Goal: Transaction & Acquisition: Purchase product/service

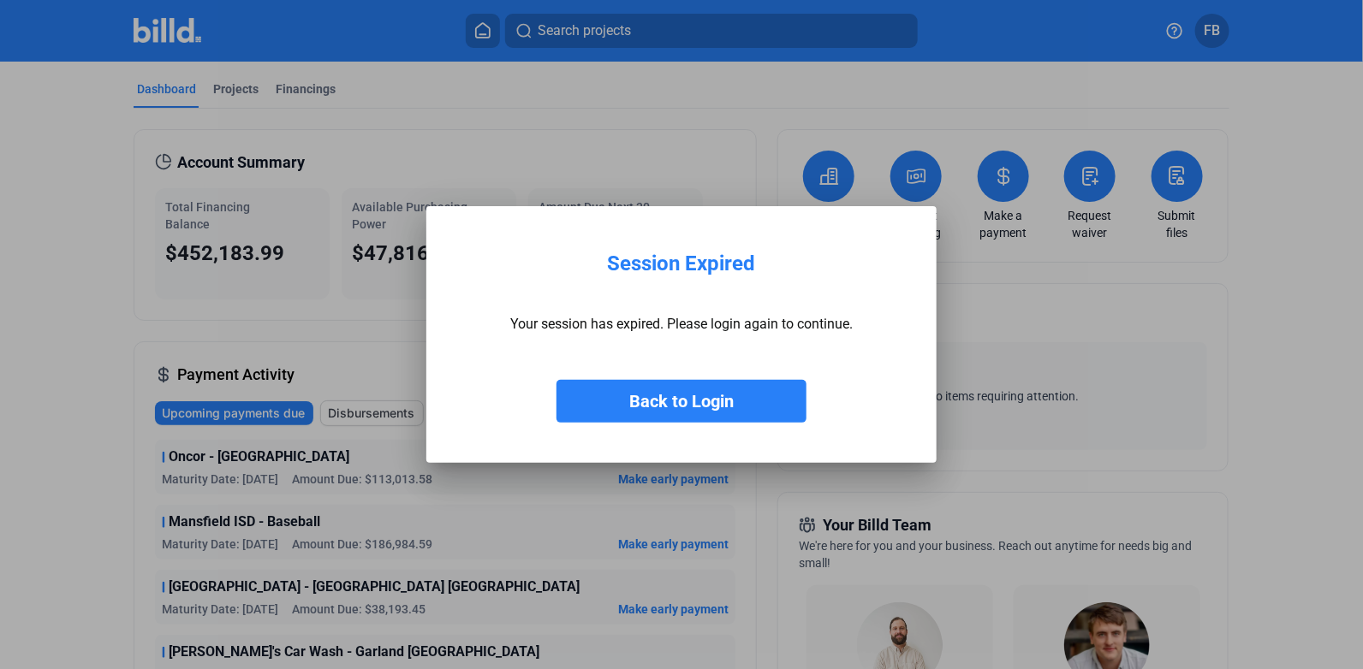
click at [713, 399] on button "Back to Login" at bounding box center [681, 401] width 250 height 43
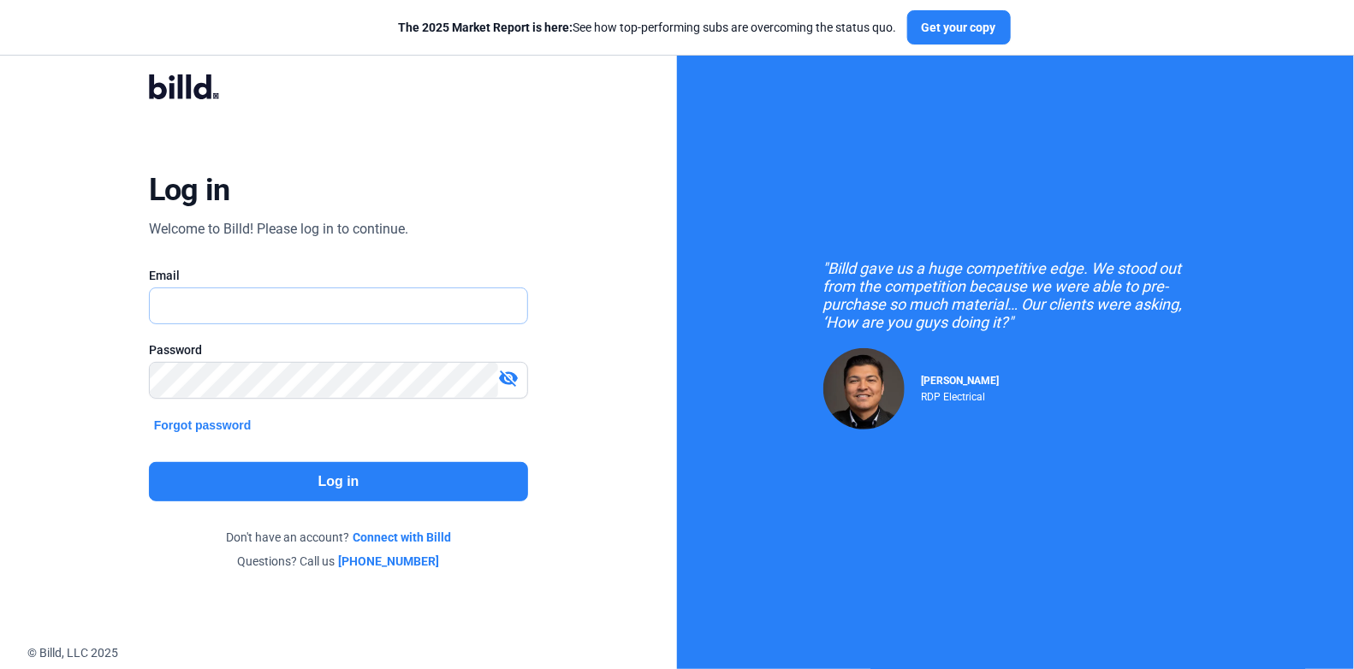
type input "[PERSON_NAME][EMAIL_ADDRESS][DOMAIN_NAME]"
click at [365, 486] on button "Log in" at bounding box center [338, 481] width 379 height 39
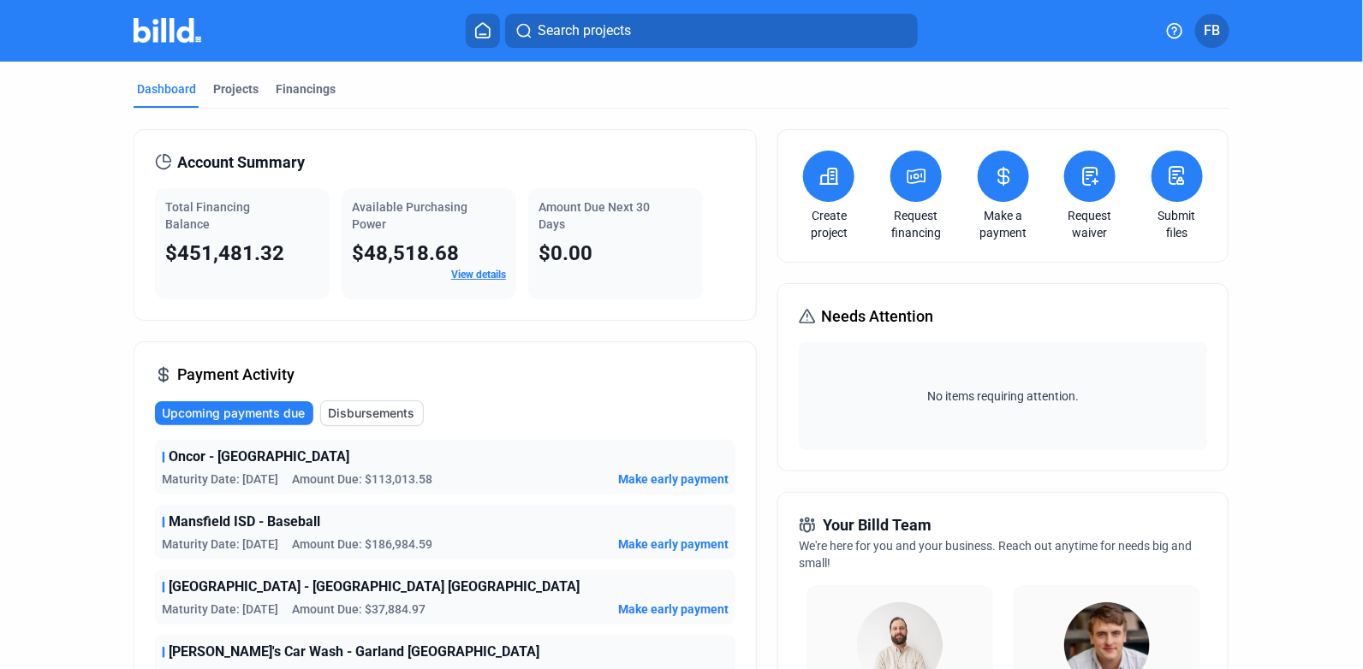
click at [489, 359] on div "Payment Activity Upcoming payments due Disbursements Oncor - [GEOGRAPHIC_DATA] …" at bounding box center [445, 579] width 623 height 476
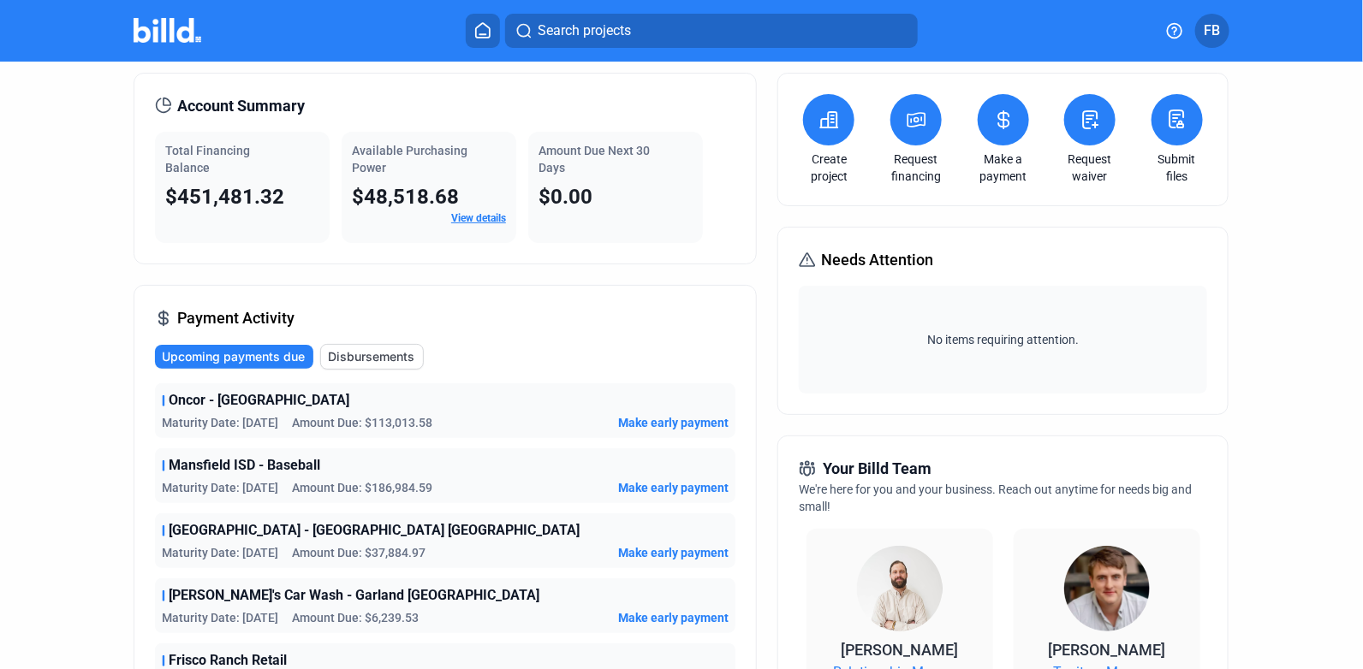
scroll to position [170, 0]
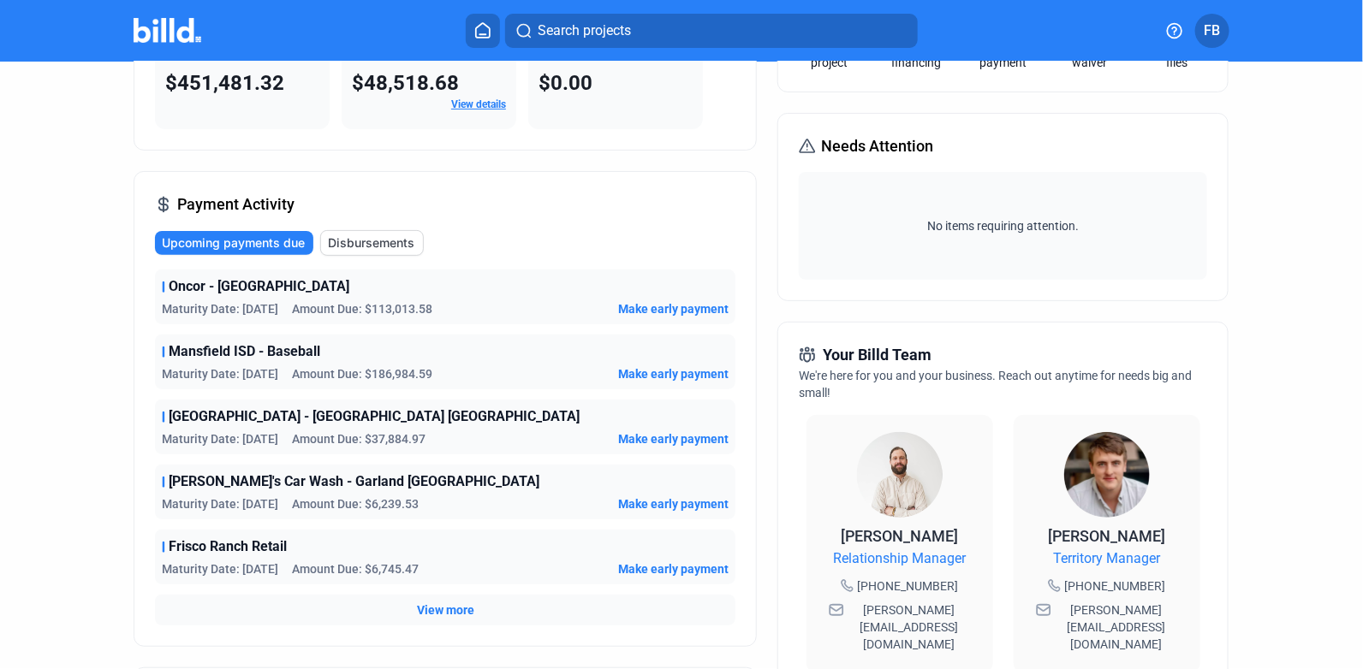
click at [222, 556] on div "Frisco Ranch Retail Maturity Date: [DATE] Amount Due: $6,745.47 Make early paym…" at bounding box center [445, 557] width 580 height 55
click at [227, 538] on span "Frisco Ranch Retail" at bounding box center [228, 547] width 118 height 21
click at [446, 609] on span "View more" at bounding box center [445, 610] width 57 height 17
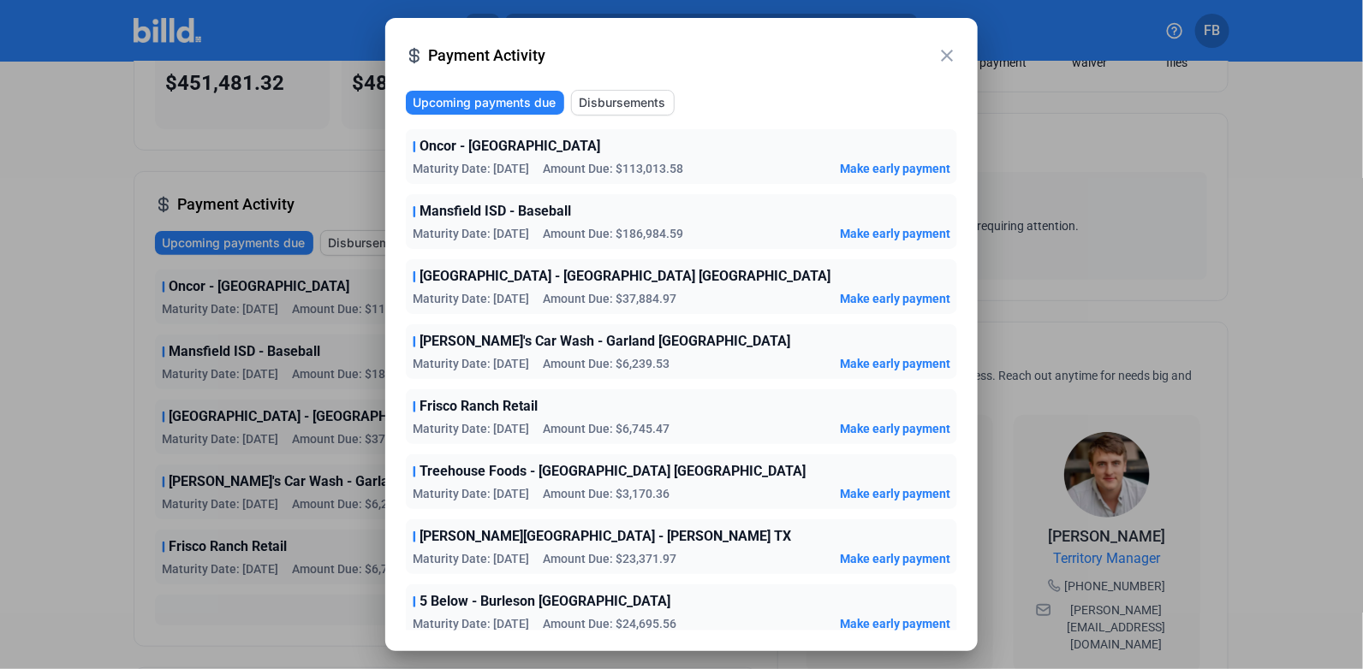
click at [938, 49] on mat-icon "close" at bounding box center [946, 55] width 21 height 21
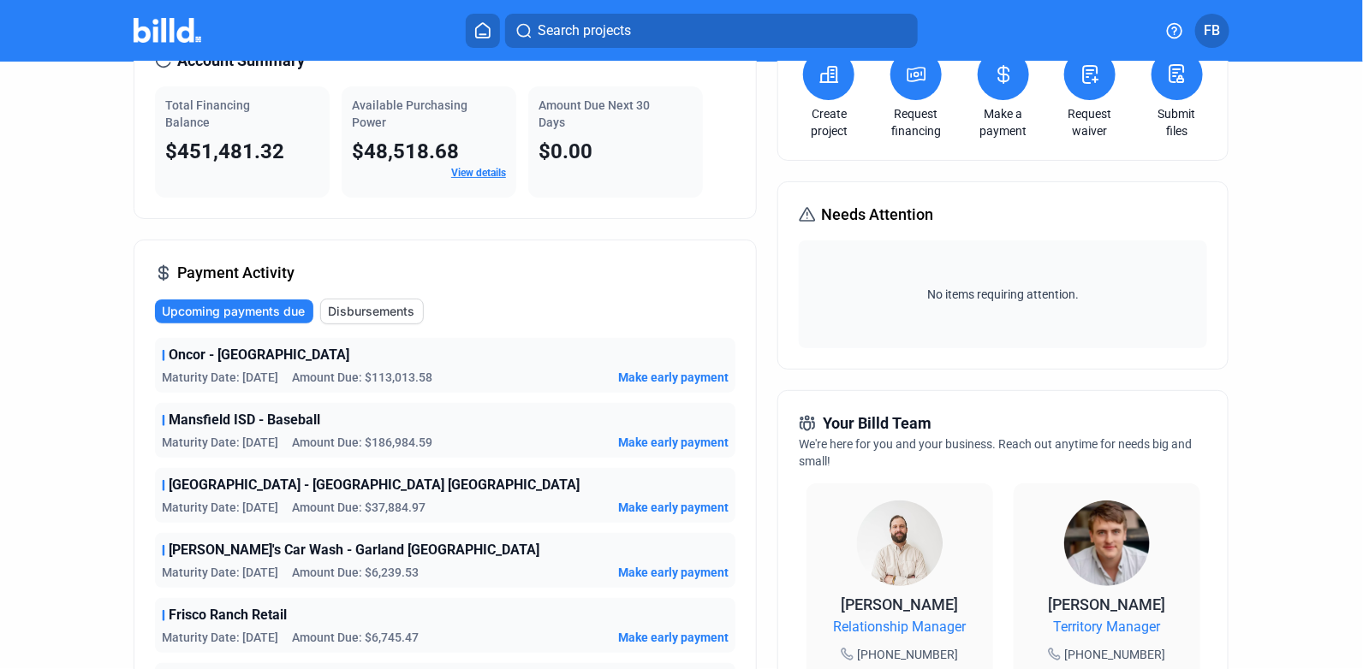
scroll to position [0, 0]
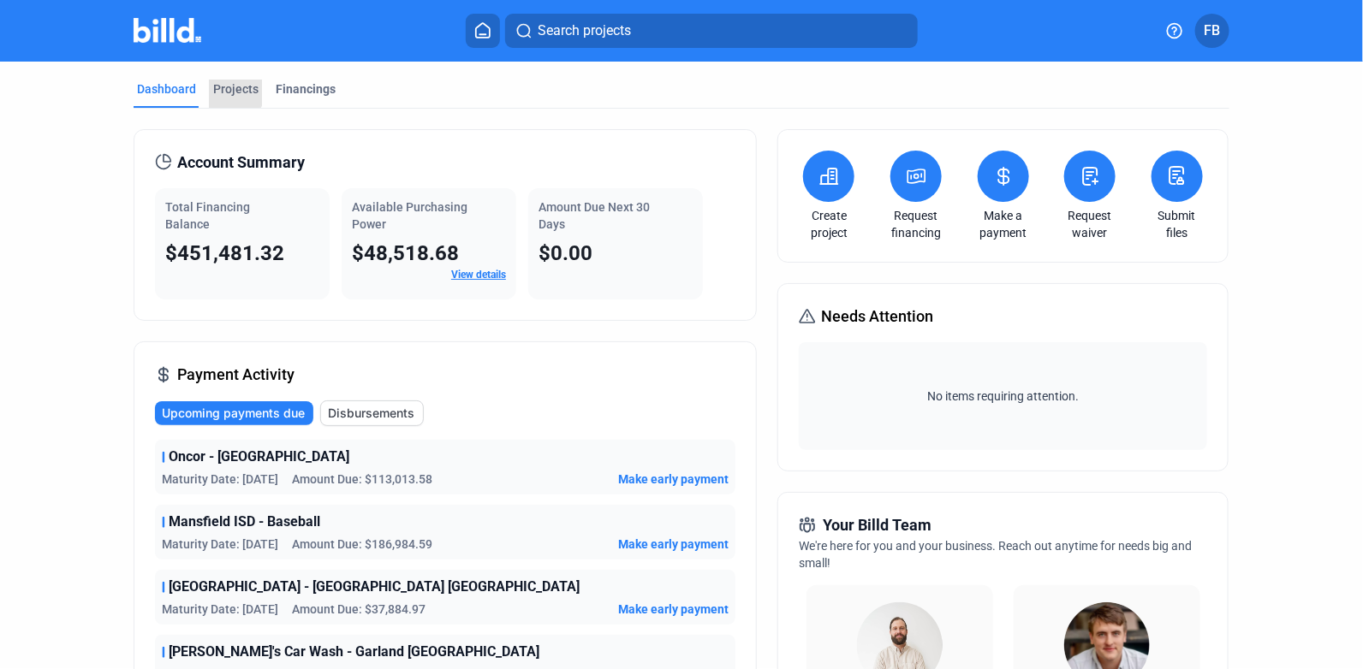
click at [224, 89] on div "Projects" at bounding box center [235, 88] width 45 height 17
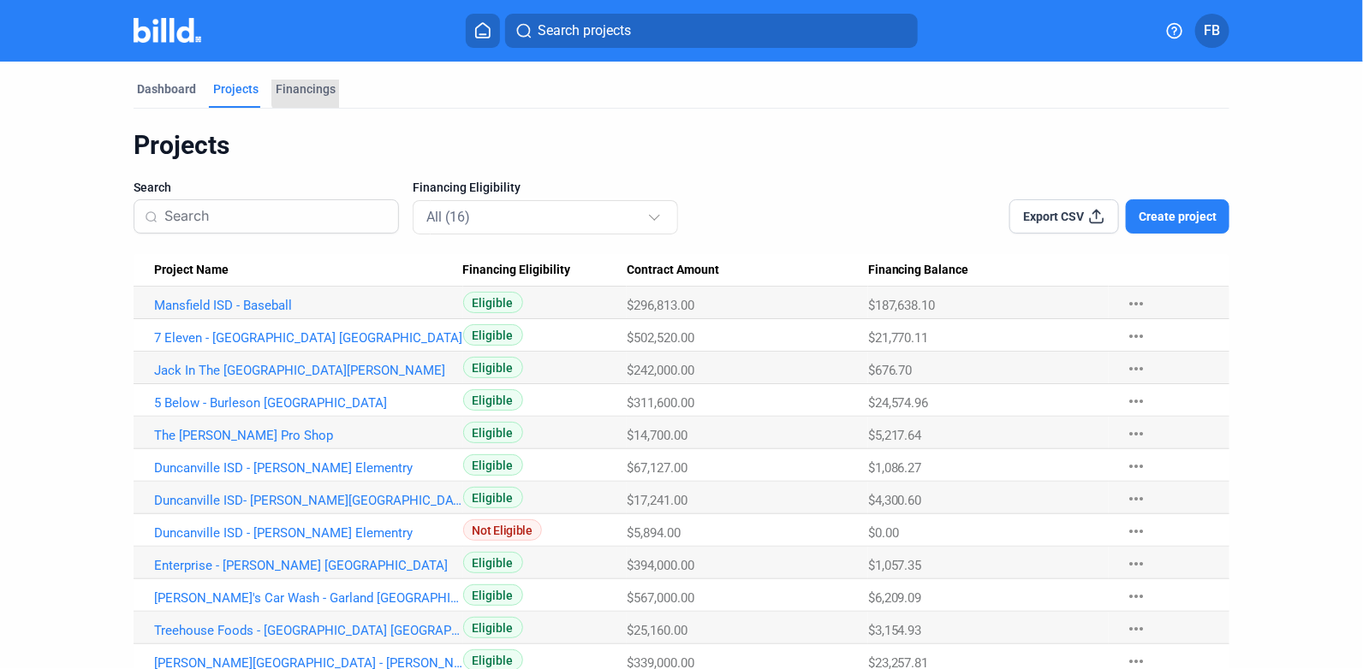
click at [309, 87] on div "Financings" at bounding box center [306, 88] width 60 height 17
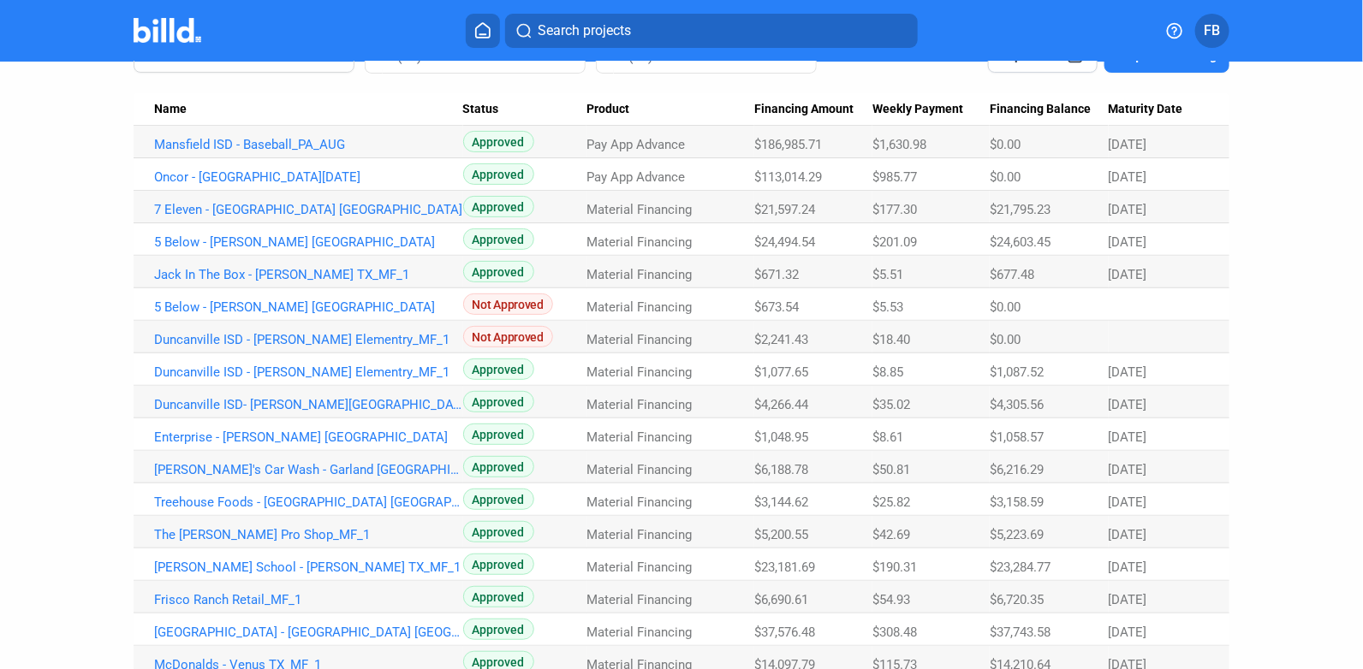
scroll to position [170, 0]
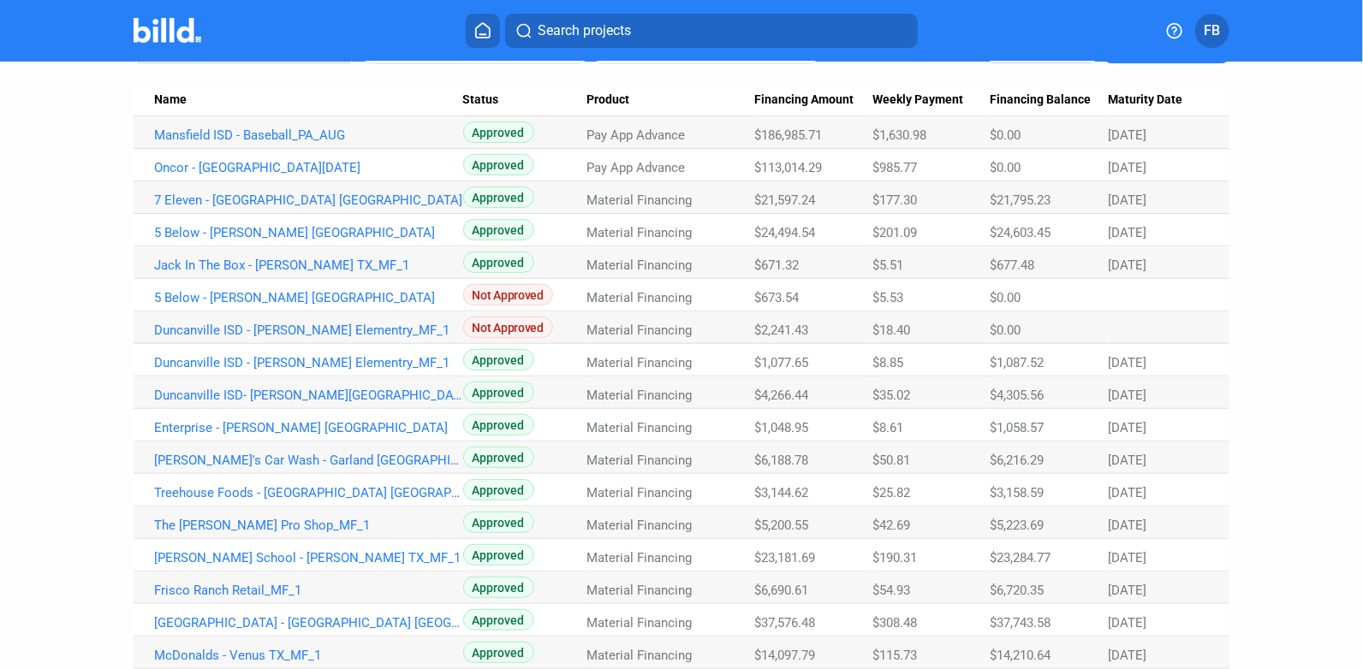
click at [286, 202] on link "7 Eleven - [GEOGRAPHIC_DATA] [GEOGRAPHIC_DATA]" at bounding box center [308, 200] width 309 height 15
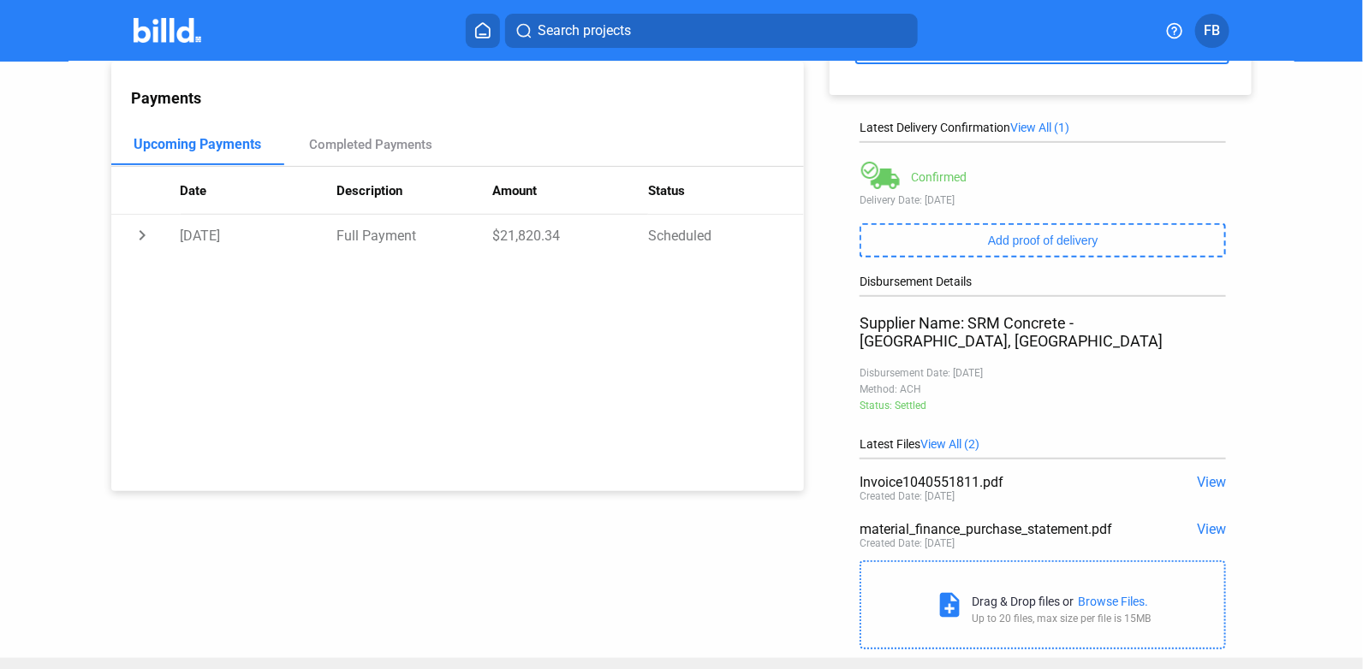
scroll to position [214, 0]
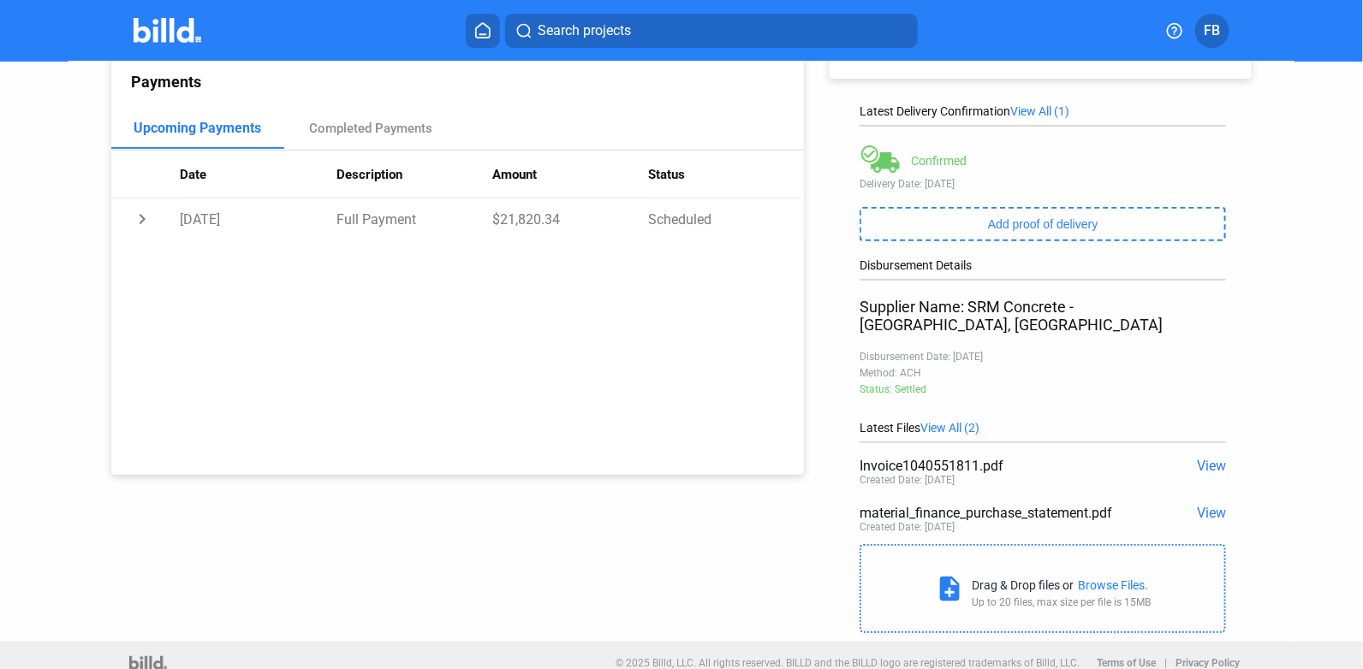
click at [1199, 458] on span "View" at bounding box center [1210, 466] width 29 height 16
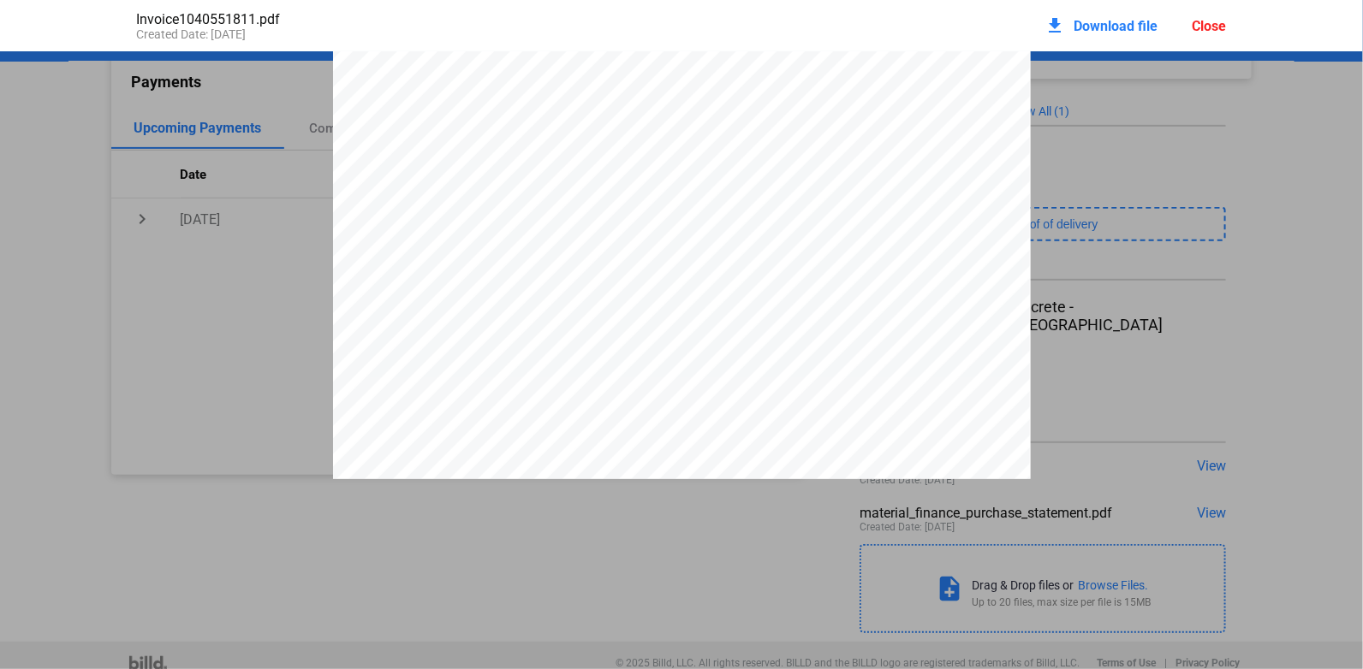
scroll to position [0, 0]
click at [1204, 36] on div "download Download file Close" at bounding box center [1135, 26] width 181 height 38
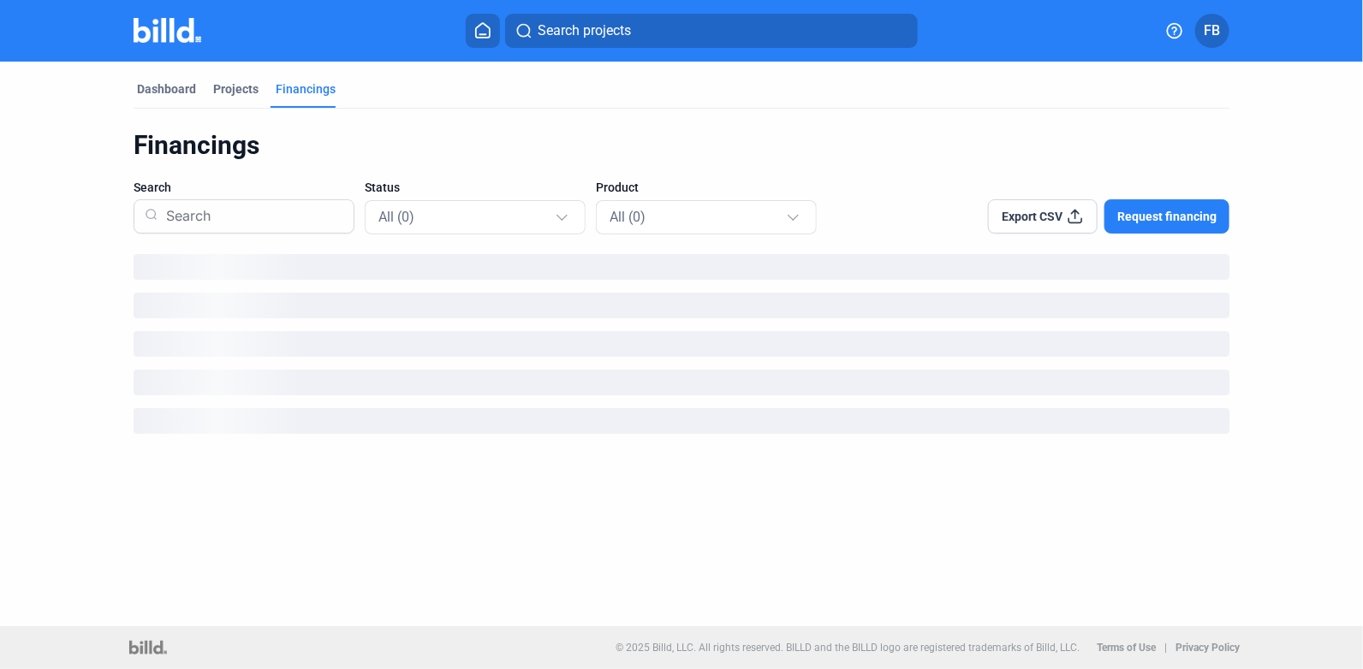
click at [801, 166] on div "Financings Search Status All (0) Product All (0) Export CSV Request financing" at bounding box center [681, 288] width 1095 height 318
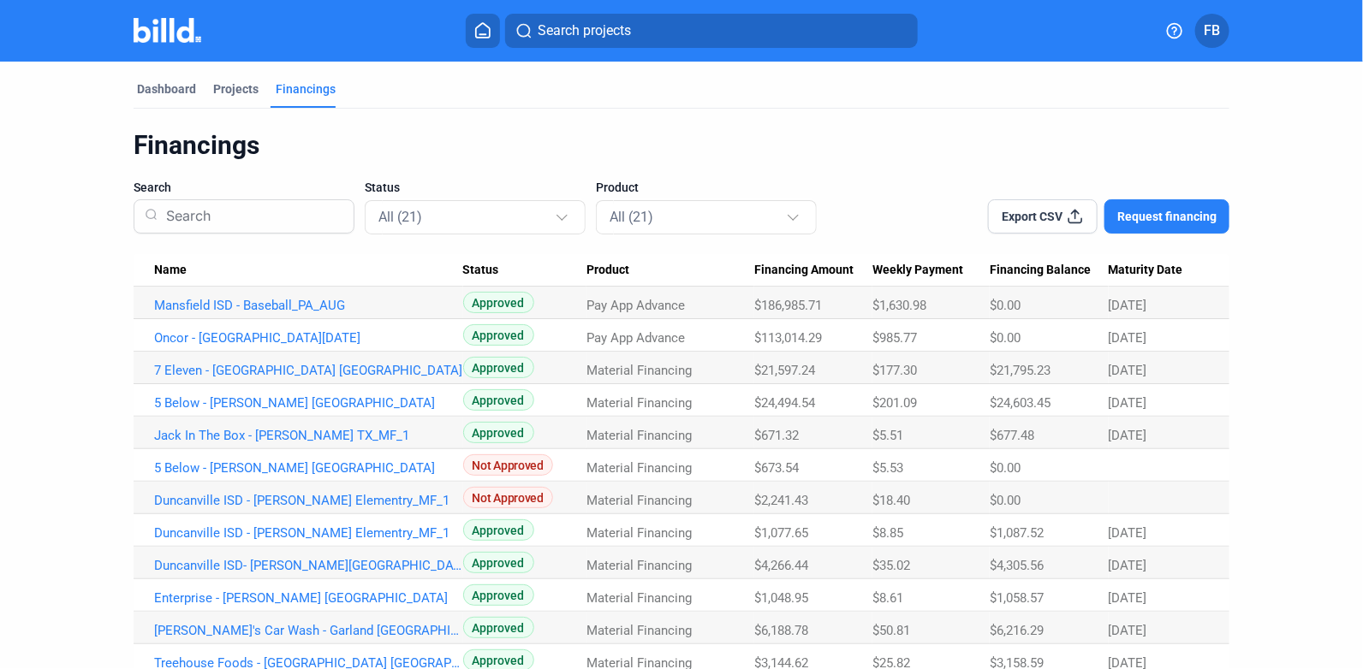
click at [1149, 215] on span "Request financing" at bounding box center [1166, 216] width 99 height 17
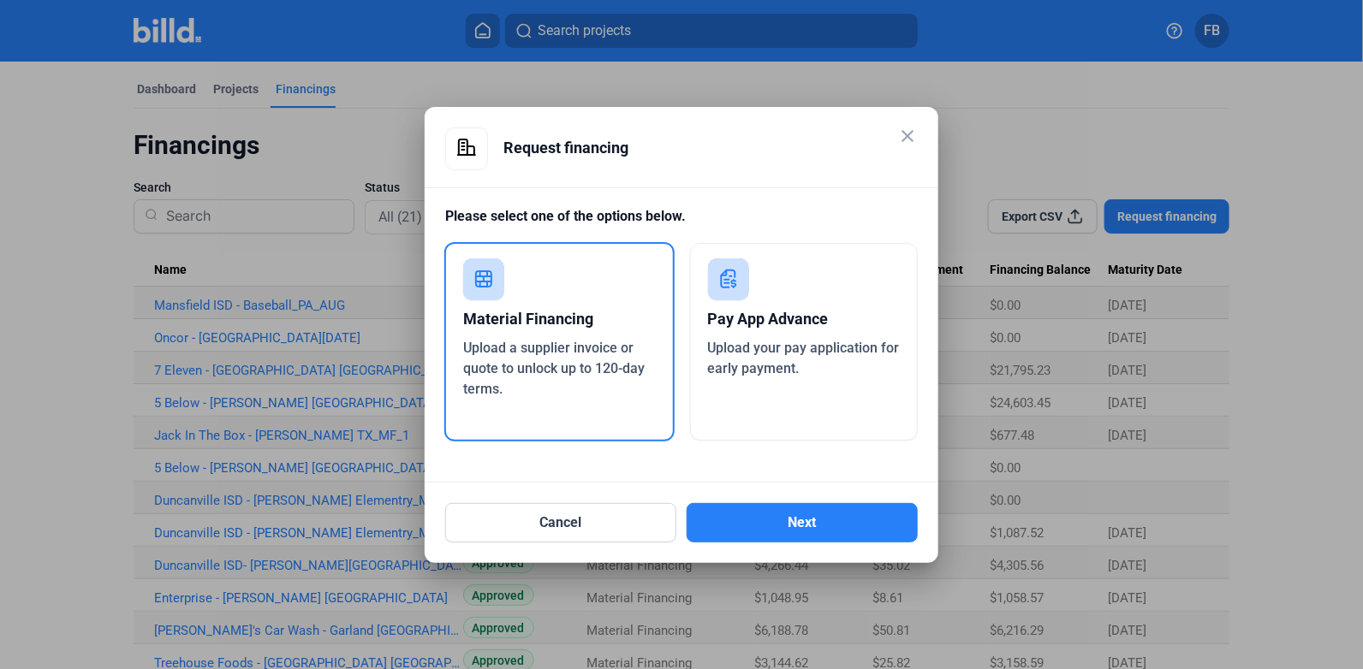
click at [758, 530] on button "Next" at bounding box center [801, 522] width 231 height 39
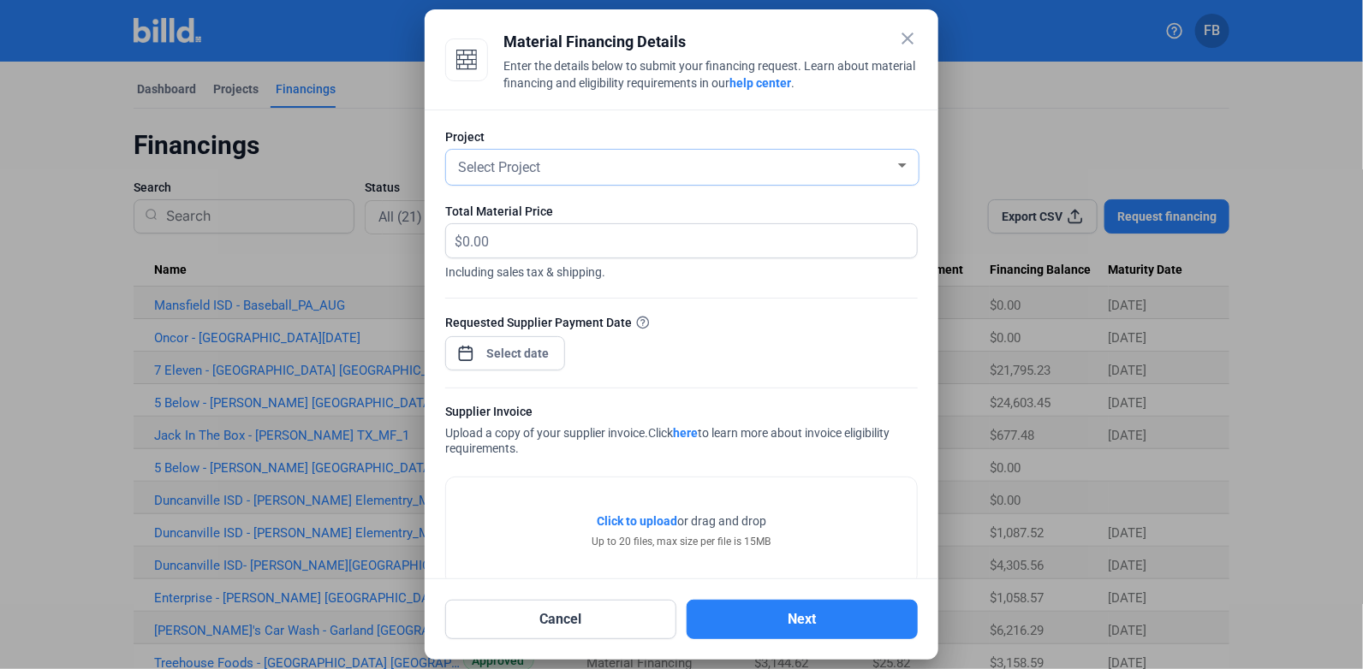
click at [898, 163] on div at bounding box center [902, 165] width 9 height 4
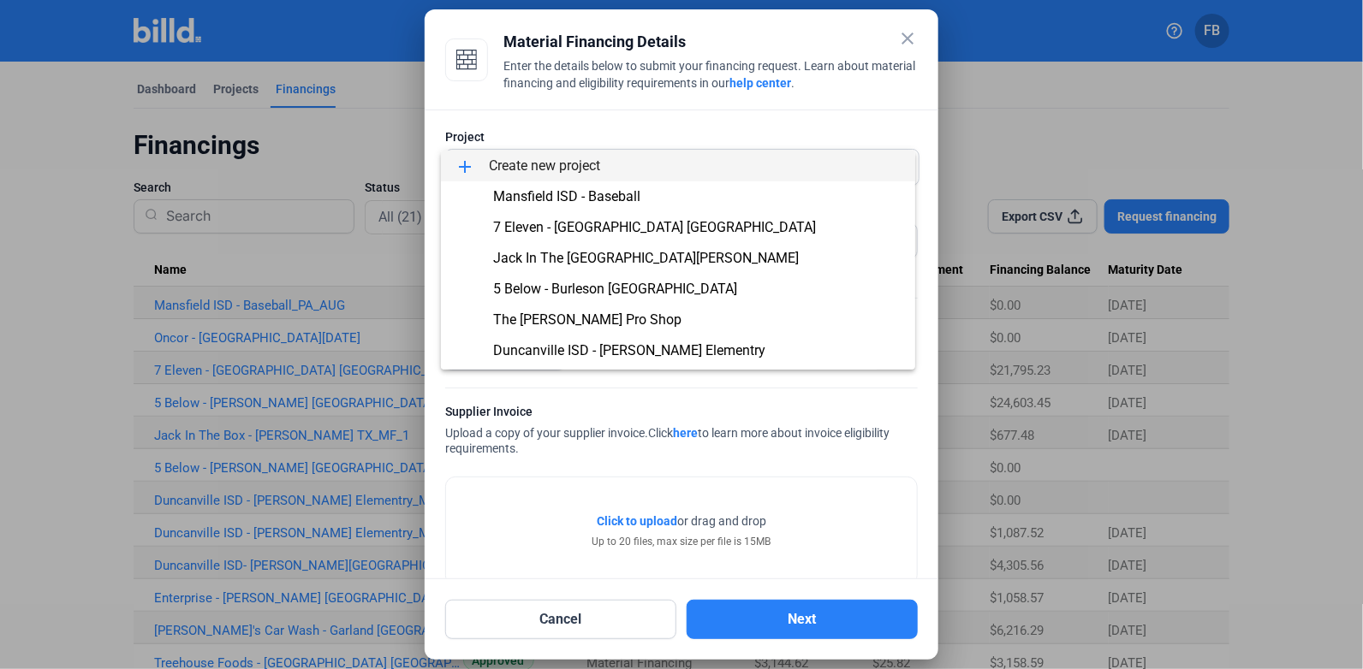
click at [608, 122] on div at bounding box center [681, 334] width 1363 height 669
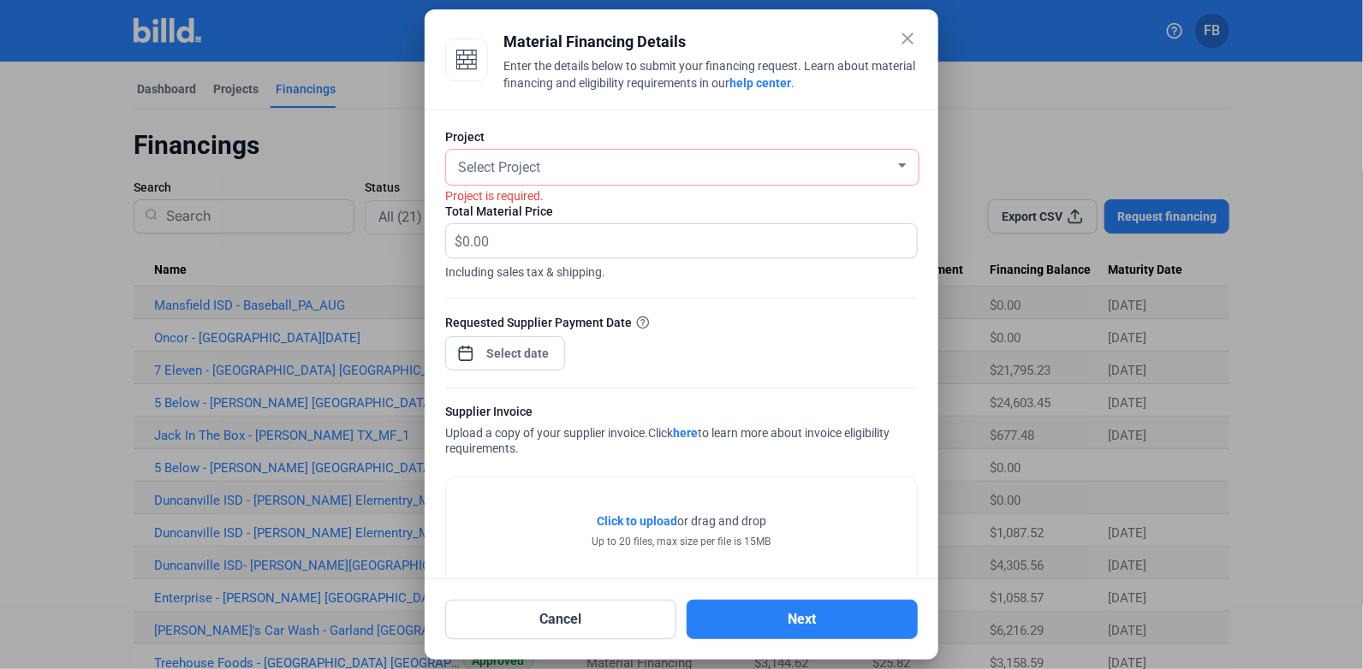
click at [905, 41] on mat-icon "close" at bounding box center [907, 38] width 21 height 21
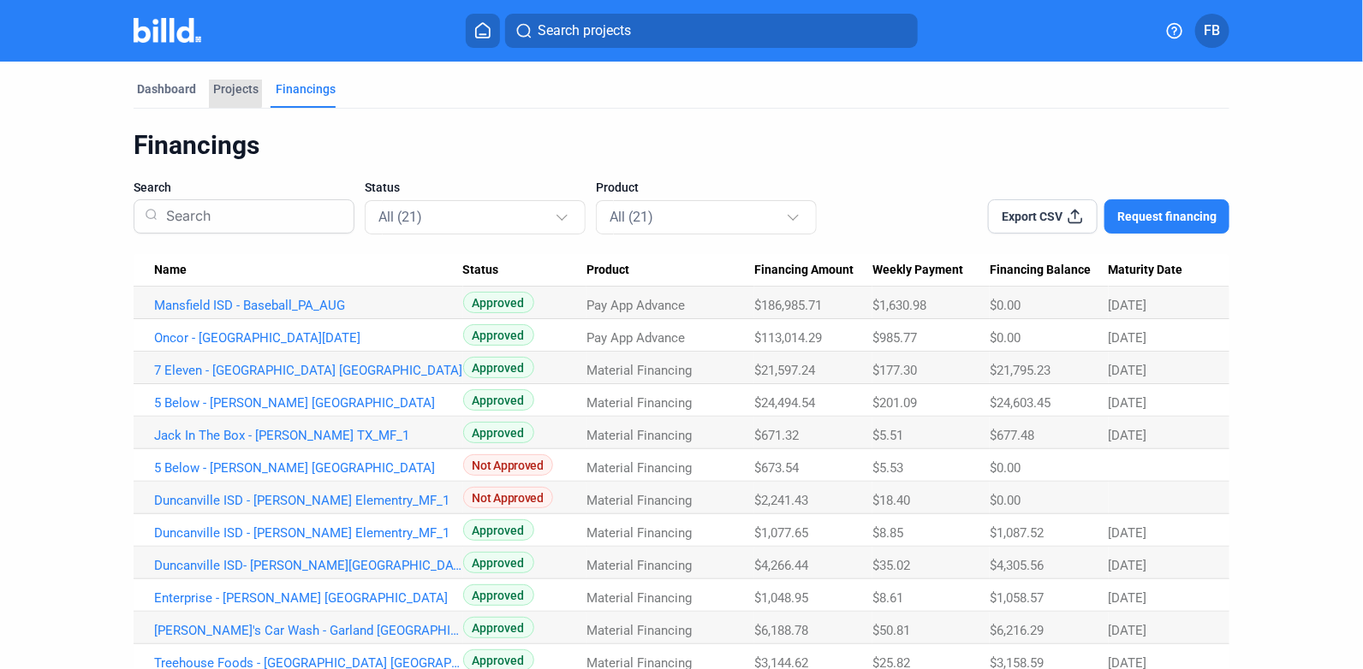
click at [222, 91] on div "Projects" at bounding box center [235, 88] width 45 height 17
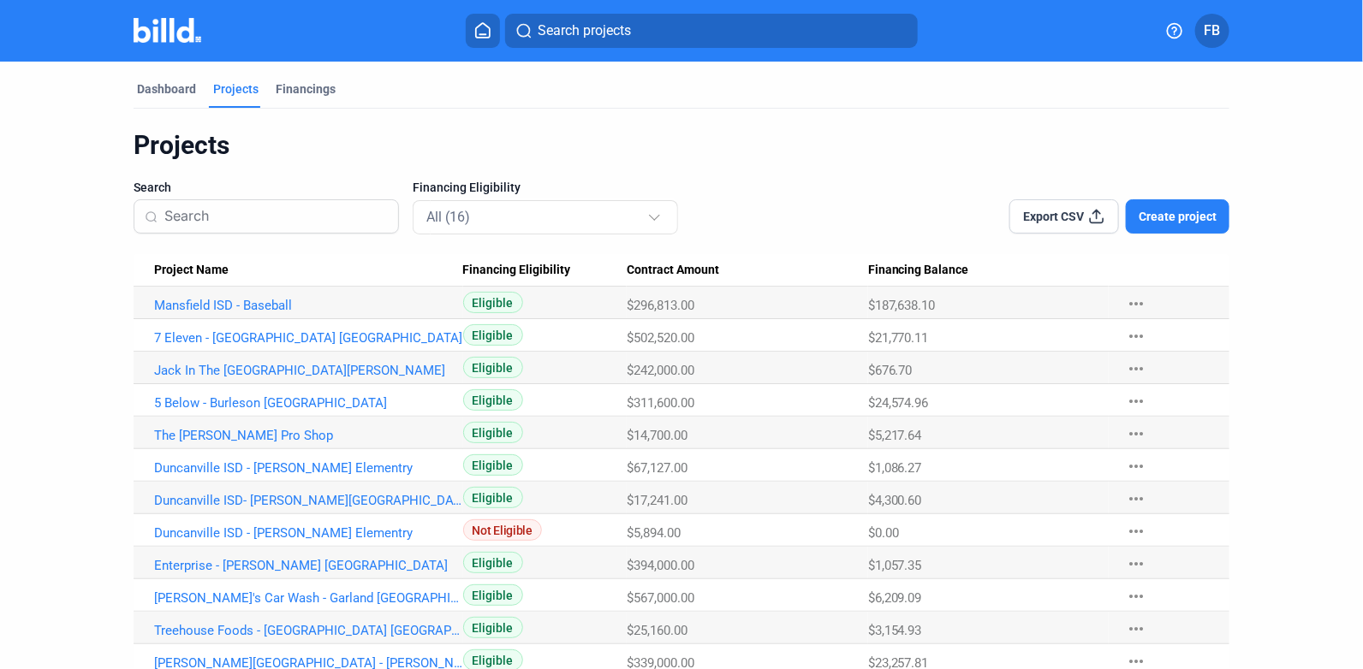
click at [1190, 211] on span "Create project" at bounding box center [1177, 216] width 78 height 17
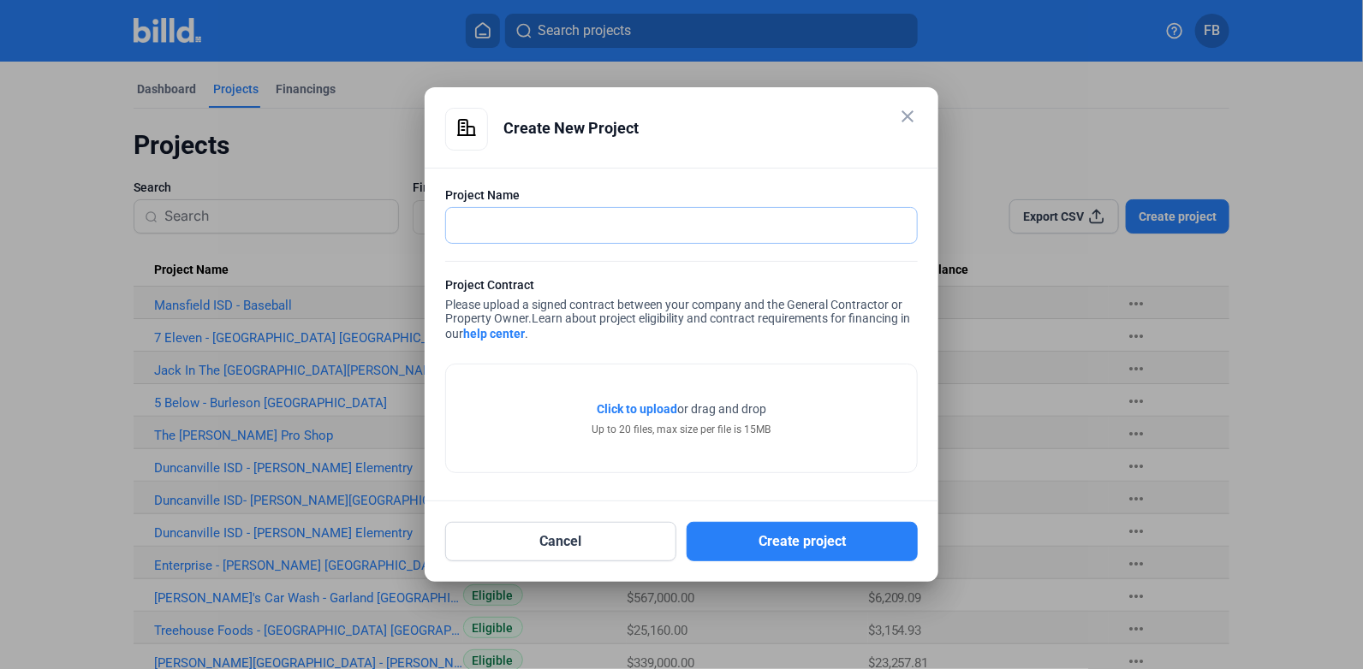
click at [664, 232] on input "text" at bounding box center [672, 225] width 452 height 35
click at [599, 222] on input "text" at bounding box center [681, 225] width 471 height 35
type input "McDonalds - [GEOGRAPHIC_DATA]"
click at [652, 407] on span "Click to upload" at bounding box center [637, 409] width 80 height 14
click at [645, 409] on span "Click to upload" at bounding box center [637, 409] width 80 height 14
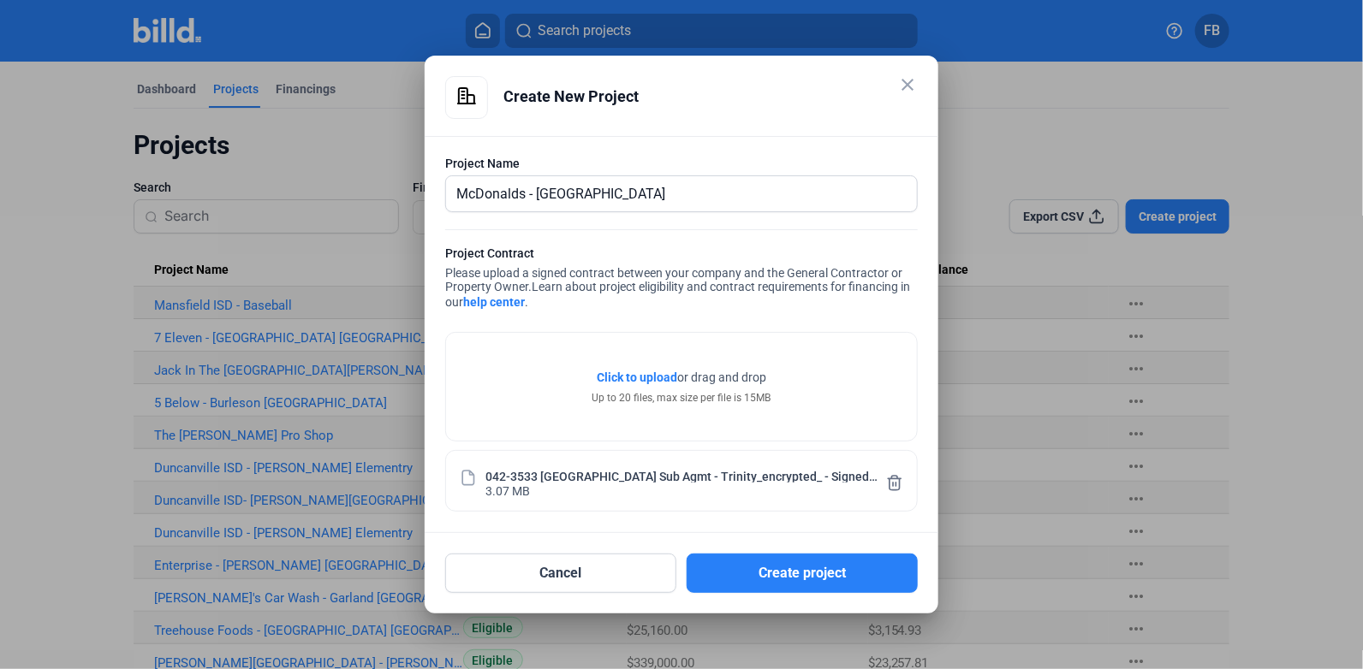
click at [793, 579] on button "Create project" at bounding box center [801, 573] width 231 height 39
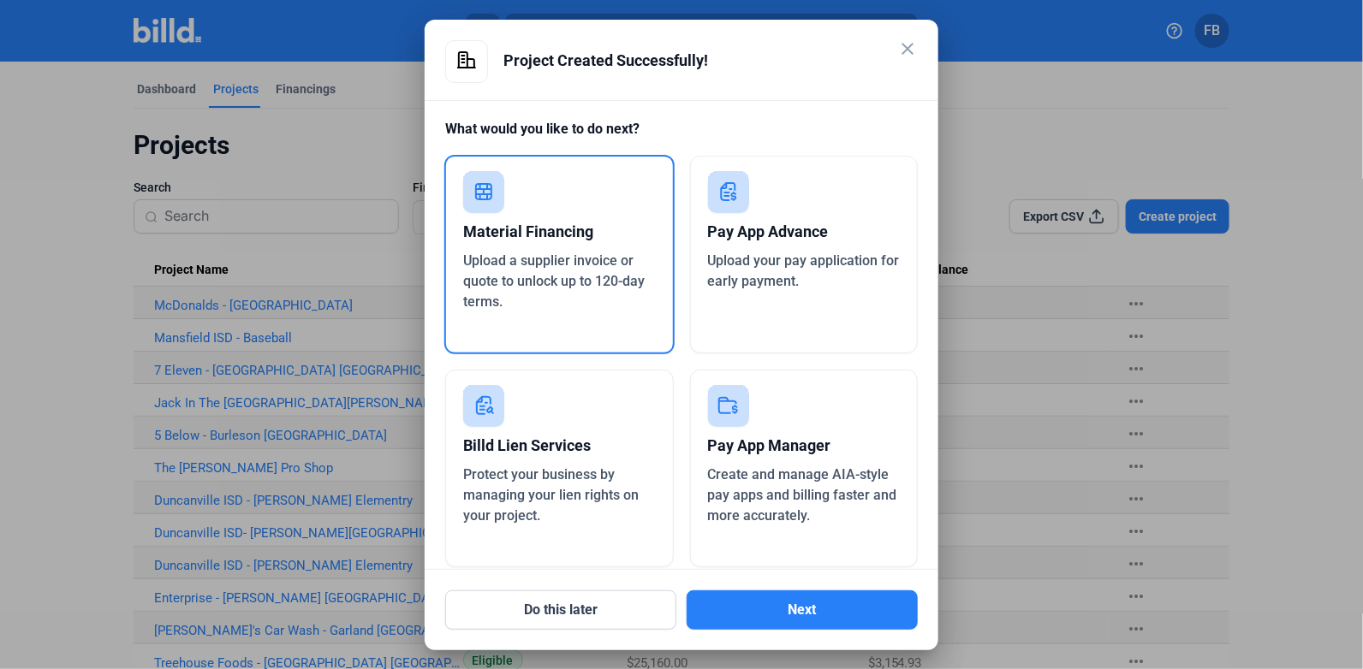
click at [600, 281] on span "Upload a supplier invoice or quote to unlock up to 120-day terms." at bounding box center [553, 280] width 181 height 57
click at [751, 597] on button "Next" at bounding box center [801, 610] width 231 height 39
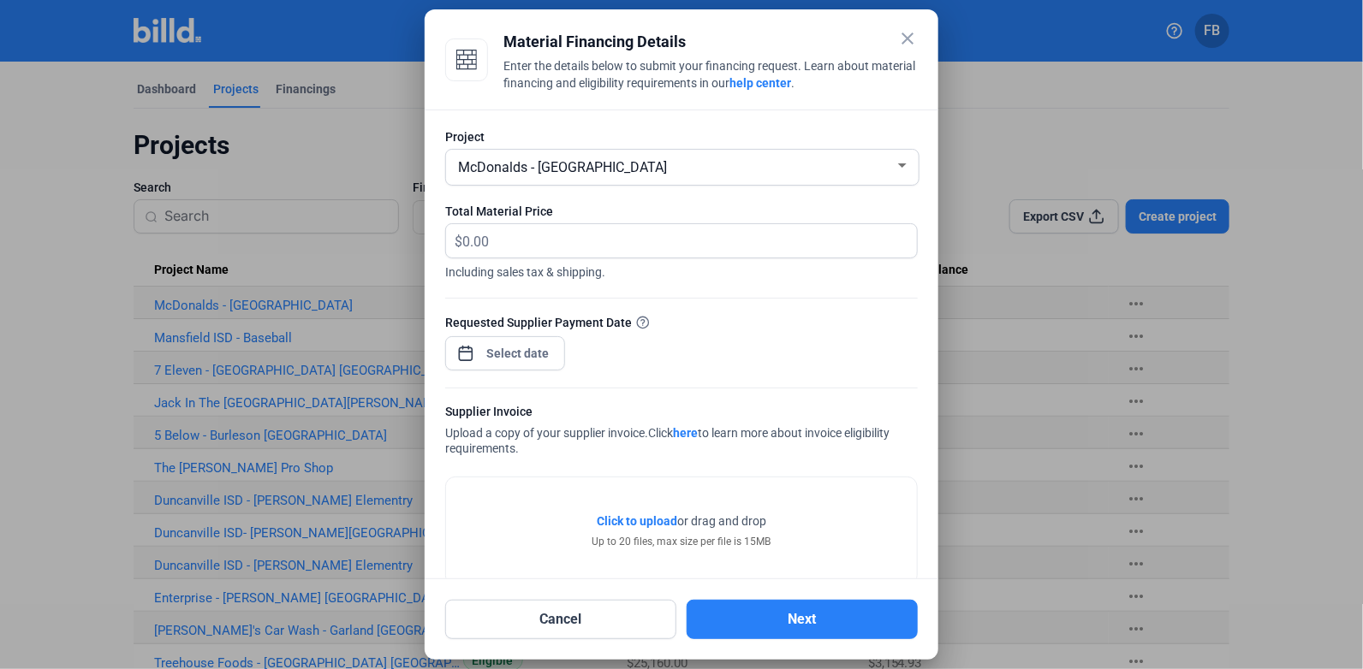
click at [660, 521] on span "Click to upload" at bounding box center [637, 521] width 80 height 14
click at [525, 243] on input "text" at bounding box center [689, 240] width 454 height 33
click at [523, 351] on div "close Material Financing Details Enter the details below to submit your financi…" at bounding box center [681, 334] width 1363 height 669
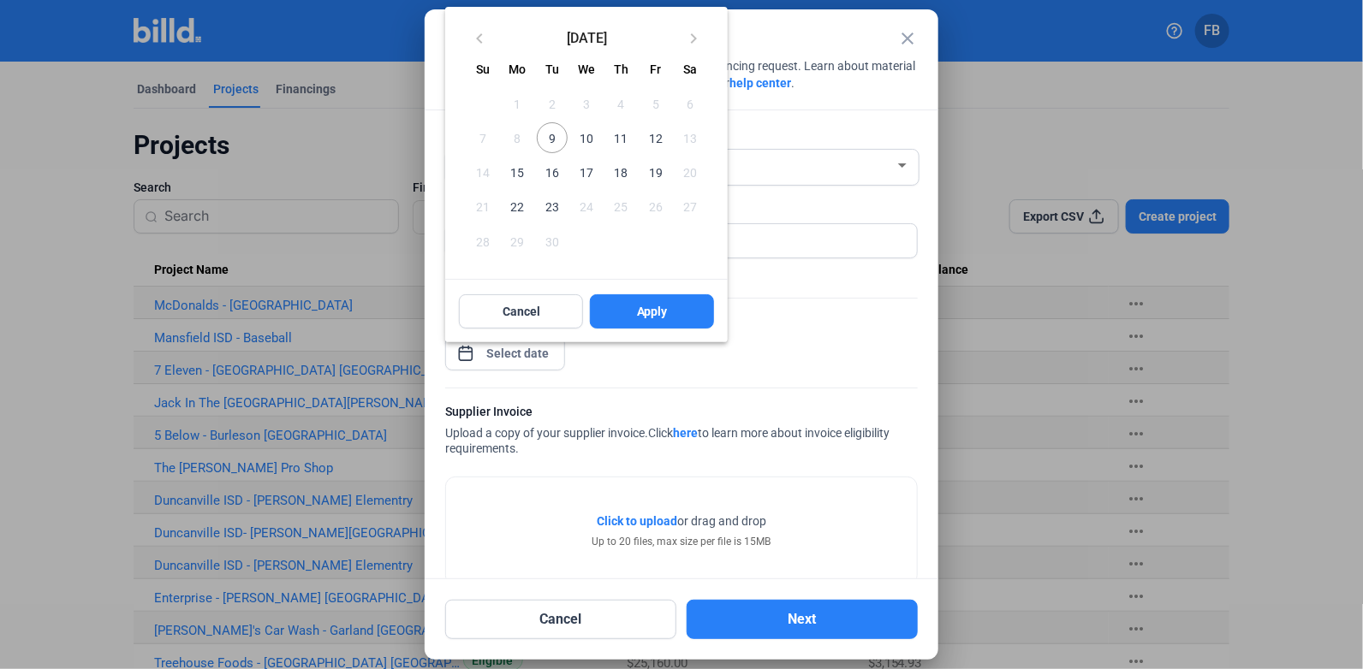
click at [553, 138] on span "9" at bounding box center [552, 137] width 31 height 31
click at [650, 305] on span "Apply" at bounding box center [652, 311] width 31 height 17
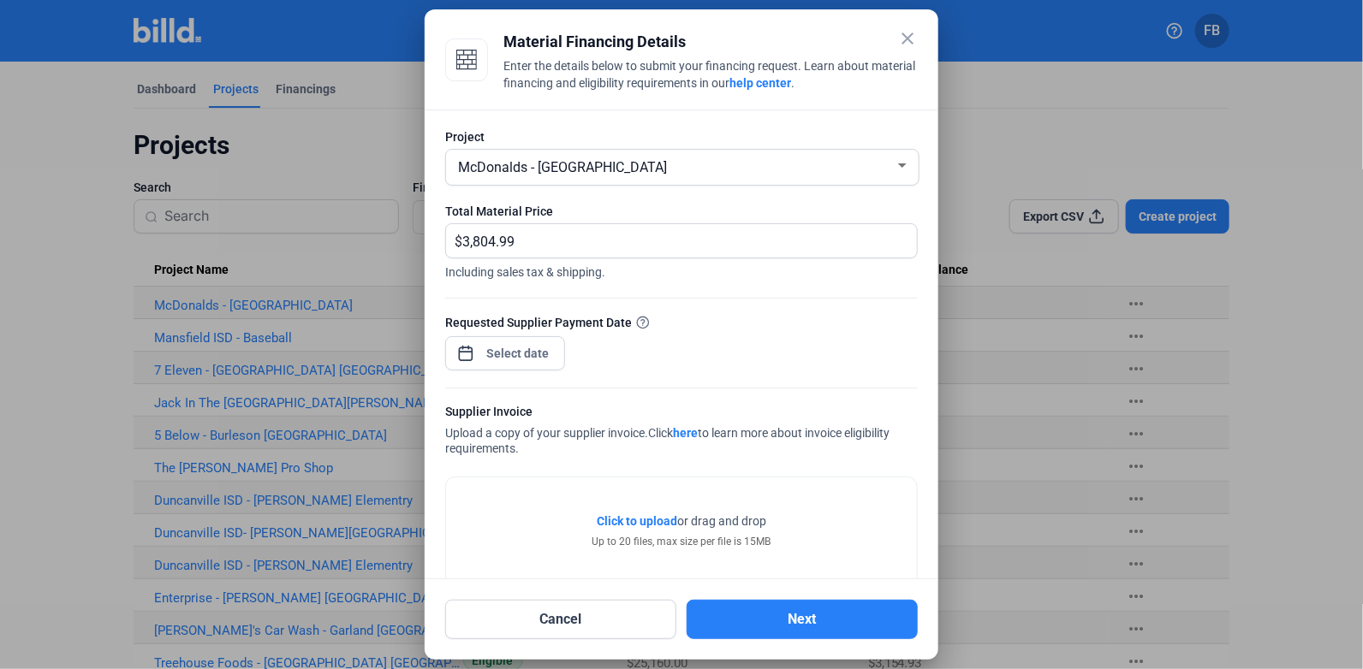
click at [624, 517] on span "Click to upload" at bounding box center [637, 521] width 80 height 14
drag, startPoint x: 539, startPoint y: 244, endPoint x: 373, endPoint y: 239, distance: 166.1
click at [373, 239] on div "close Material Financing Details Enter the details below to submit your financi…" at bounding box center [681, 334] width 1363 height 669
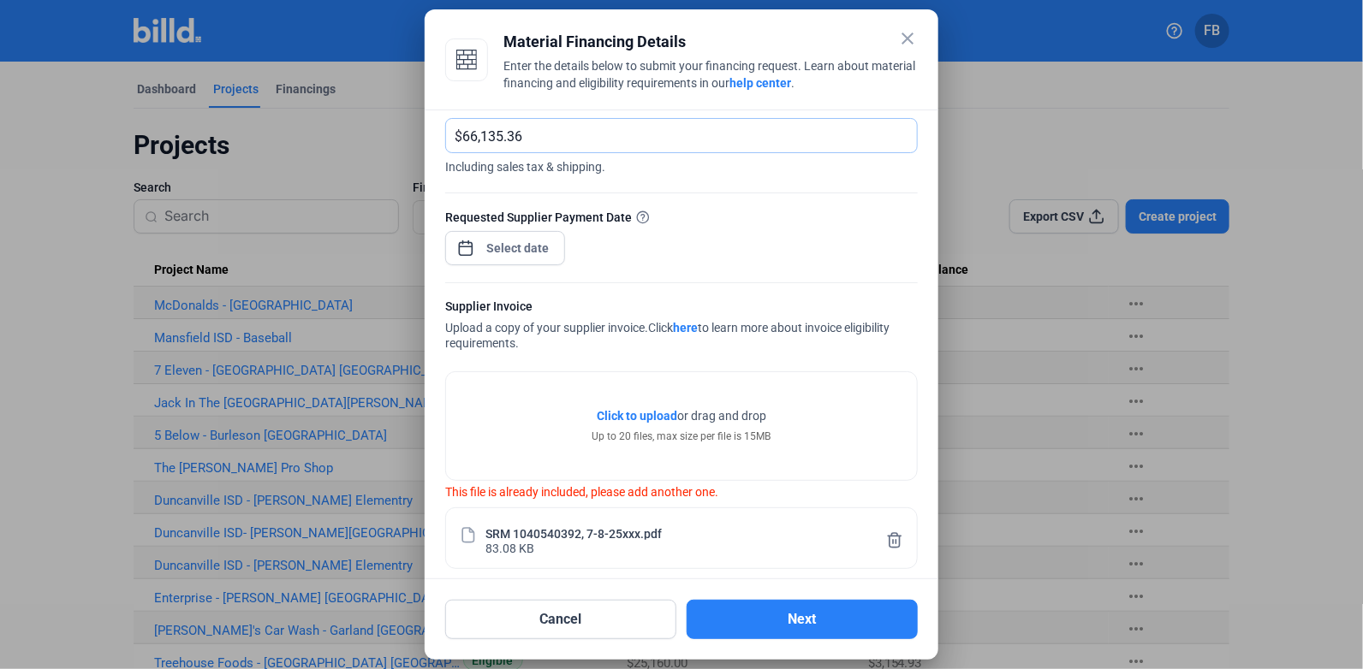
scroll to position [116, 0]
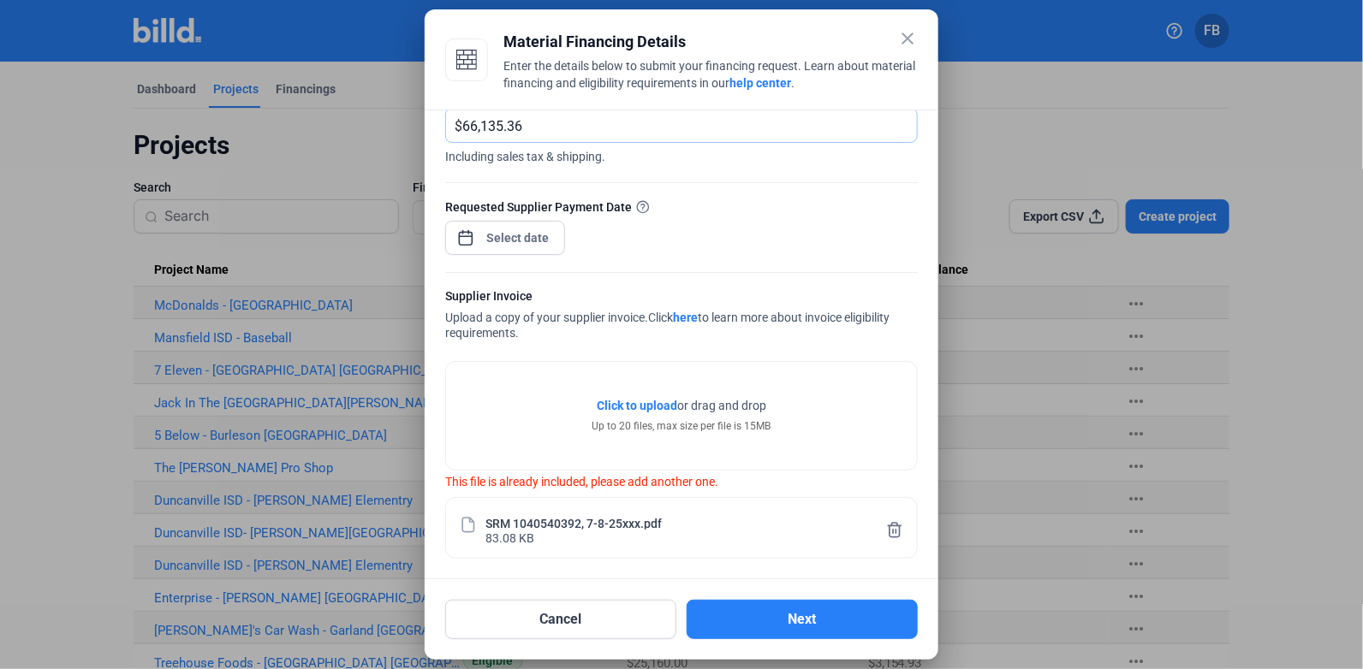
type input "66,135.36"
click at [632, 404] on span "Click to upload" at bounding box center [637, 406] width 80 height 14
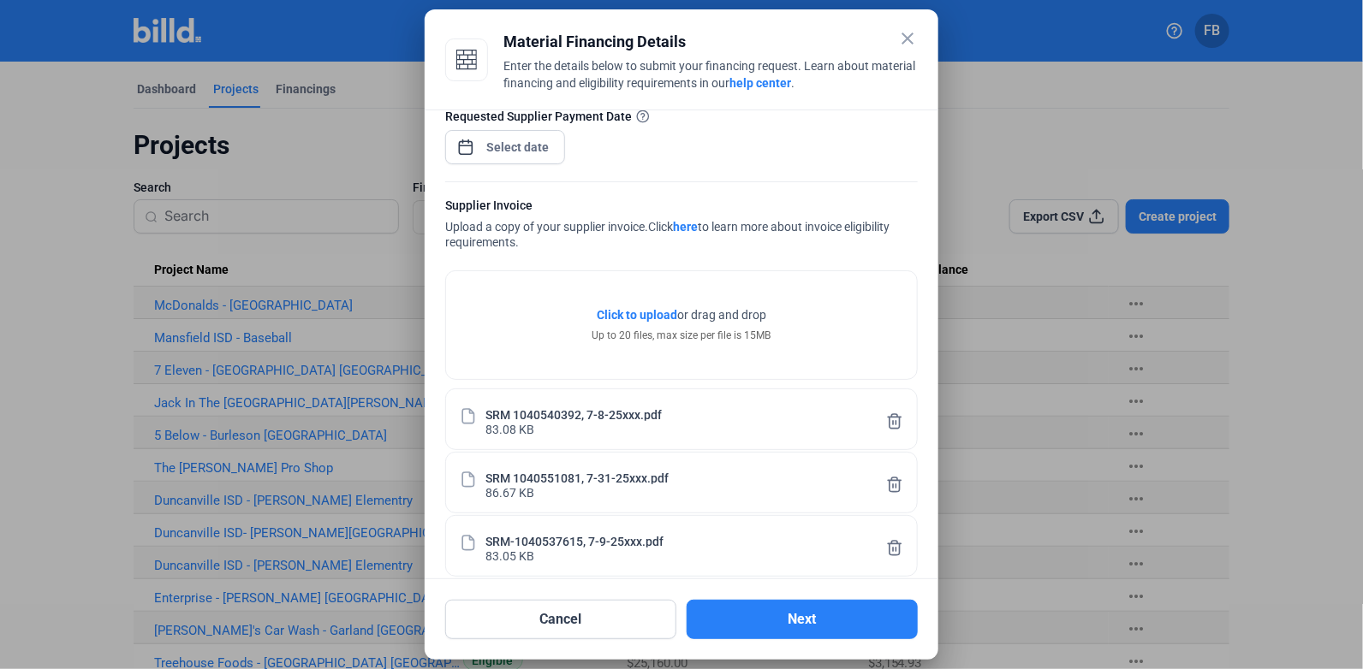
scroll to position [350, 0]
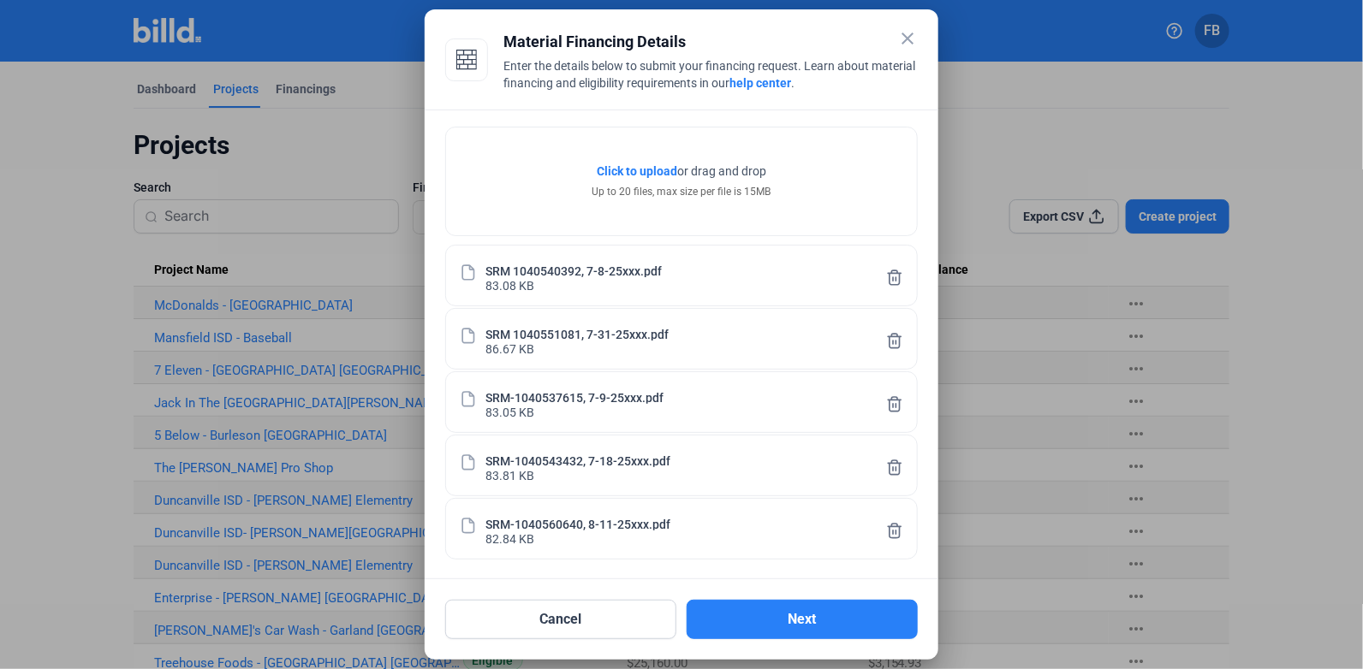
click at [650, 169] on span "Click to upload" at bounding box center [637, 171] width 80 height 14
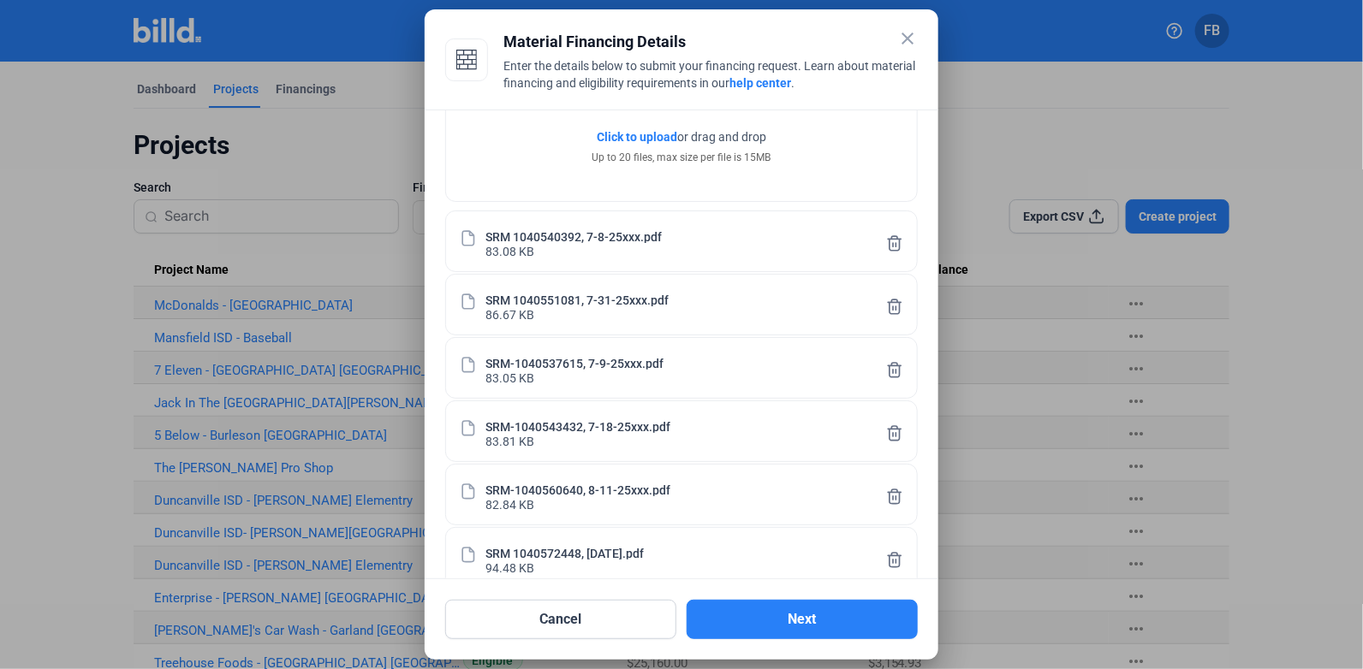
scroll to position [413, 0]
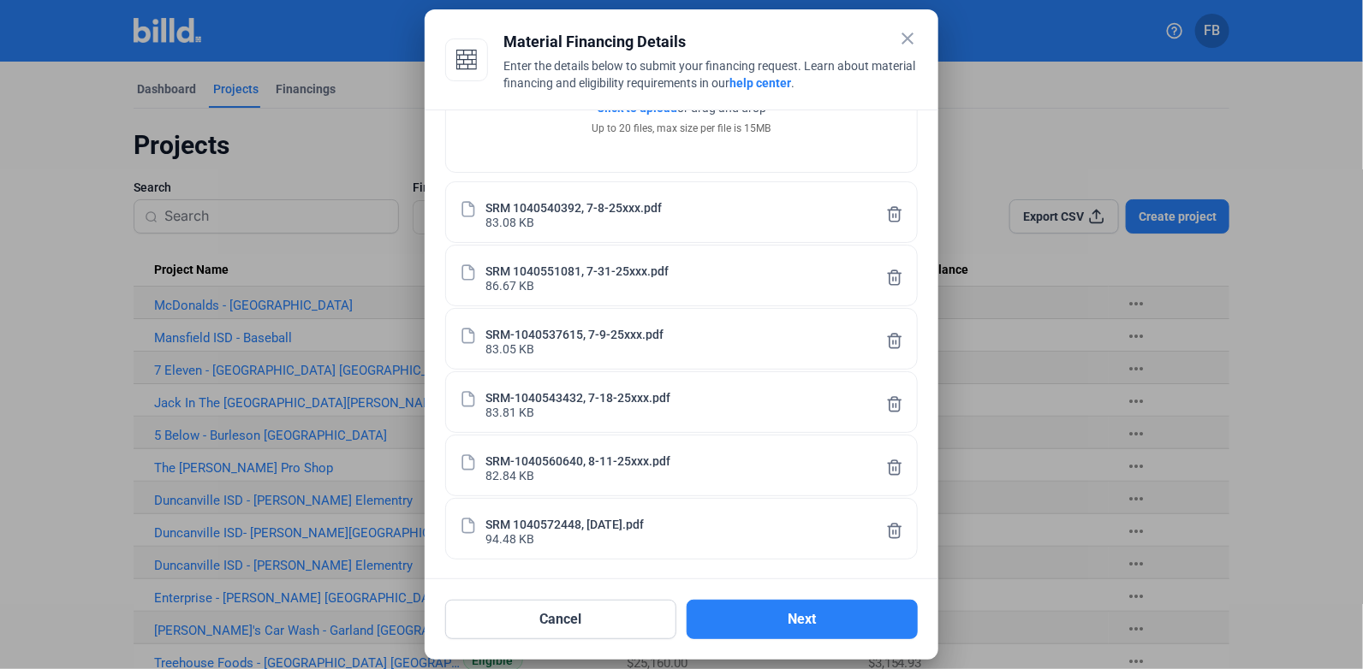
click at [804, 621] on button "Next" at bounding box center [801, 619] width 231 height 39
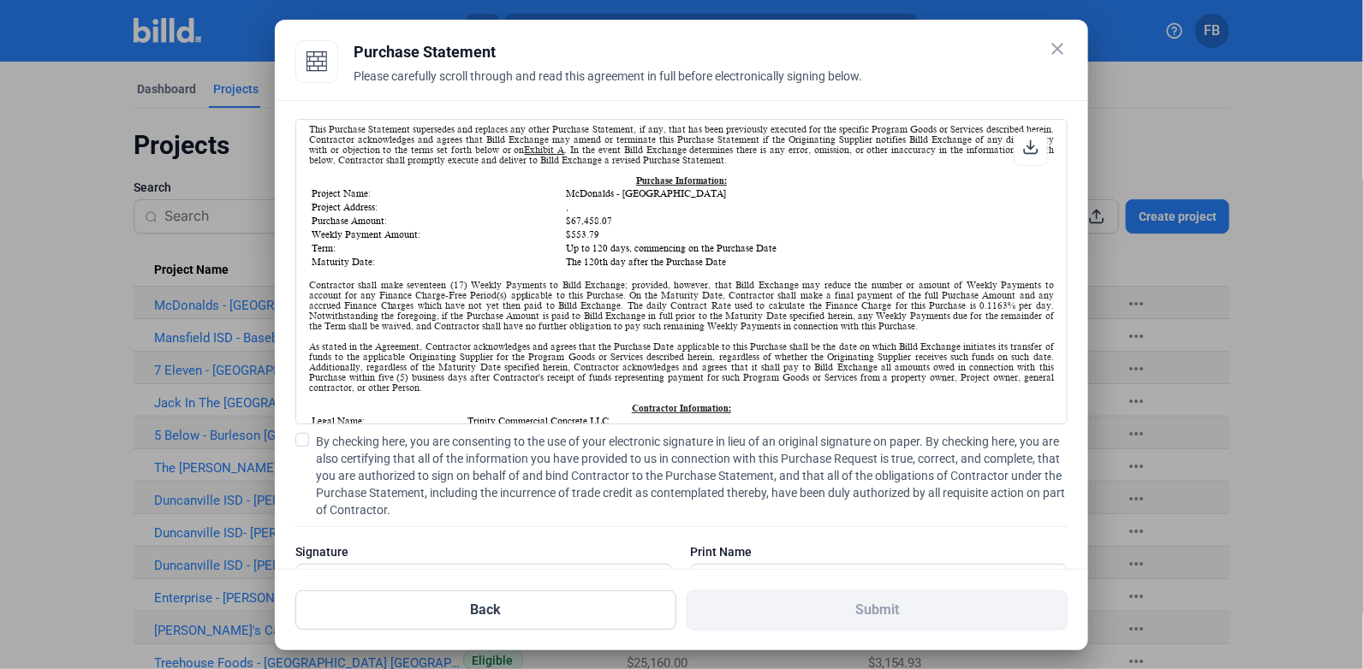
scroll to position [170, 0]
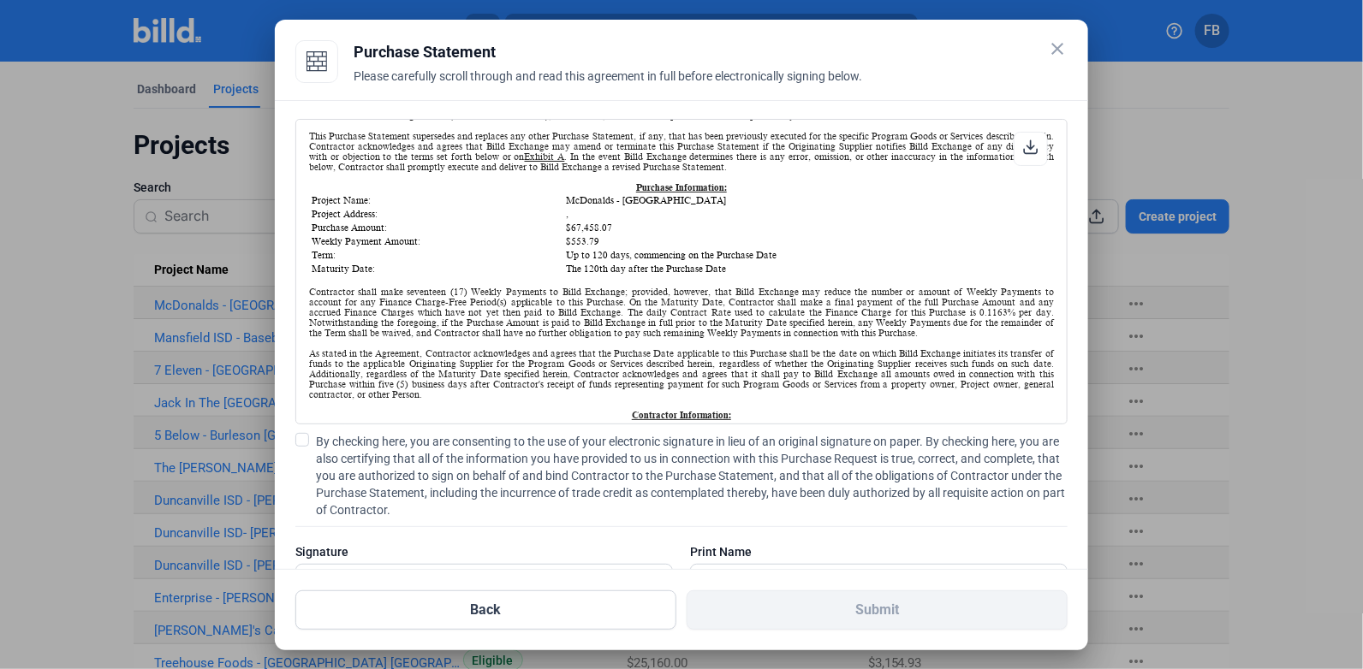
drag, startPoint x: 681, startPoint y: 31, endPoint x: 651, endPoint y: 48, distance: 34.5
click at [651, 49] on mat-dialog-container "close Purchase Statement Please carefully scroll through and read this agreemen…" at bounding box center [681, 335] width 813 height 631
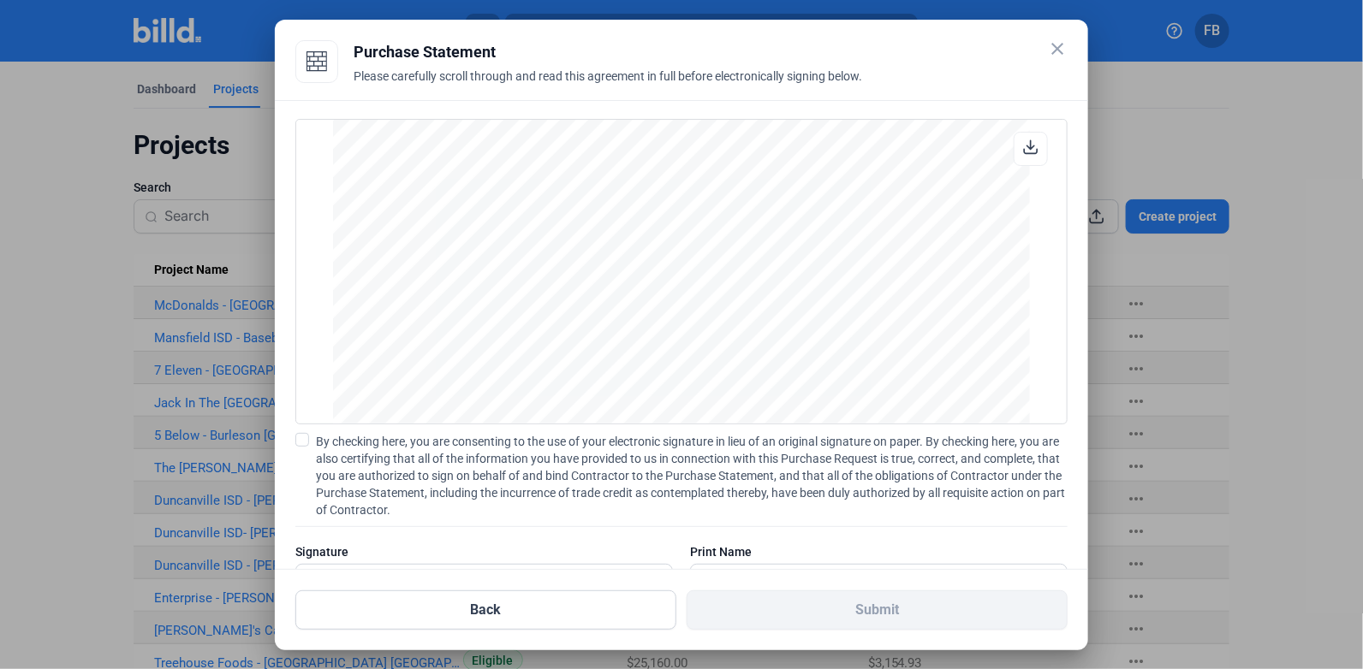
scroll to position [68, 0]
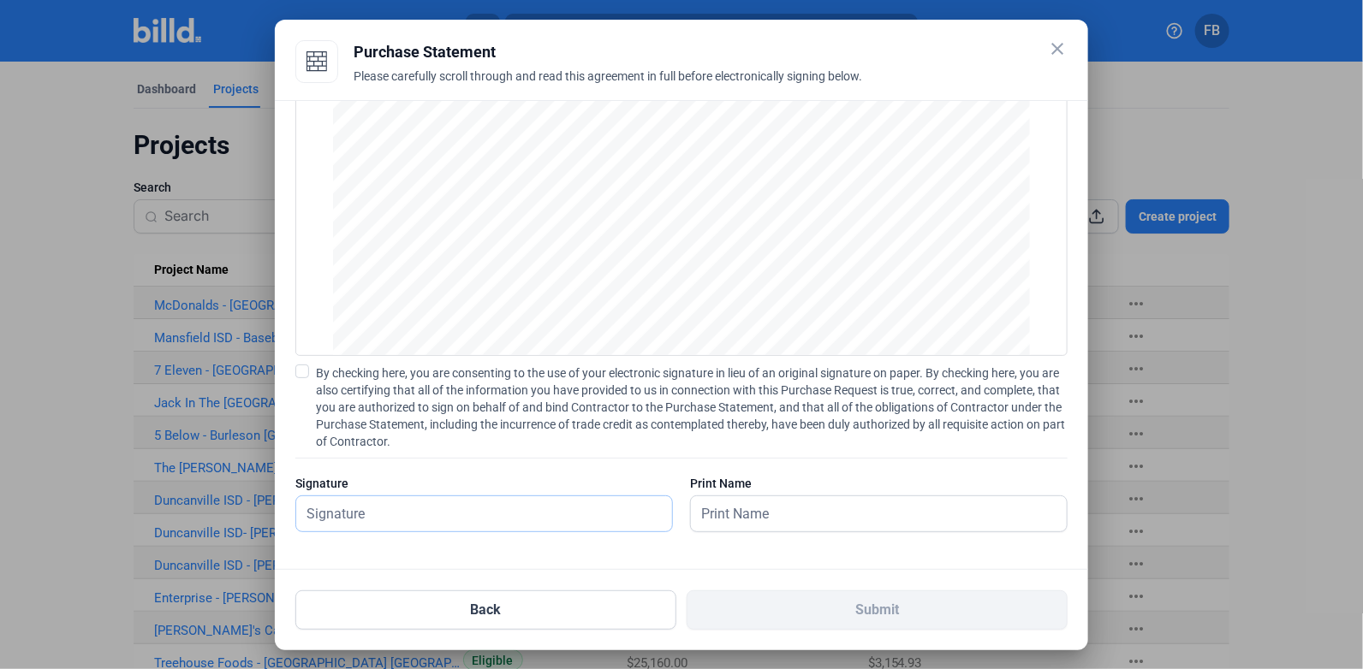
click at [514, 520] on input "text" at bounding box center [474, 513] width 357 height 35
type input "[PERSON_NAME]"
click at [772, 508] on input "text" at bounding box center [869, 513] width 357 height 35
type input "[PERSON_NAME]"
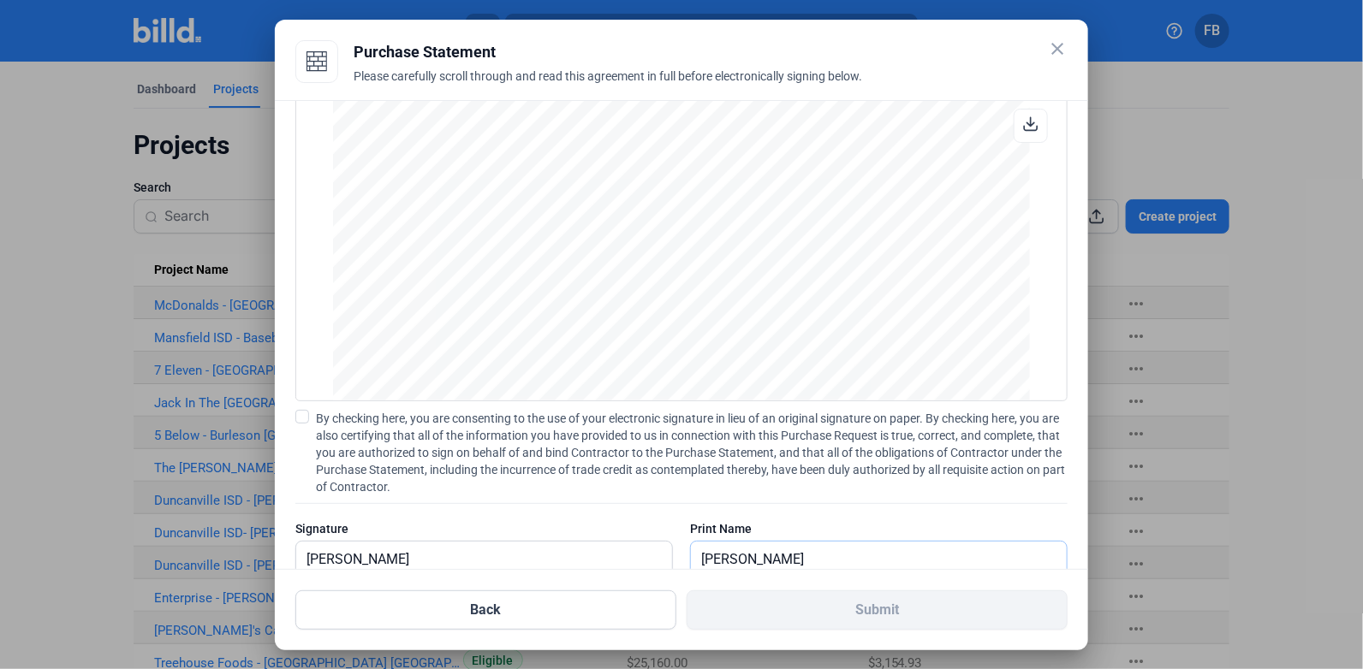
scroll to position [0, 0]
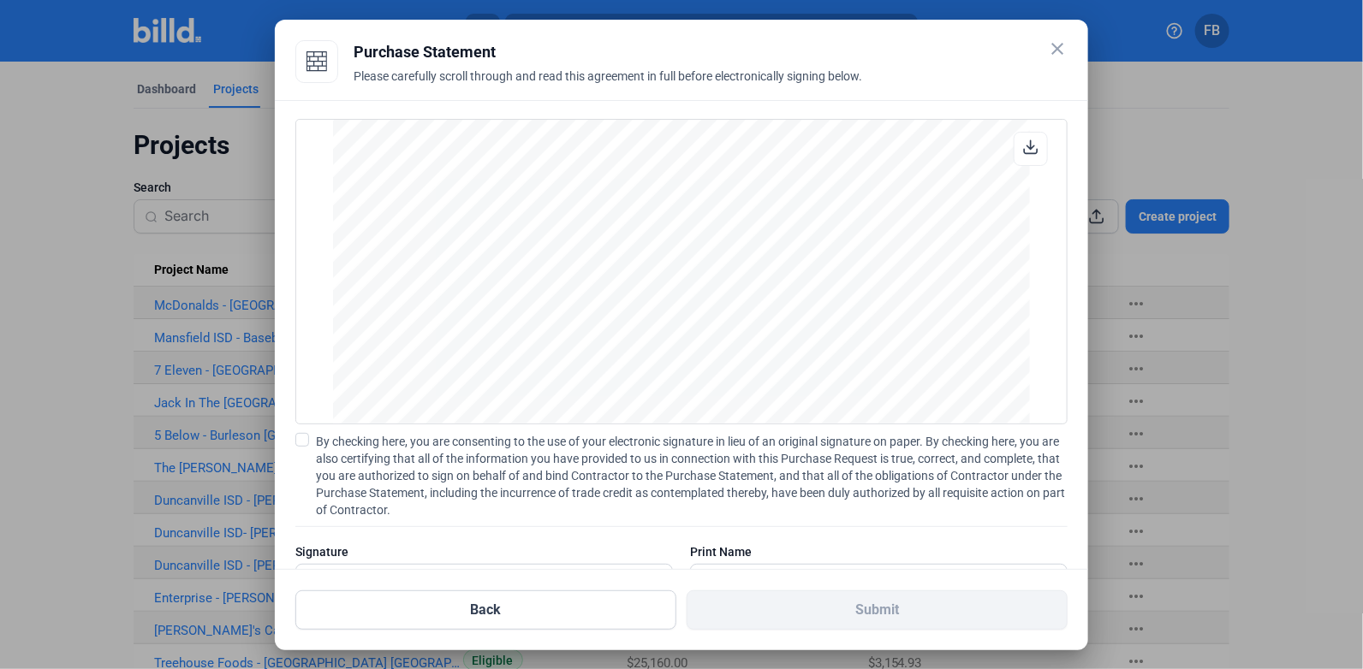
click at [300, 436] on span at bounding box center [302, 440] width 14 height 14
click at [0, 0] on input "By checking here, you are consenting to the use of your electronic signature in…" at bounding box center [0, 0] width 0 height 0
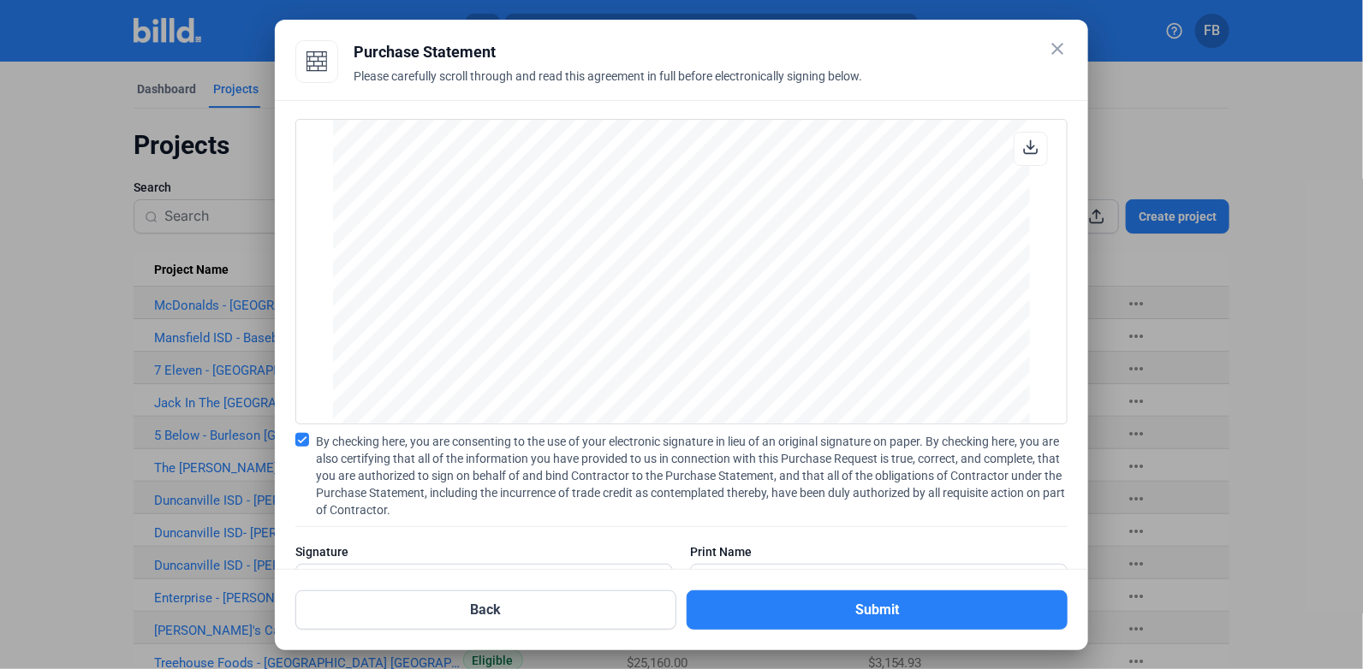
scroll to position [68, 0]
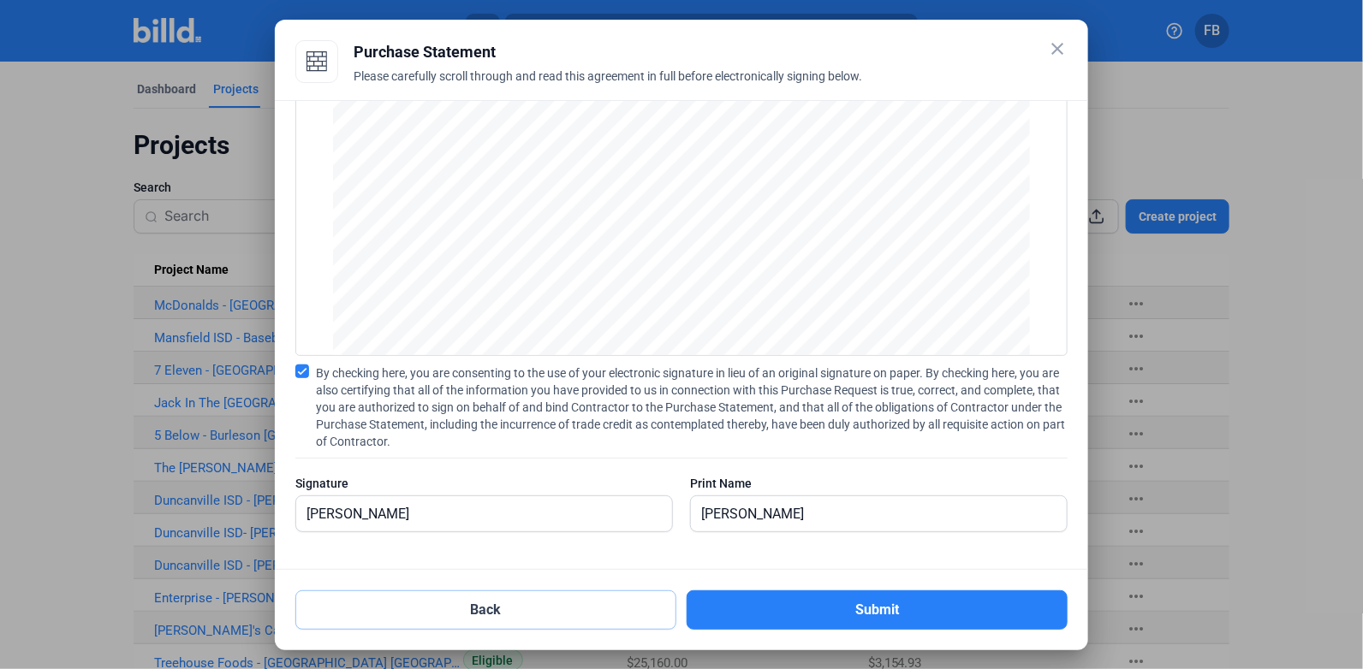
click at [603, 605] on button "Back" at bounding box center [485, 610] width 381 height 39
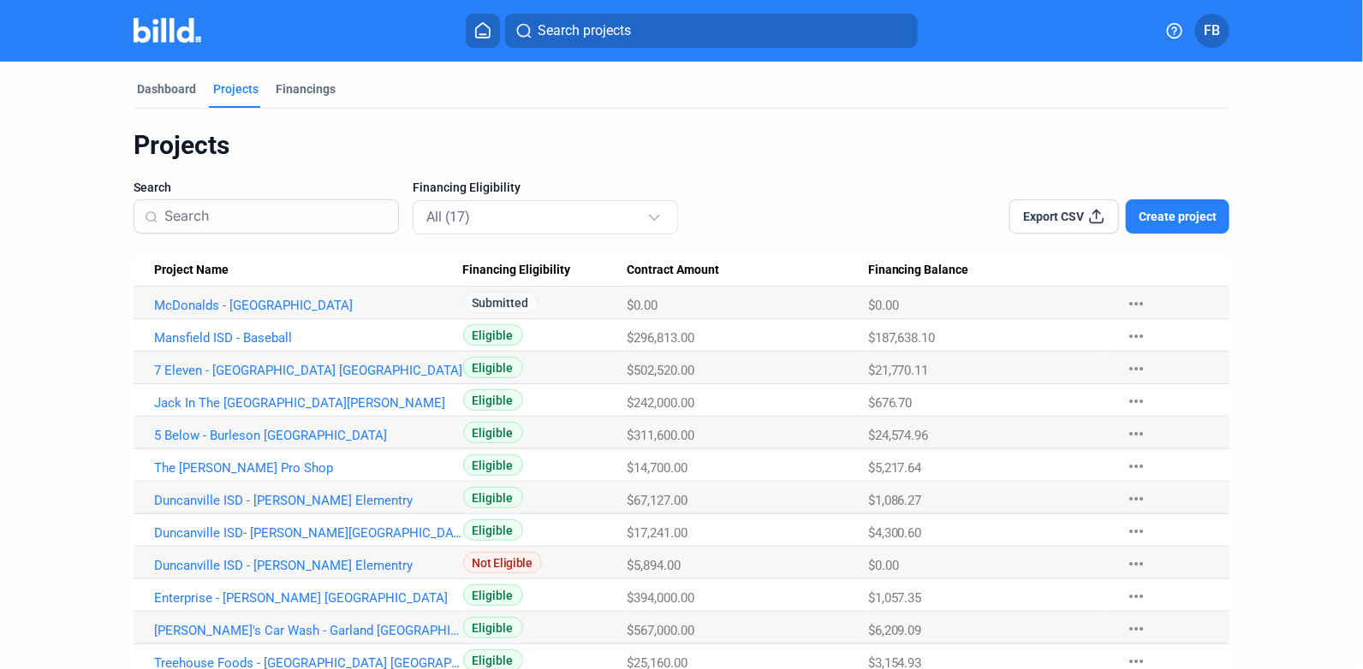
click at [240, 307] on link "McDonalds - [GEOGRAPHIC_DATA]" at bounding box center [308, 305] width 309 height 15
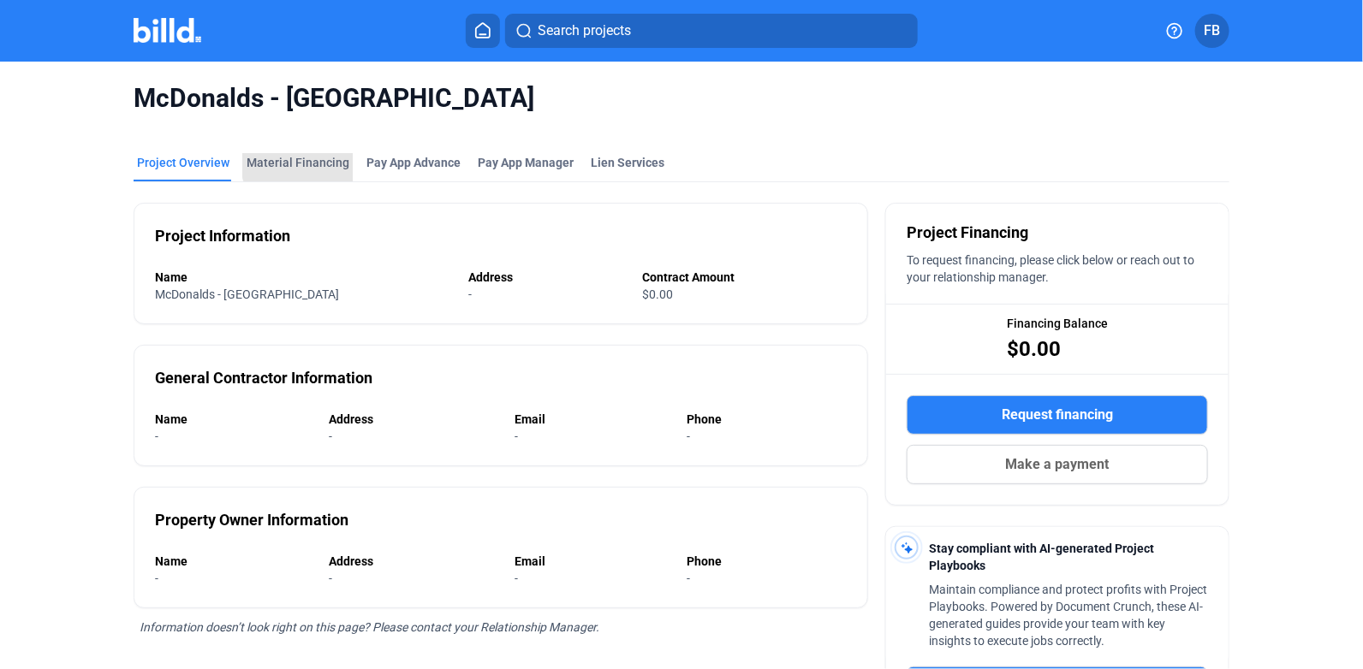
click at [304, 159] on div "Material Financing" at bounding box center [297, 162] width 103 height 17
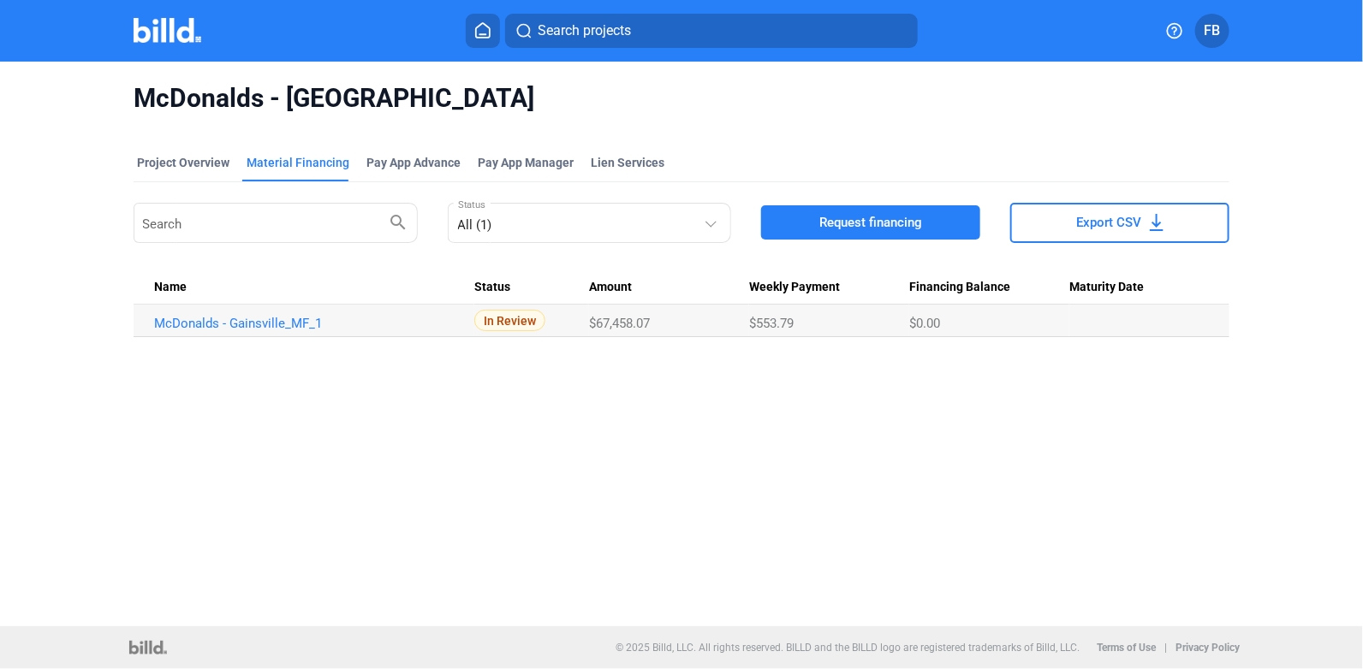
click at [857, 217] on span "Request financing" at bounding box center [870, 222] width 103 height 17
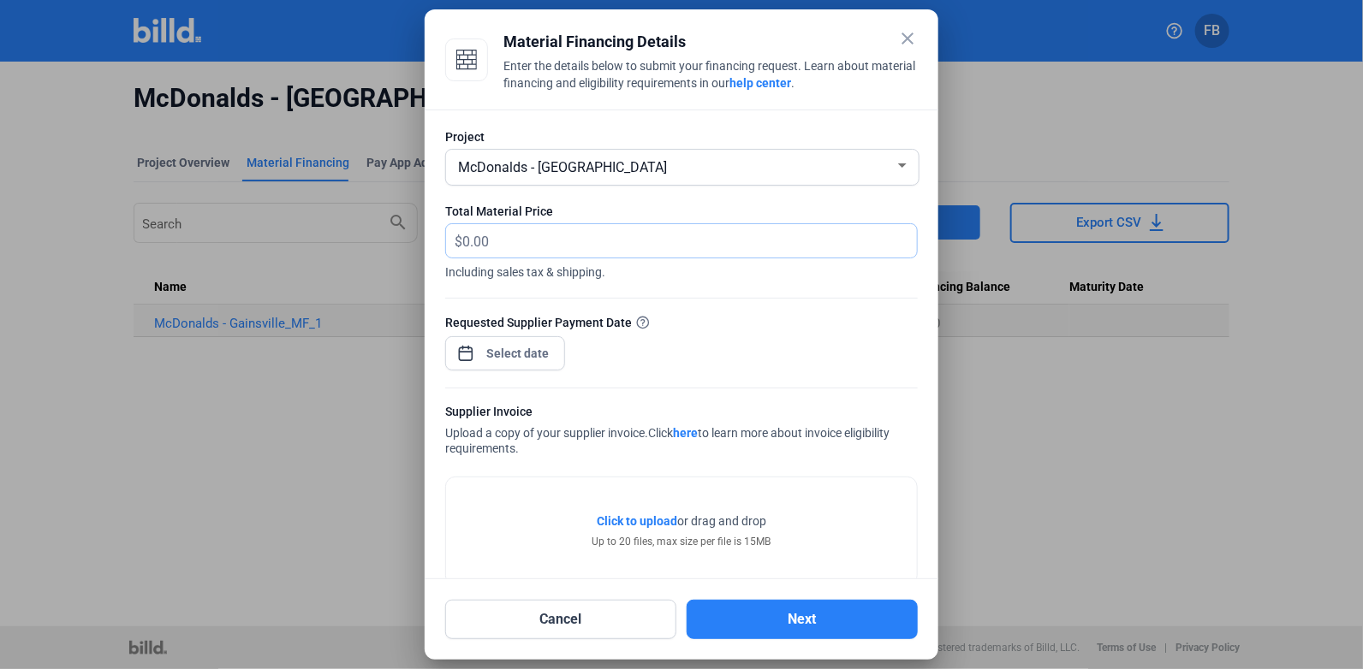
click at [545, 247] on input "text" at bounding box center [689, 240] width 454 height 33
type input "66,135.36"
click at [499, 357] on div "close Material Financing Details Enter the details below to submit your financi…" at bounding box center [681, 334] width 1363 height 669
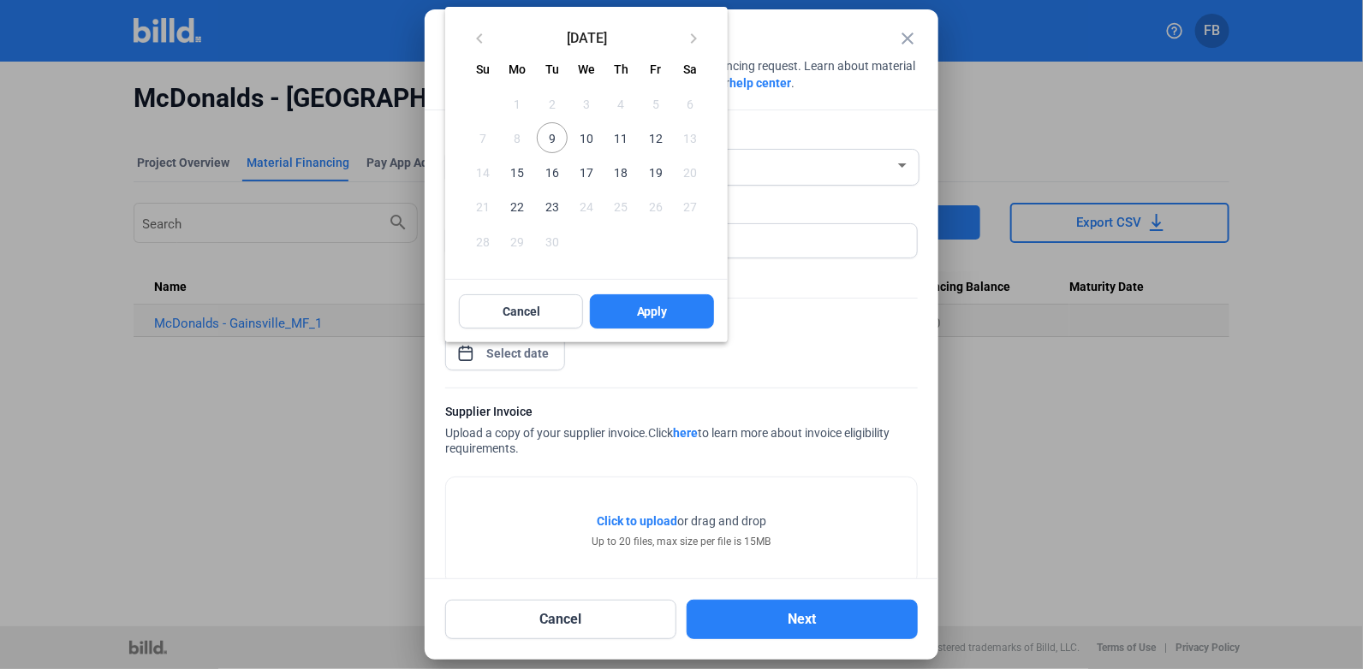
click at [562, 142] on span "9" at bounding box center [552, 137] width 31 height 31
click at [628, 308] on button "Apply" at bounding box center [652, 311] width 124 height 34
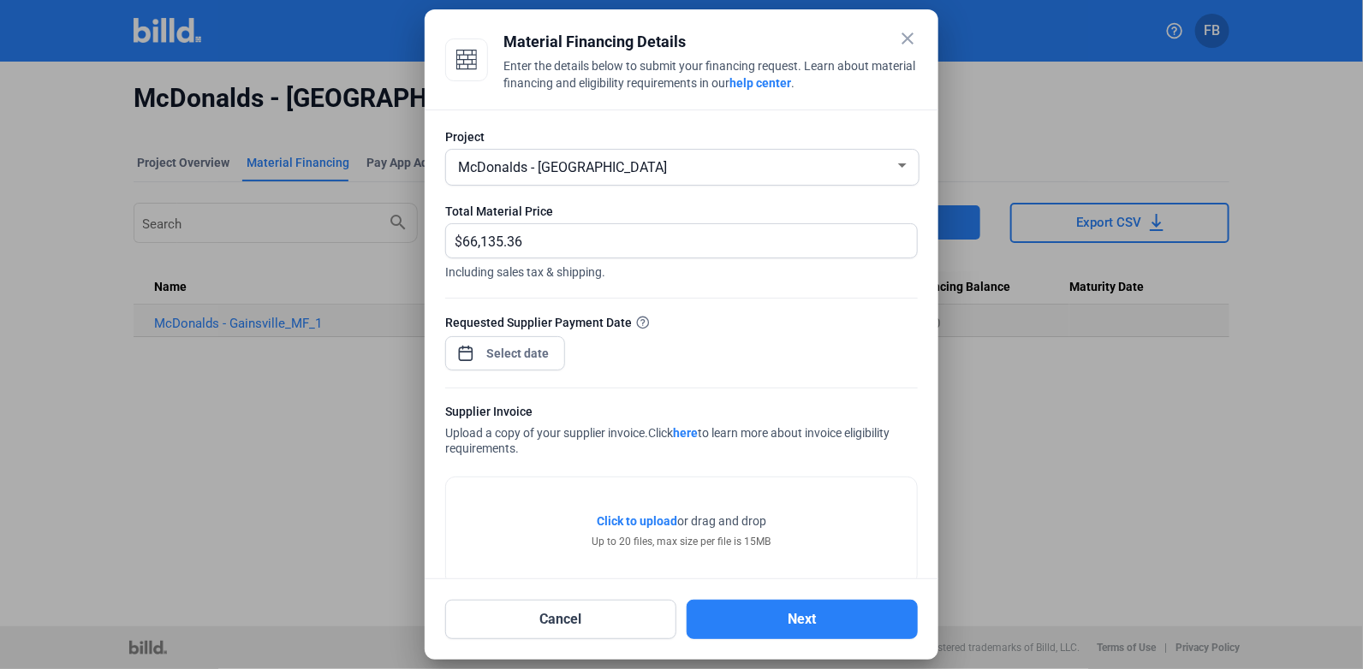
click at [574, 525] on div "Click to upload Tap to upload or drag and drop Up to 20 files, max size per fil…" at bounding box center [681, 532] width 471 height 108
click at [617, 521] on span "Click to upload" at bounding box center [637, 521] width 80 height 14
click at [649, 523] on span "Click to upload" at bounding box center [637, 521] width 80 height 14
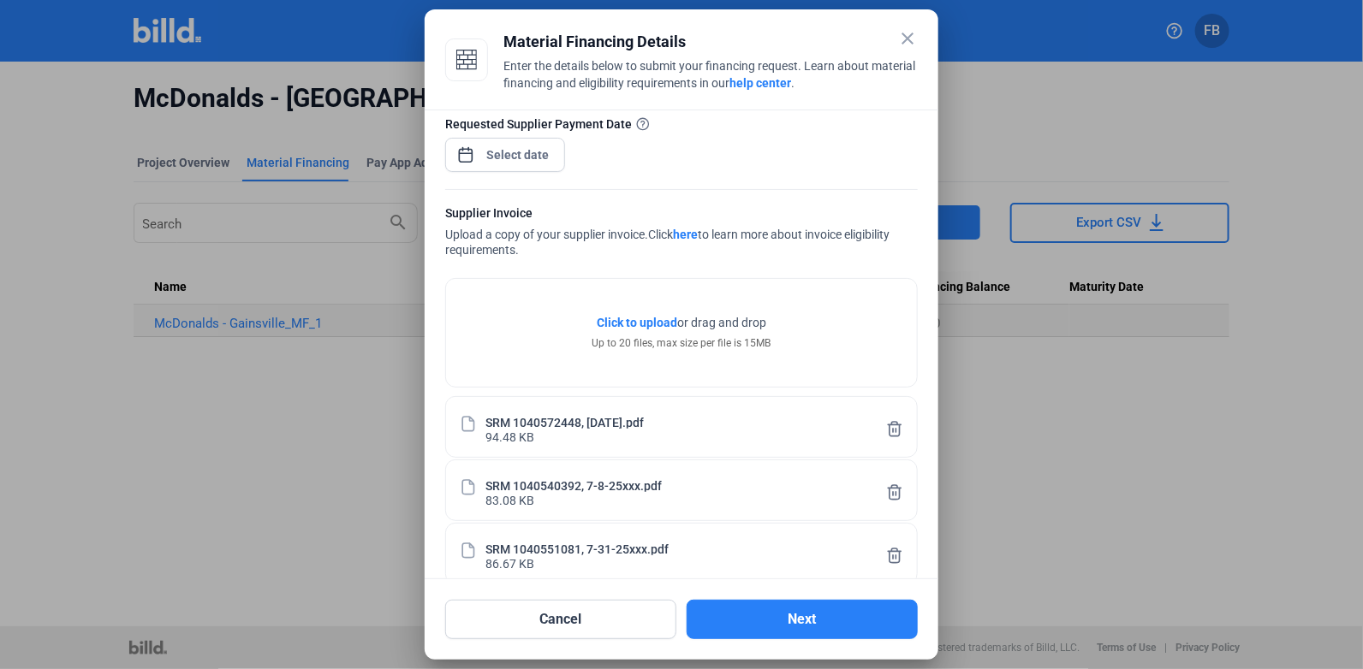
scroll to position [413, 0]
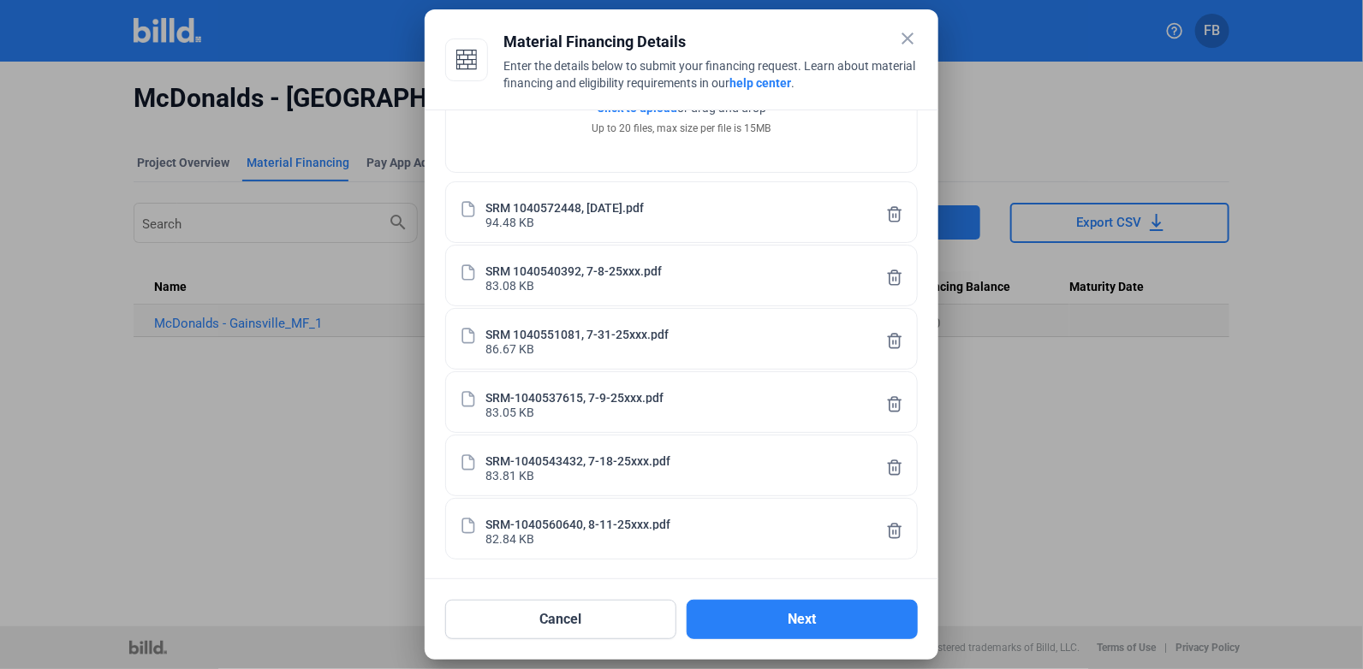
click at [788, 621] on button "Next" at bounding box center [801, 619] width 231 height 39
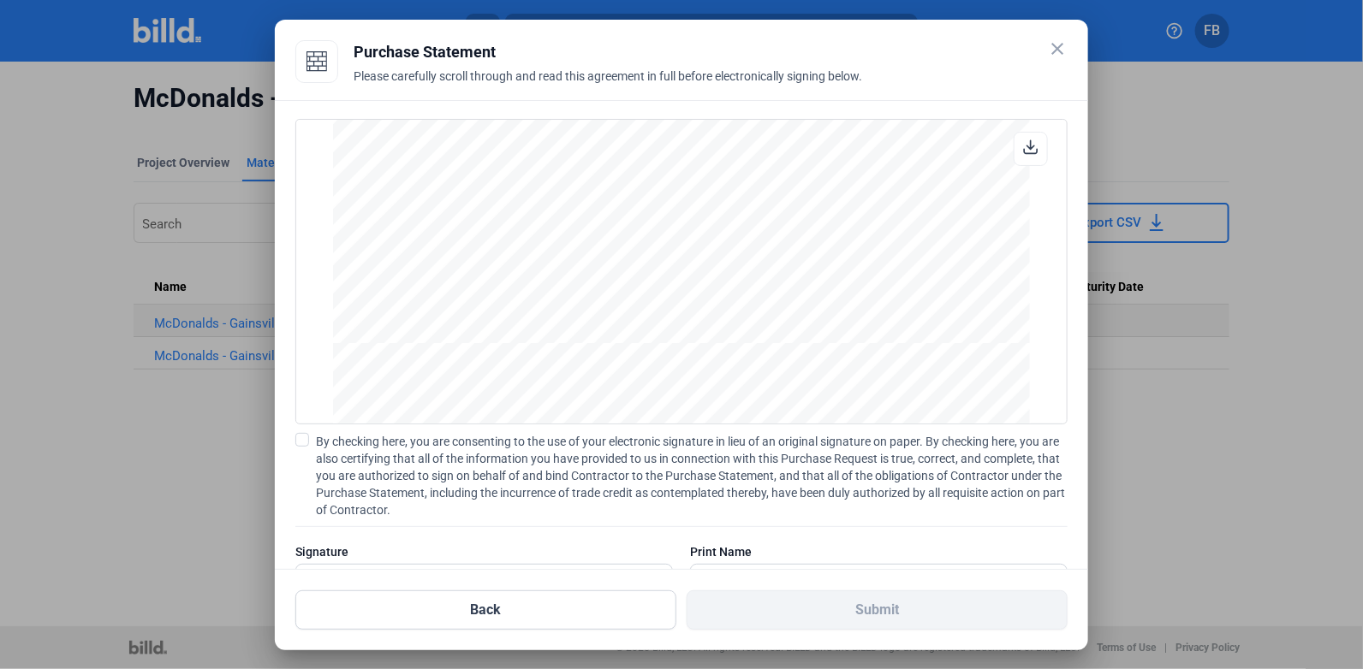
scroll to position [1797, 0]
click at [301, 436] on span at bounding box center [302, 440] width 14 height 14
click at [0, 0] on input "By checking here, you are consenting to the use of your electronic signature in…" at bounding box center [0, 0] width 0 height 0
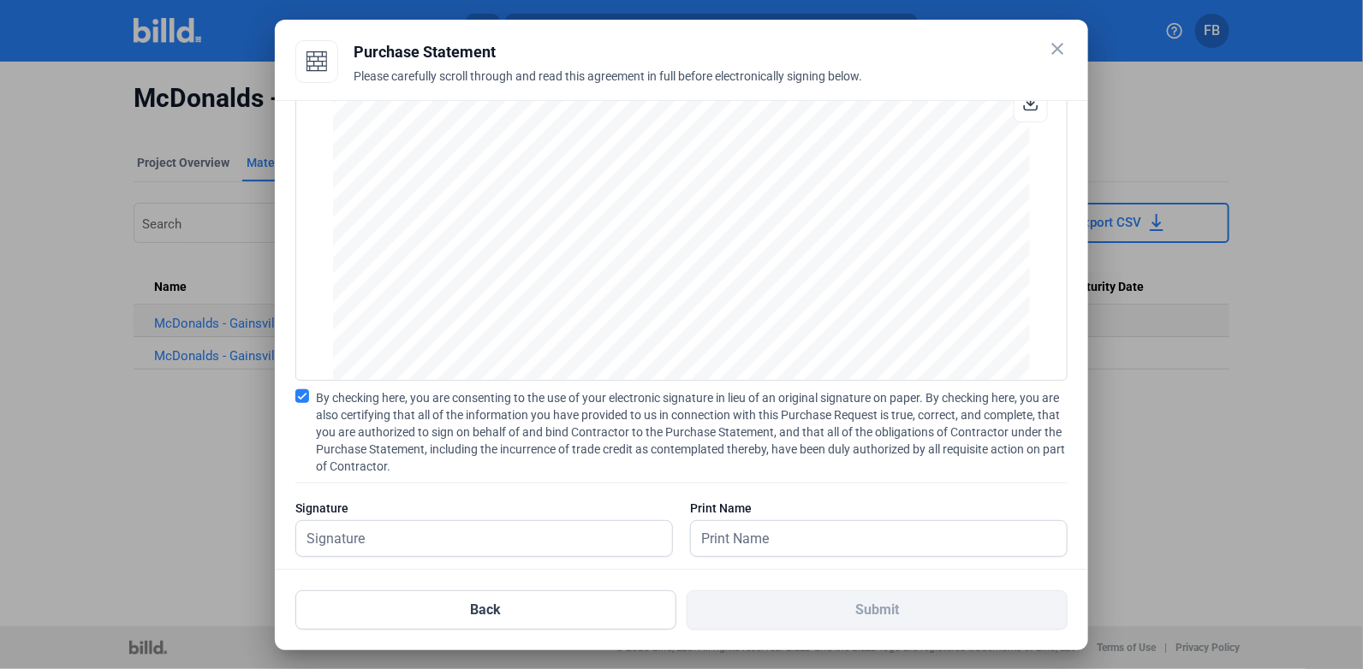
scroll to position [68, 0]
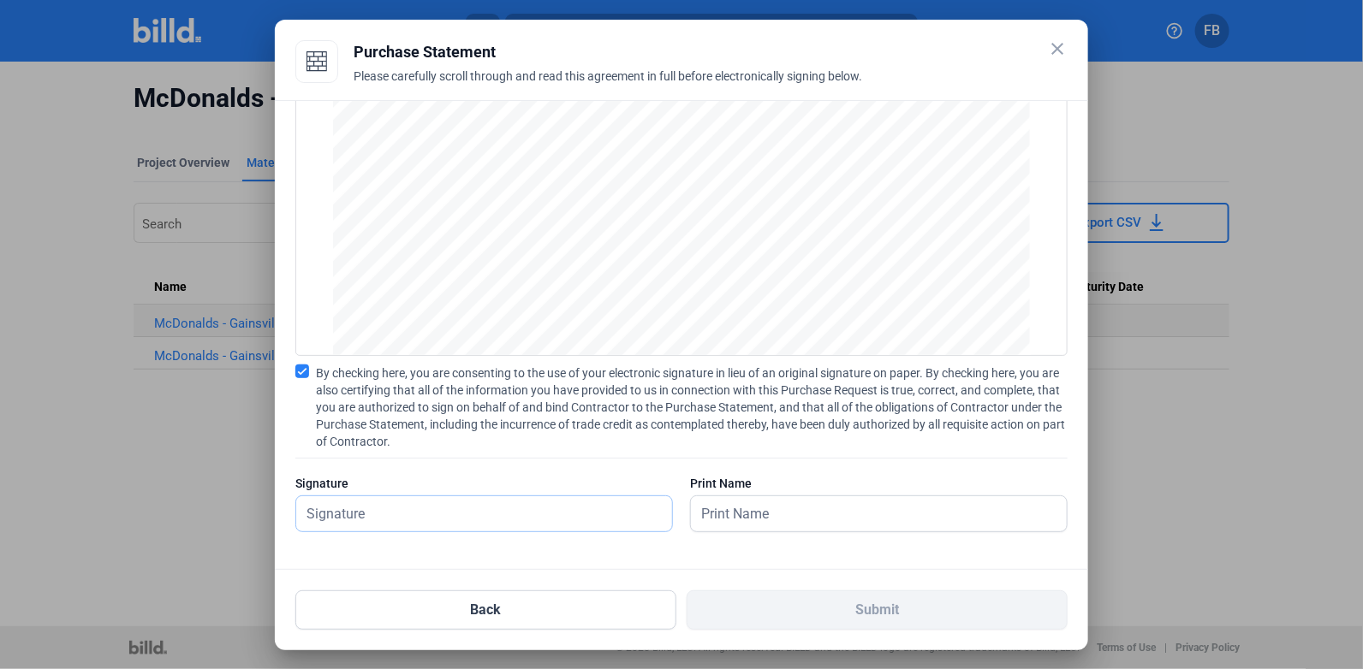
click at [575, 516] on input "text" at bounding box center [484, 513] width 376 height 35
type input "[PERSON_NAME]"
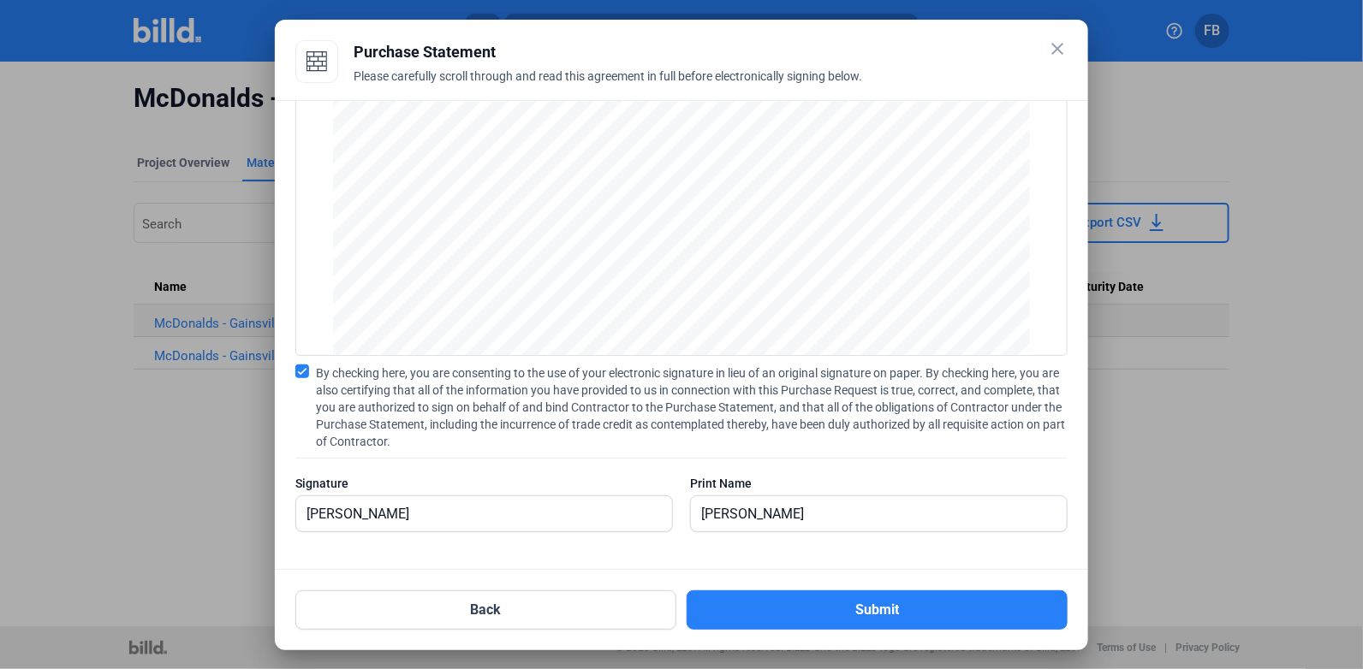
click at [854, 615] on button "Submit" at bounding box center [876, 610] width 381 height 39
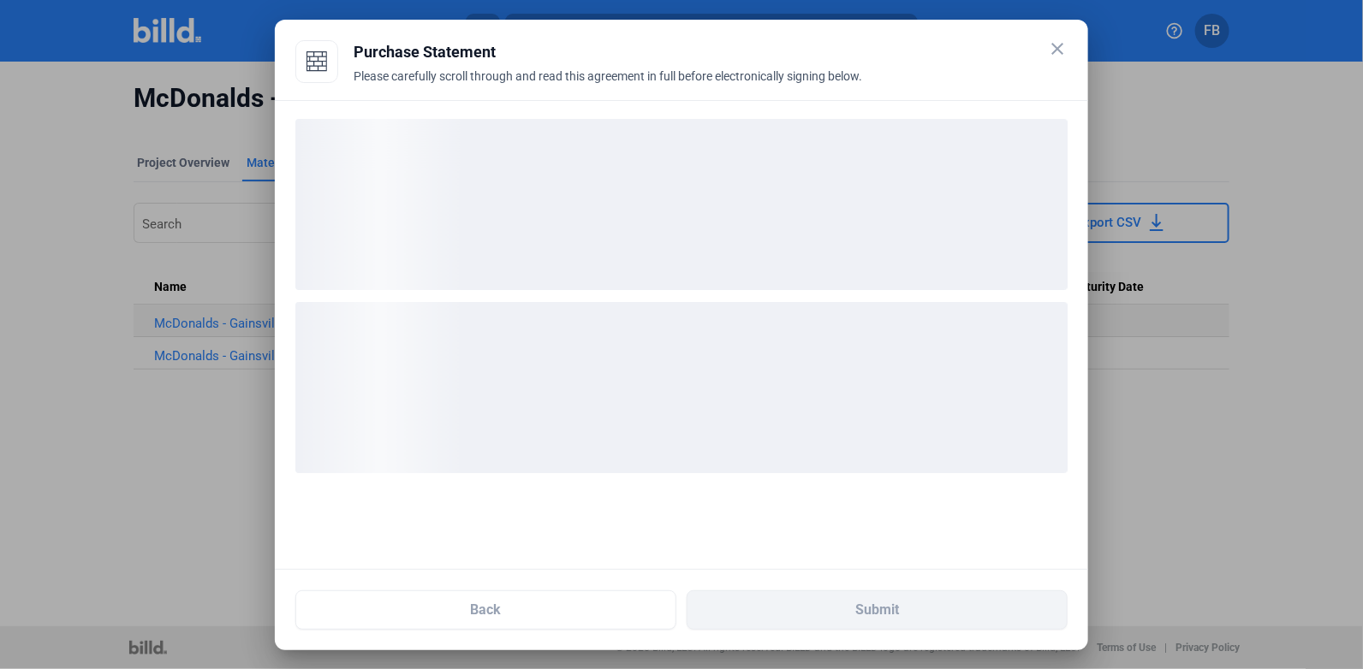
scroll to position [0, 0]
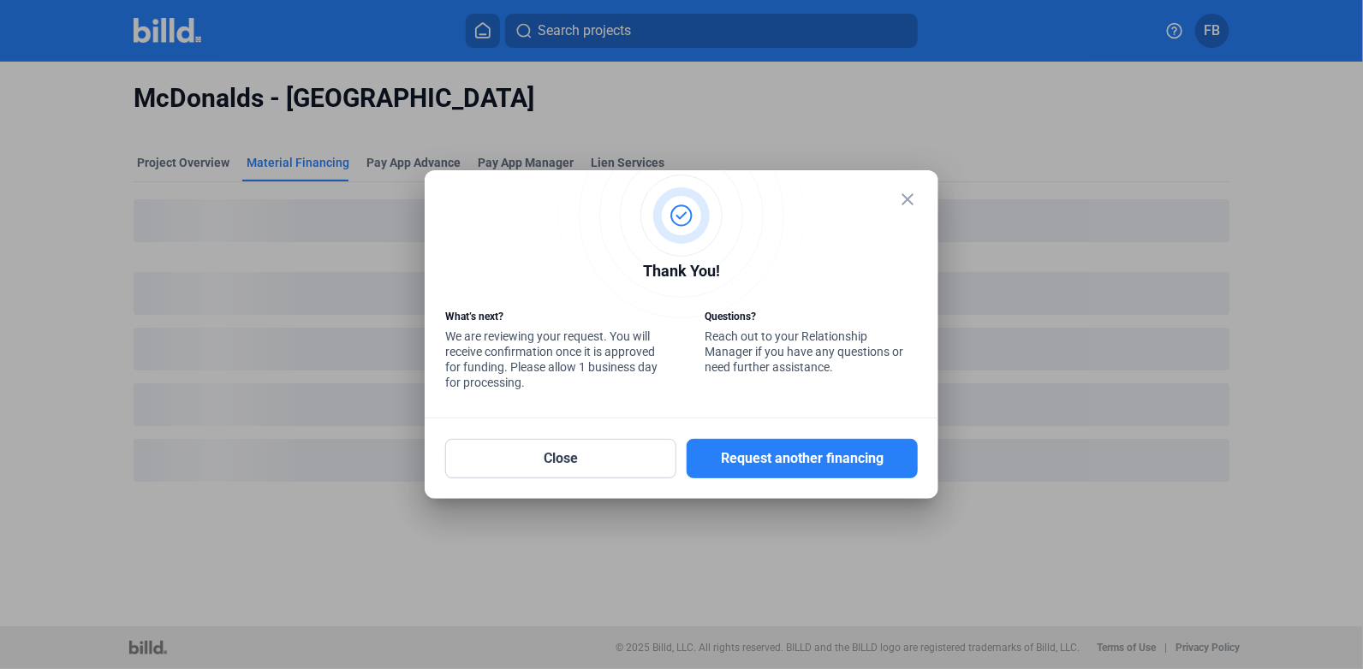
click at [897, 192] on mat-icon "close" at bounding box center [907, 199] width 21 height 21
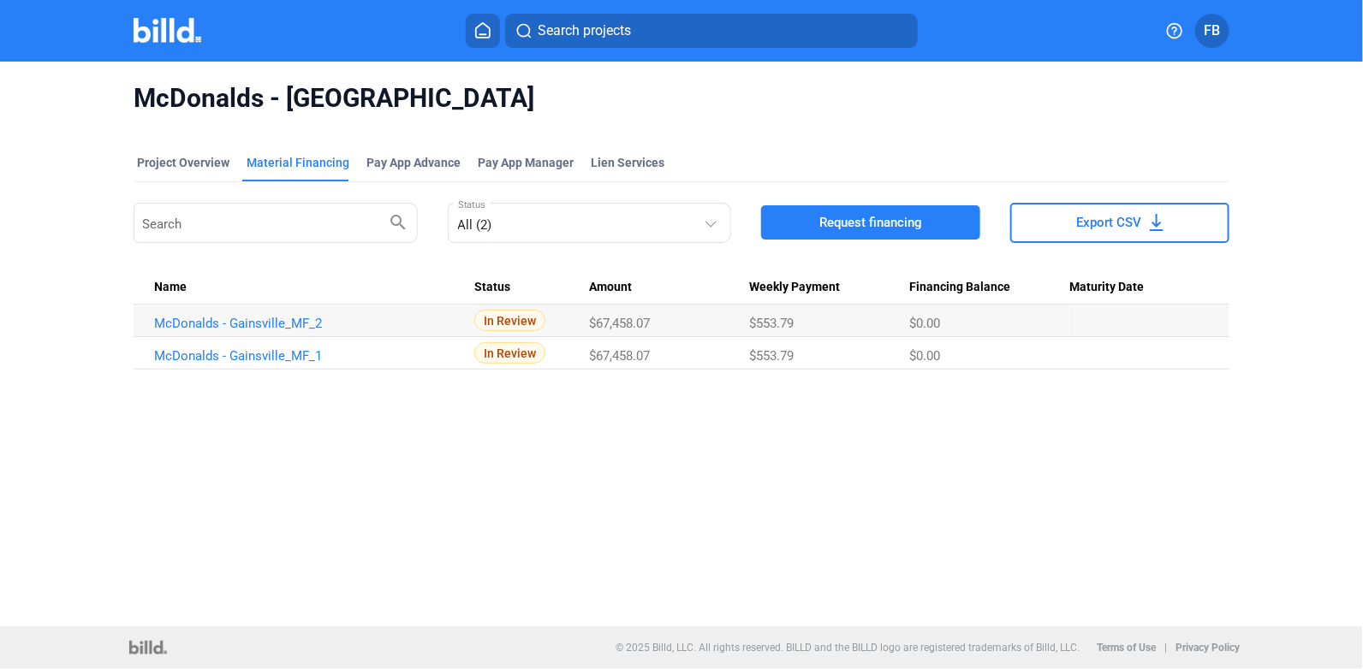
click at [306, 318] on link "McDonalds - Gainsville_MF_2" at bounding box center [308, 323] width 309 height 15
click at [170, 33] on img at bounding box center [168, 30] width 68 height 25
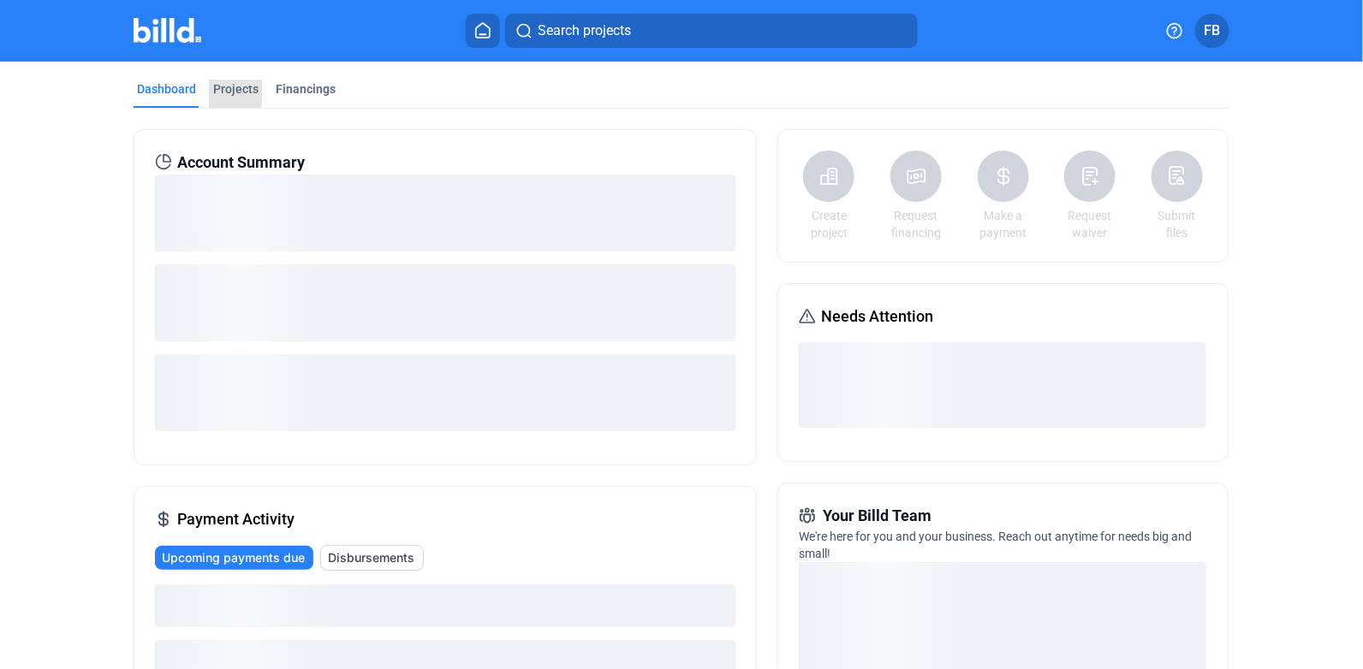
click at [223, 91] on div "Projects" at bounding box center [235, 88] width 45 height 17
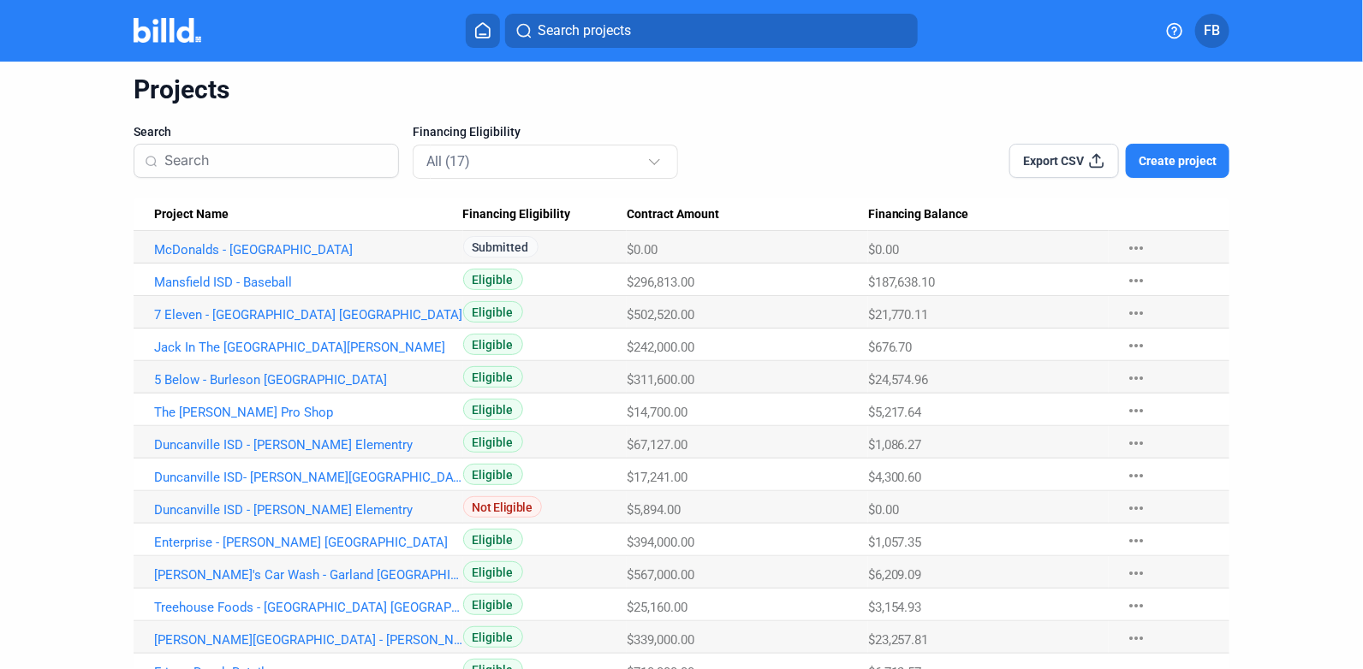
scroll to position [85, 0]
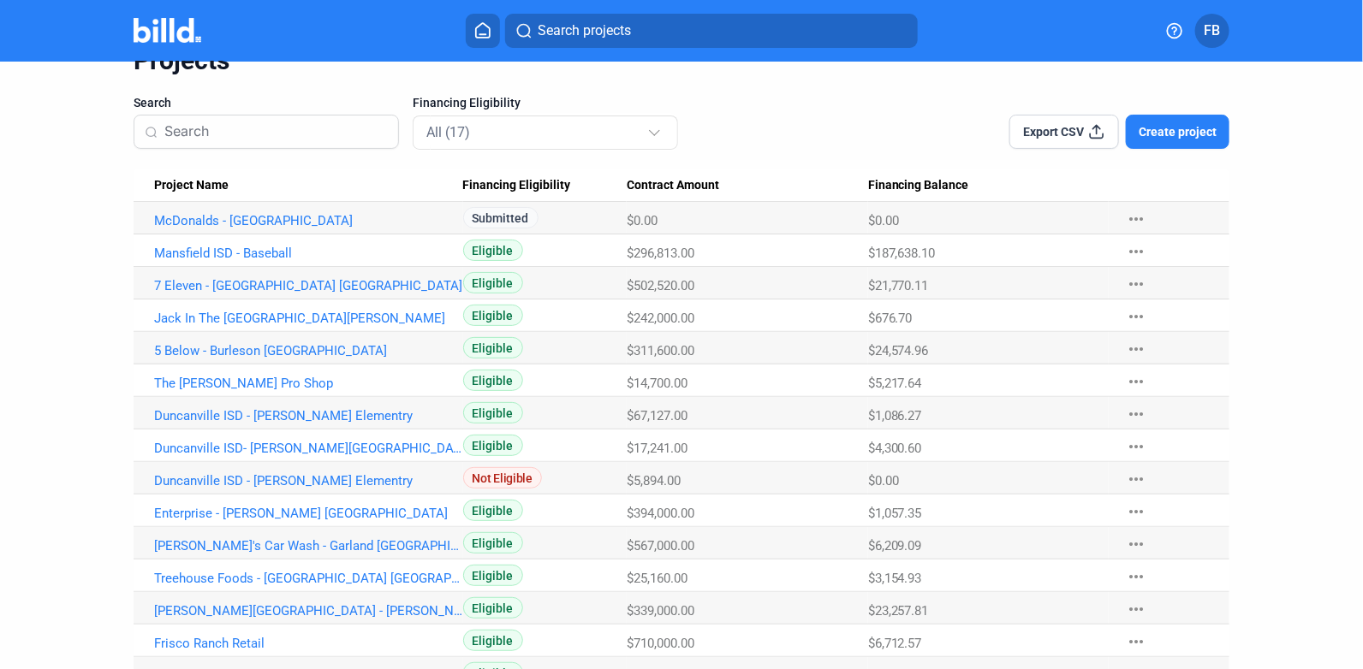
click at [260, 250] on link "Mansfield ISD - Baseball" at bounding box center [308, 253] width 309 height 15
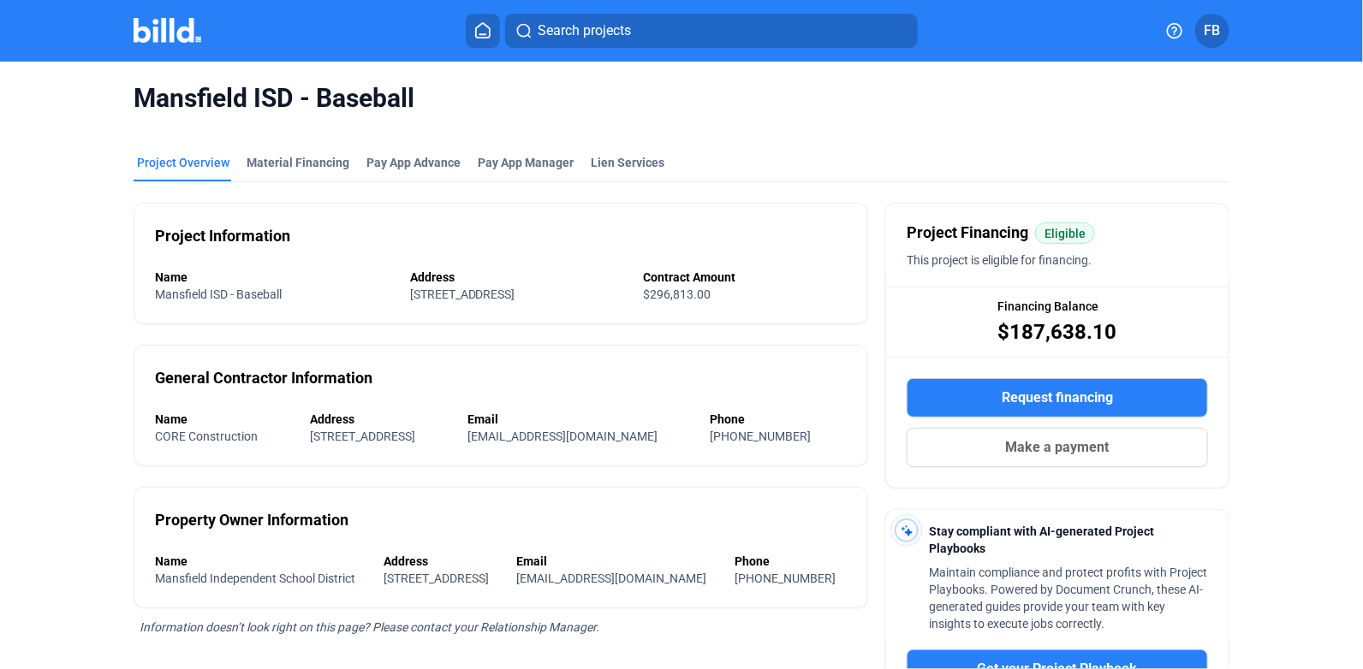
click at [304, 133] on div "Mansfield ISD - Baseball" at bounding box center [681, 99] width 1095 height 74
click at [298, 164] on div "Material Financing" at bounding box center [297, 162] width 103 height 17
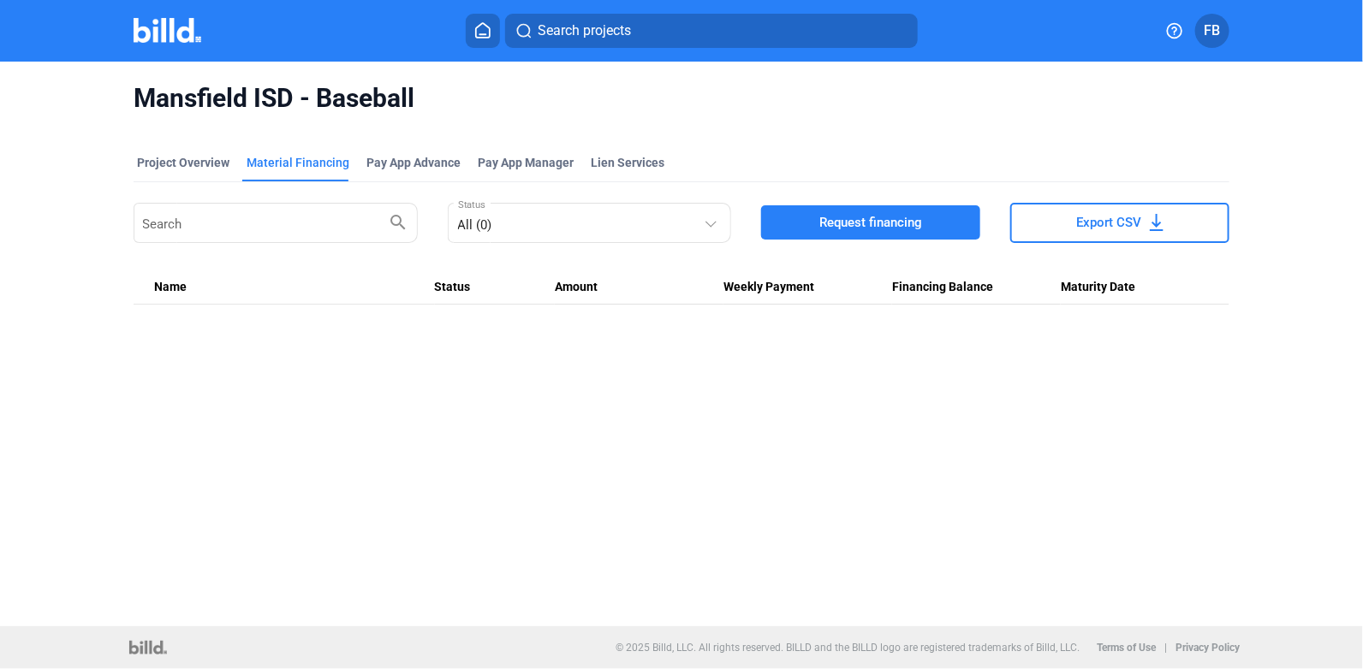
click at [896, 219] on span "Request financing" at bounding box center [870, 222] width 103 height 17
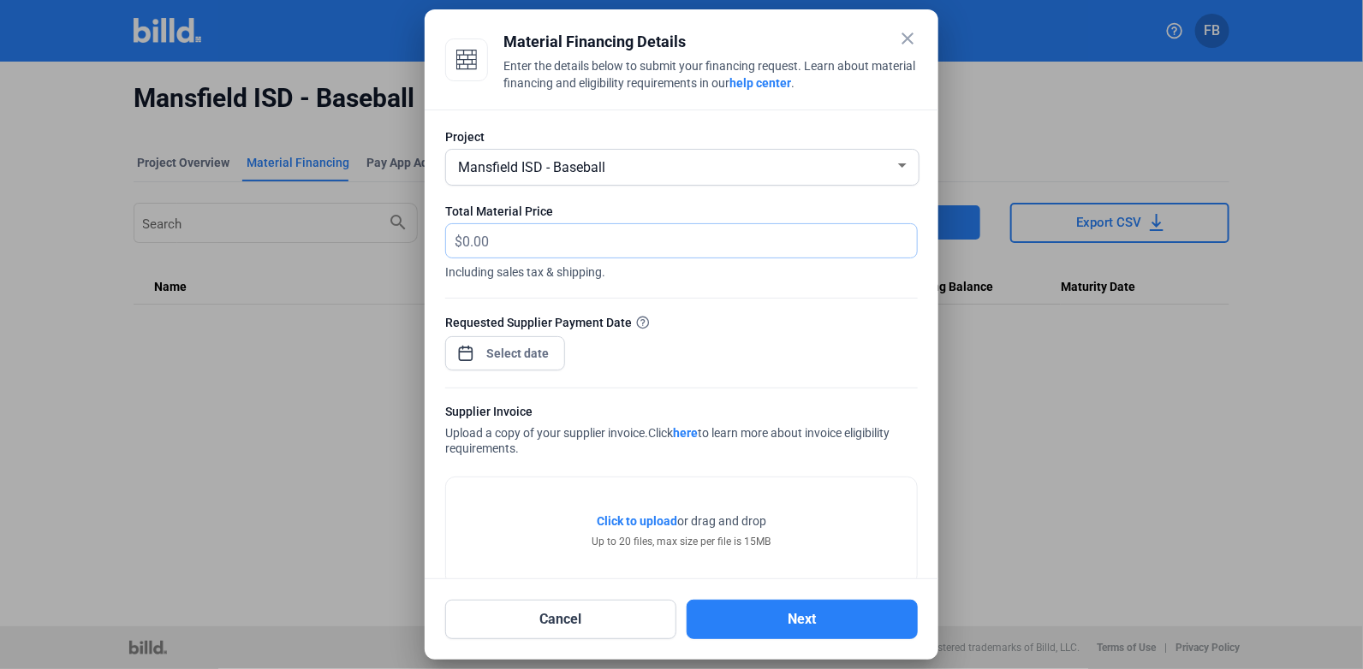
click at [615, 251] on input "text" at bounding box center [679, 240] width 435 height 33
type input "83,807.15"
click at [508, 347] on div "close Material Financing Details Enter the details below to submit your financi…" at bounding box center [681, 334] width 1363 height 669
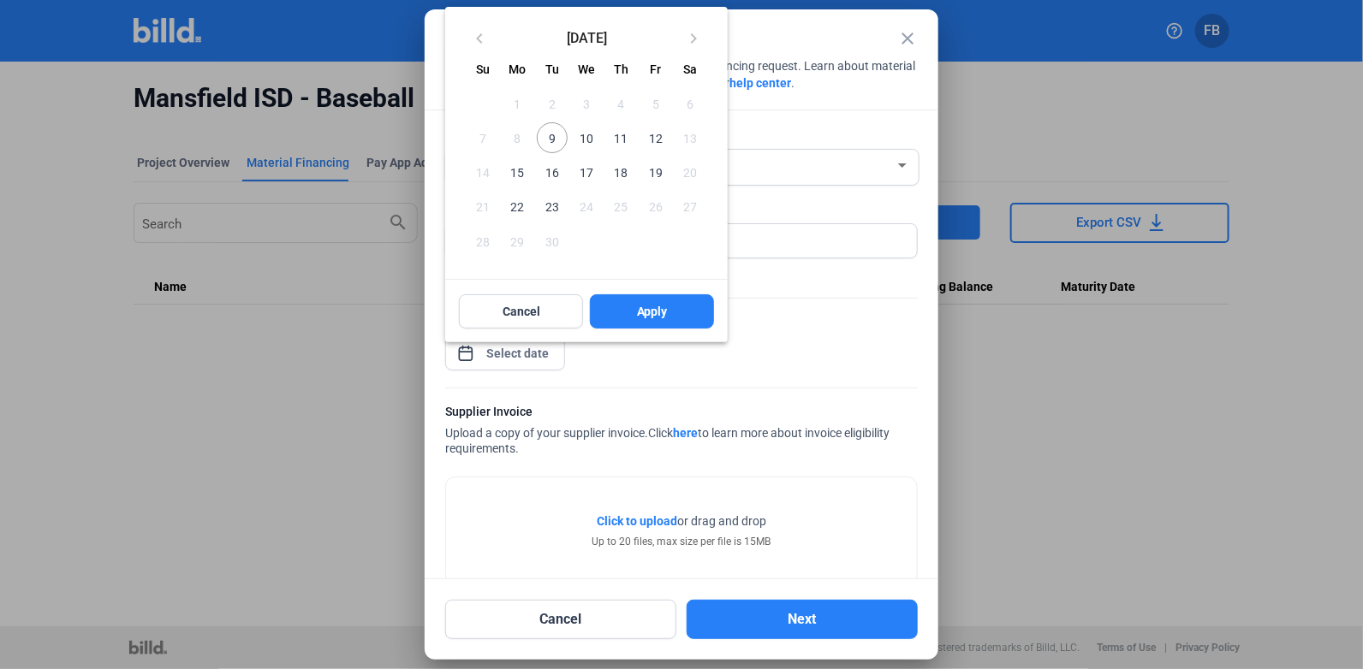
click at [555, 143] on span "9" at bounding box center [552, 137] width 31 height 31
click at [629, 292] on div "Cancel Apply" at bounding box center [586, 312] width 282 height 62
click at [634, 309] on button "Apply" at bounding box center [652, 311] width 124 height 34
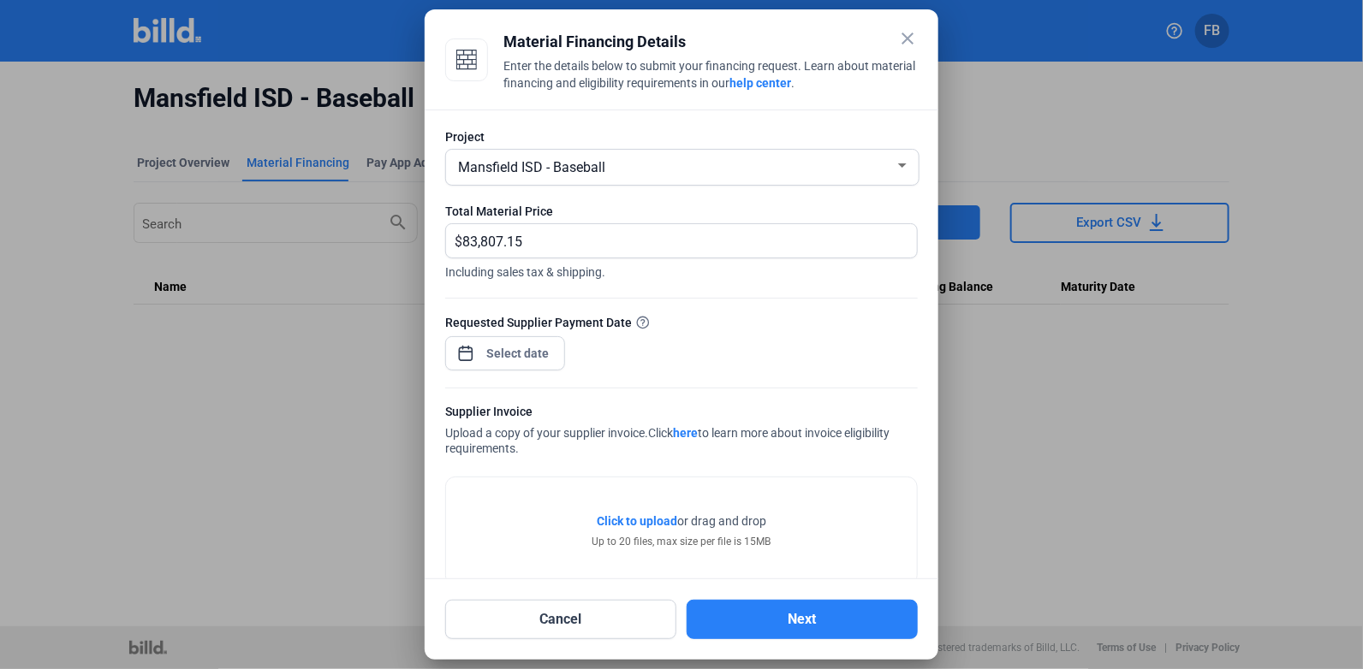
click at [630, 521] on span "Click to upload" at bounding box center [637, 521] width 80 height 14
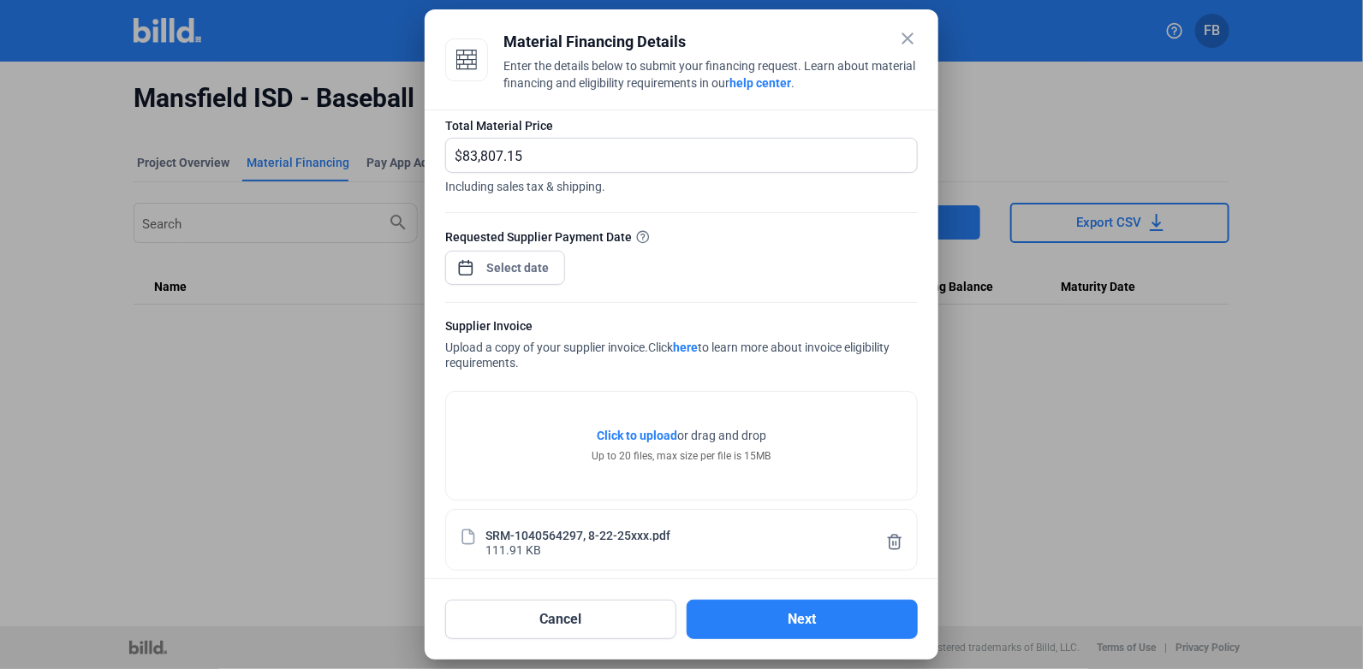
scroll to position [97, 0]
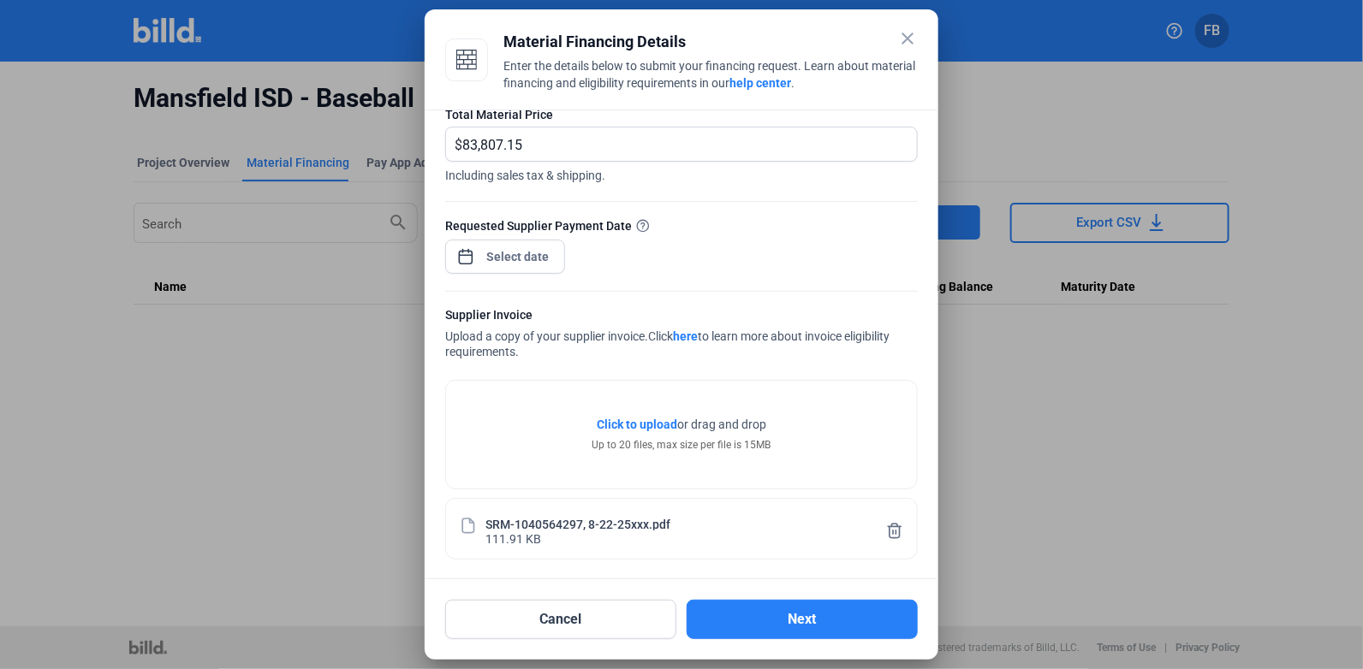
click at [796, 603] on button "Next" at bounding box center [801, 619] width 231 height 39
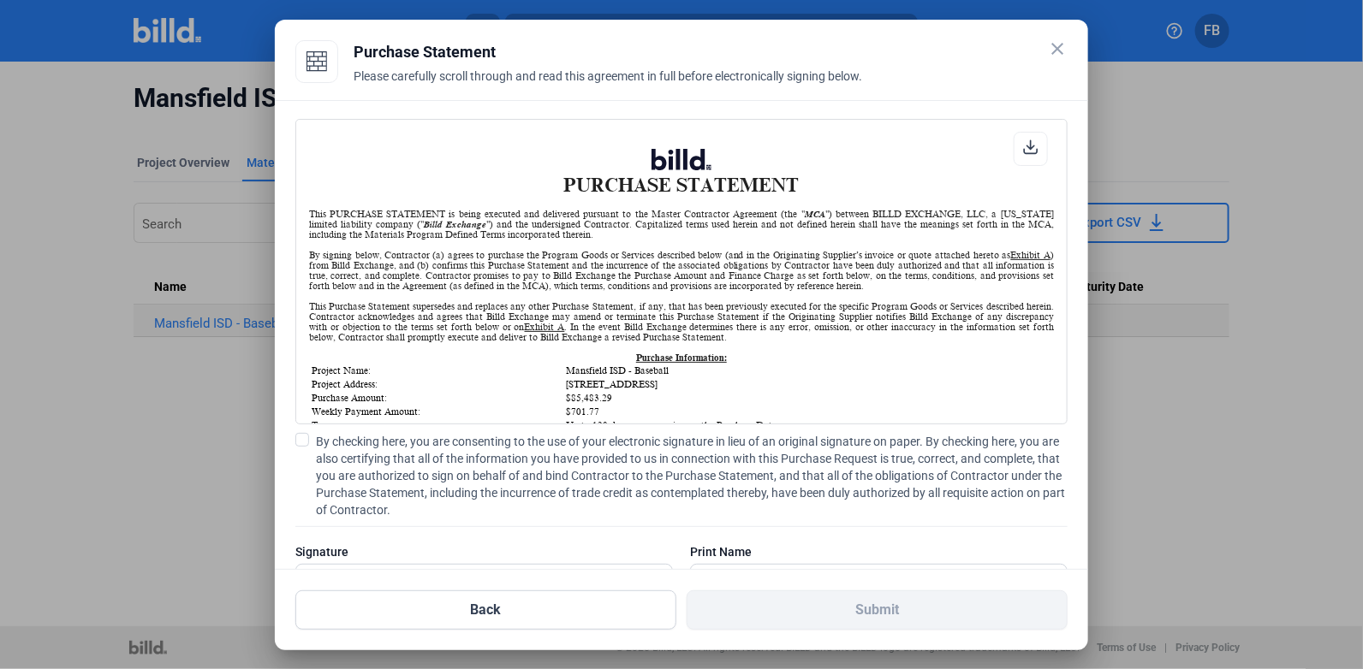
scroll to position [0, 0]
click at [304, 433] on span at bounding box center [302, 440] width 14 height 14
click at [0, 0] on input "By checking here, you are consenting to the use of your electronic signature in…" at bounding box center [0, 0] width 0 height 0
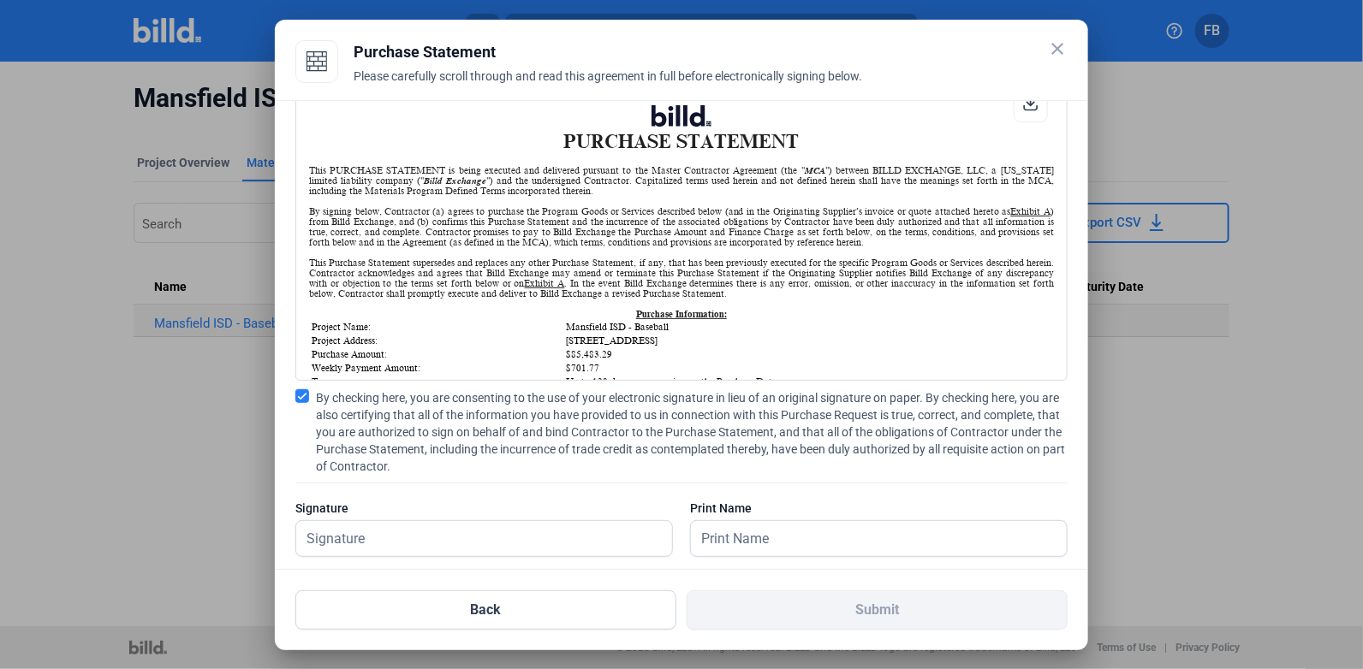
scroll to position [68, 0]
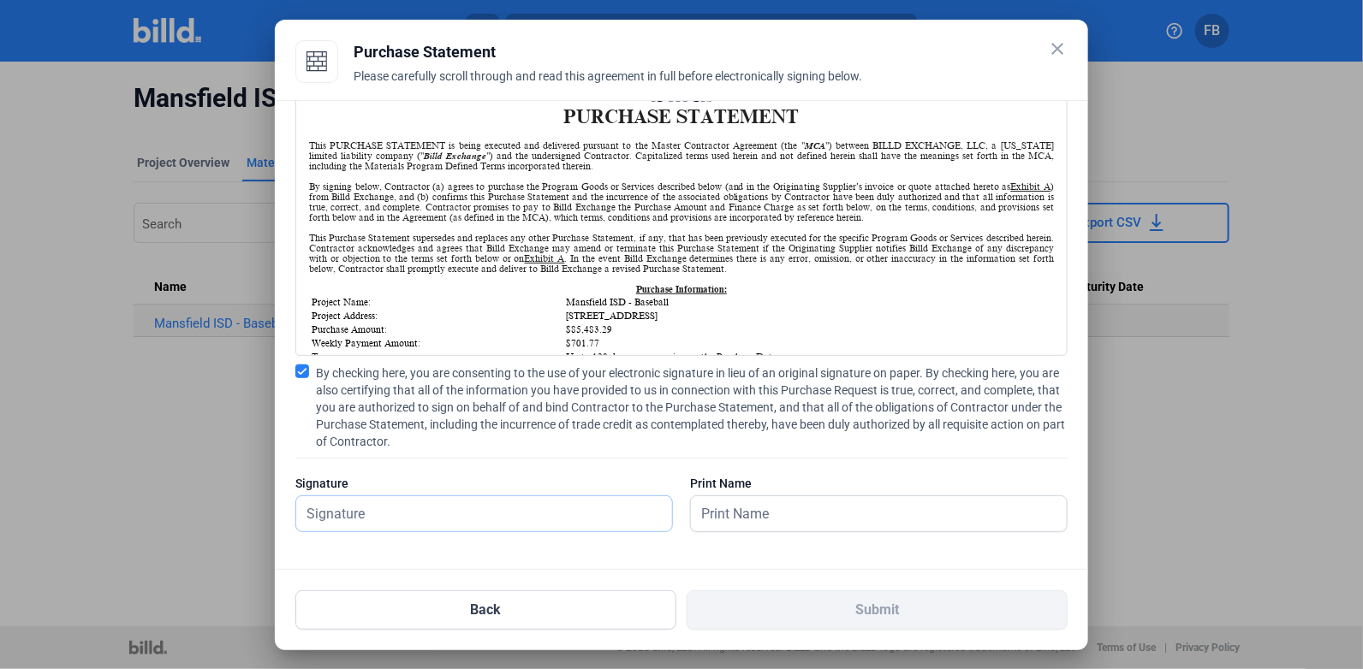
click at [510, 502] on input "text" at bounding box center [484, 513] width 376 height 35
type input "[PERSON_NAME]"
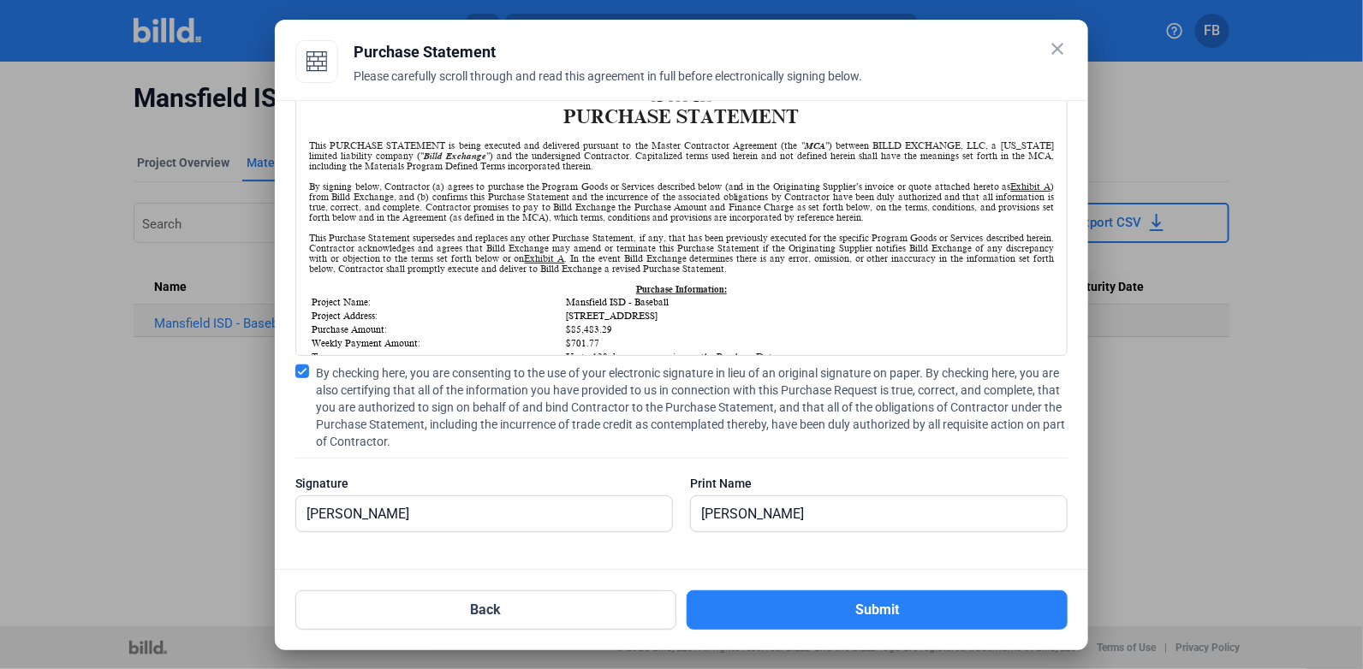
click at [872, 627] on button "Submit" at bounding box center [876, 610] width 381 height 39
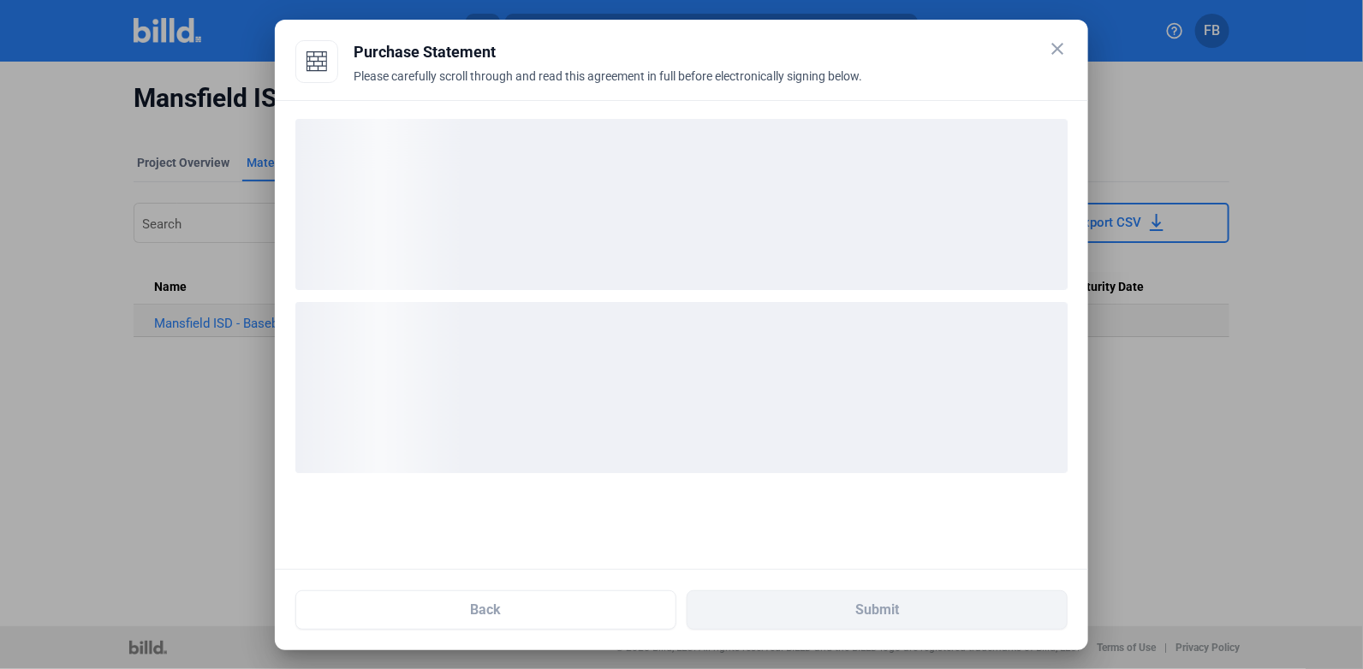
scroll to position [0, 0]
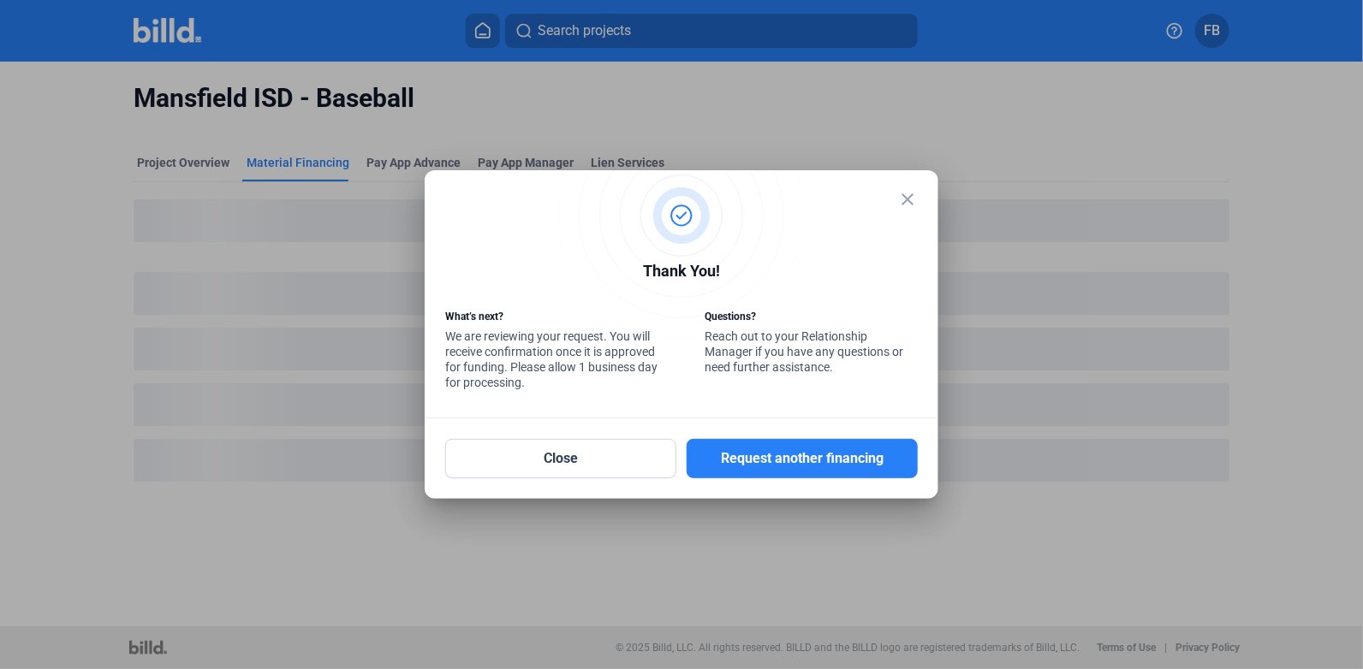
click at [900, 197] on mat-icon "close" at bounding box center [907, 199] width 21 height 21
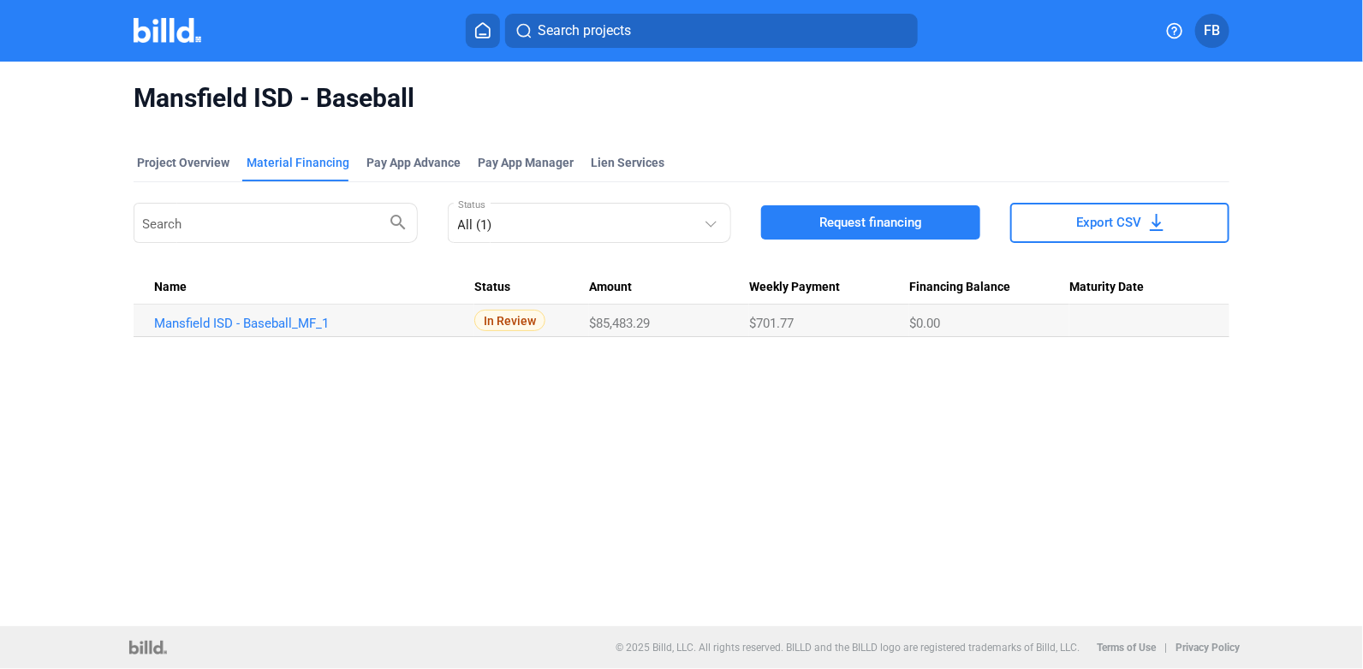
drag, startPoint x: 113, startPoint y: 24, endPoint x: 128, endPoint y: 24, distance: 15.4
click at [114, 24] on div "Search projects FB" at bounding box center [681, 31] width 1307 height 34
click at [133, 25] on div "Search projects FB" at bounding box center [681, 31] width 1307 height 34
click at [151, 27] on img at bounding box center [168, 30] width 68 height 25
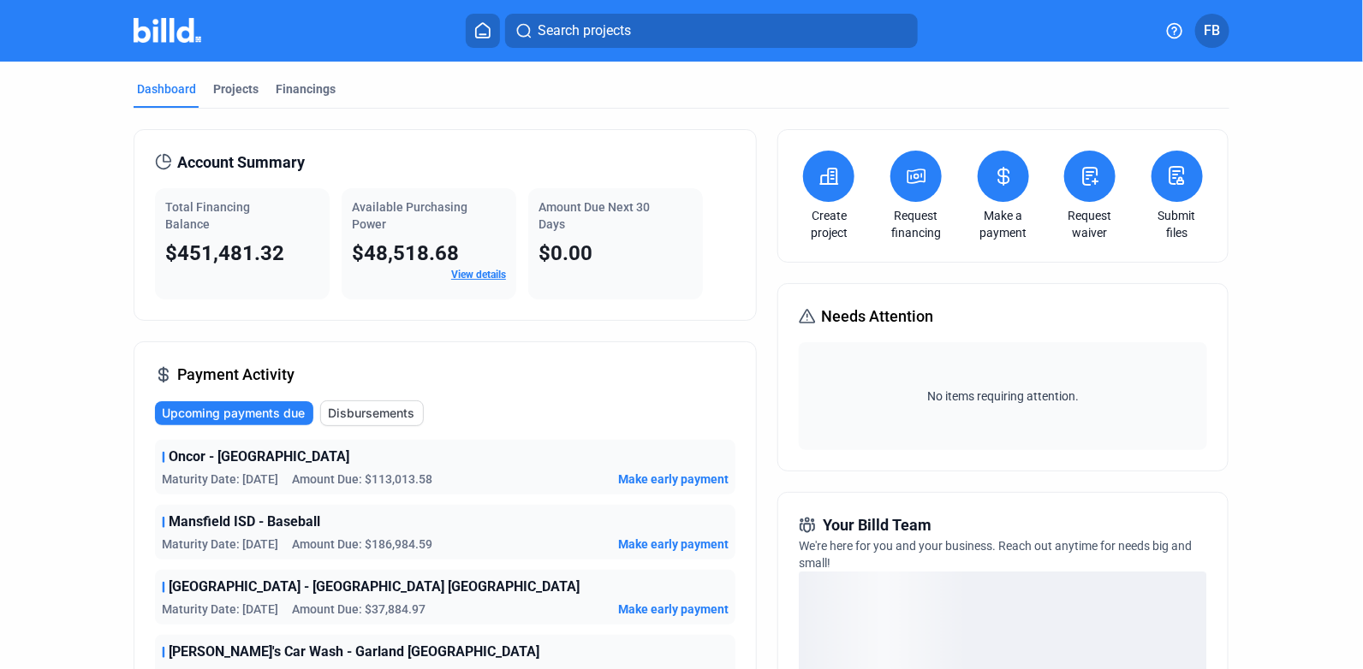
click at [223, 81] on div "Projects" at bounding box center [235, 88] width 45 height 17
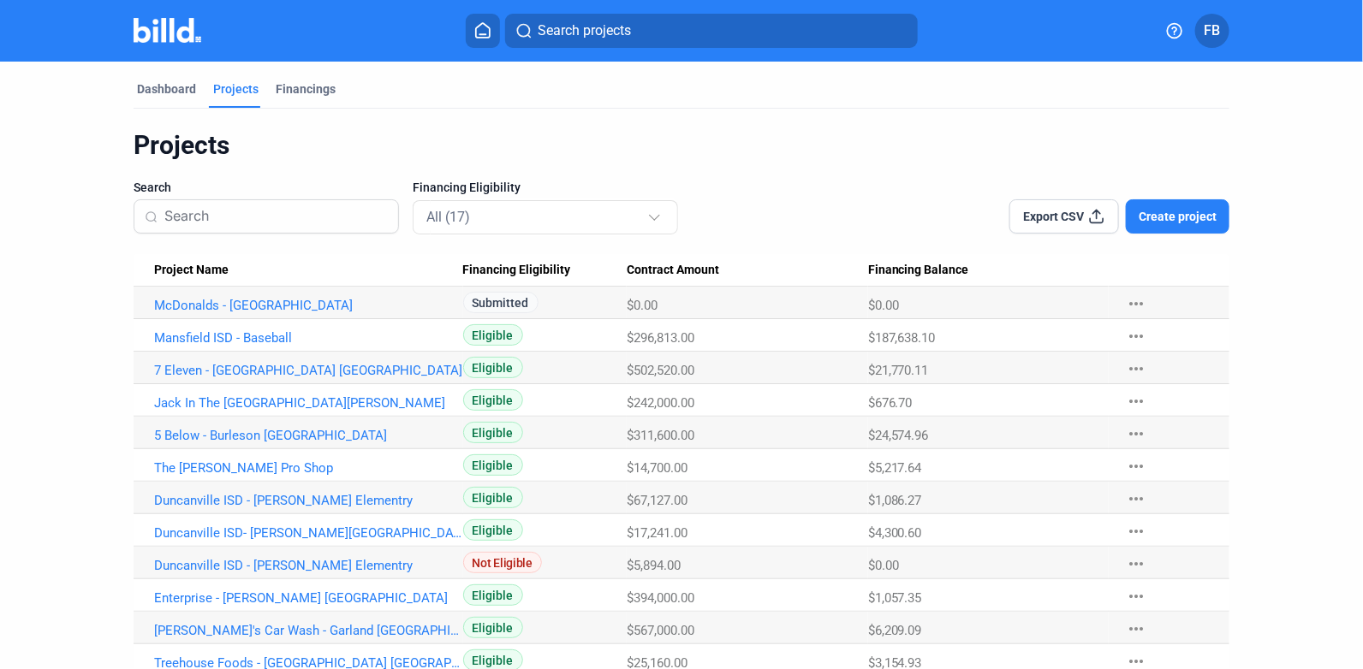
click at [1198, 217] on span "Create project" at bounding box center [1177, 216] width 78 height 17
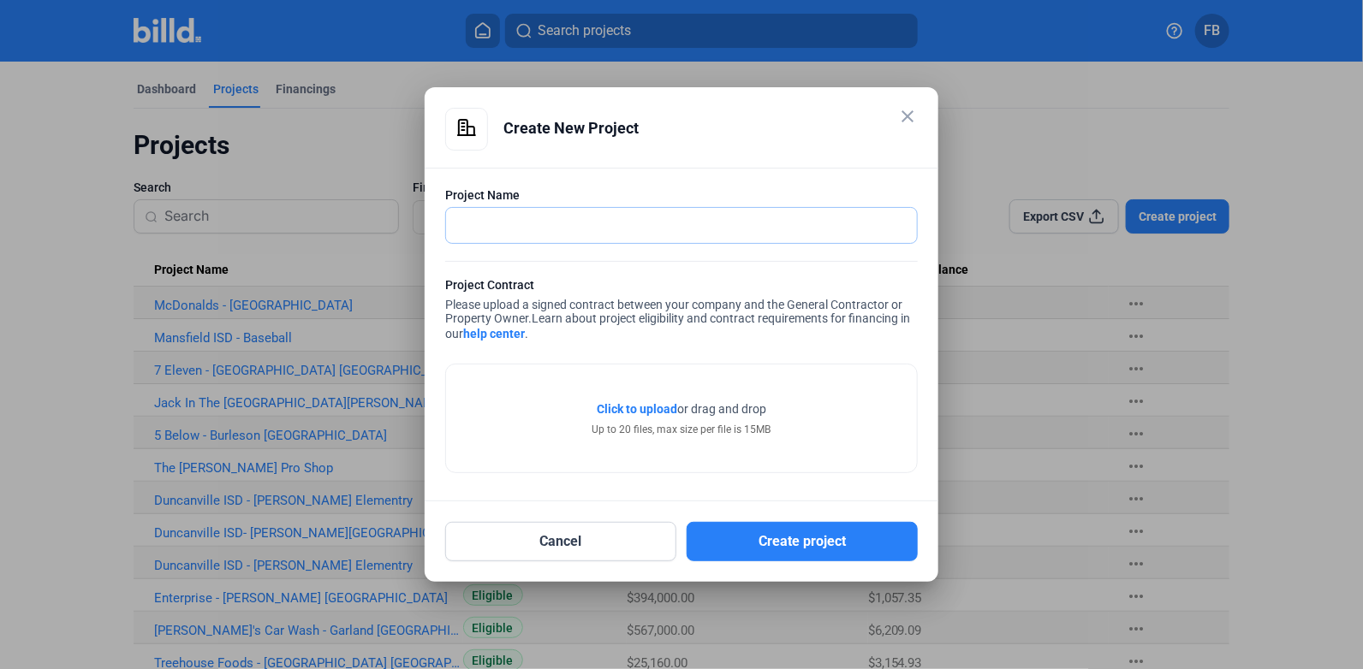
click at [692, 233] on input "text" at bounding box center [681, 225] width 471 height 35
type input "[GEOGRAPHIC_DATA] - [GEOGRAPHIC_DATA]"
click at [647, 413] on span "Click to upload" at bounding box center [637, 409] width 80 height 14
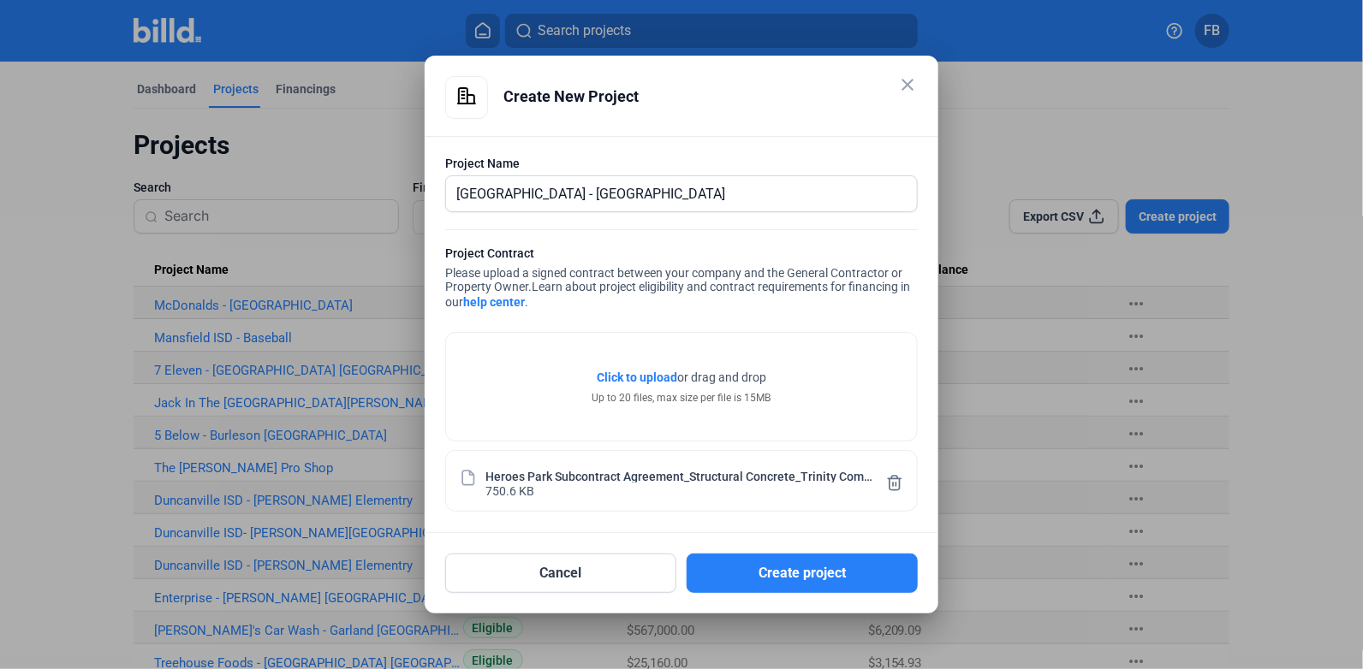
click at [811, 576] on button "Create project" at bounding box center [801, 573] width 231 height 39
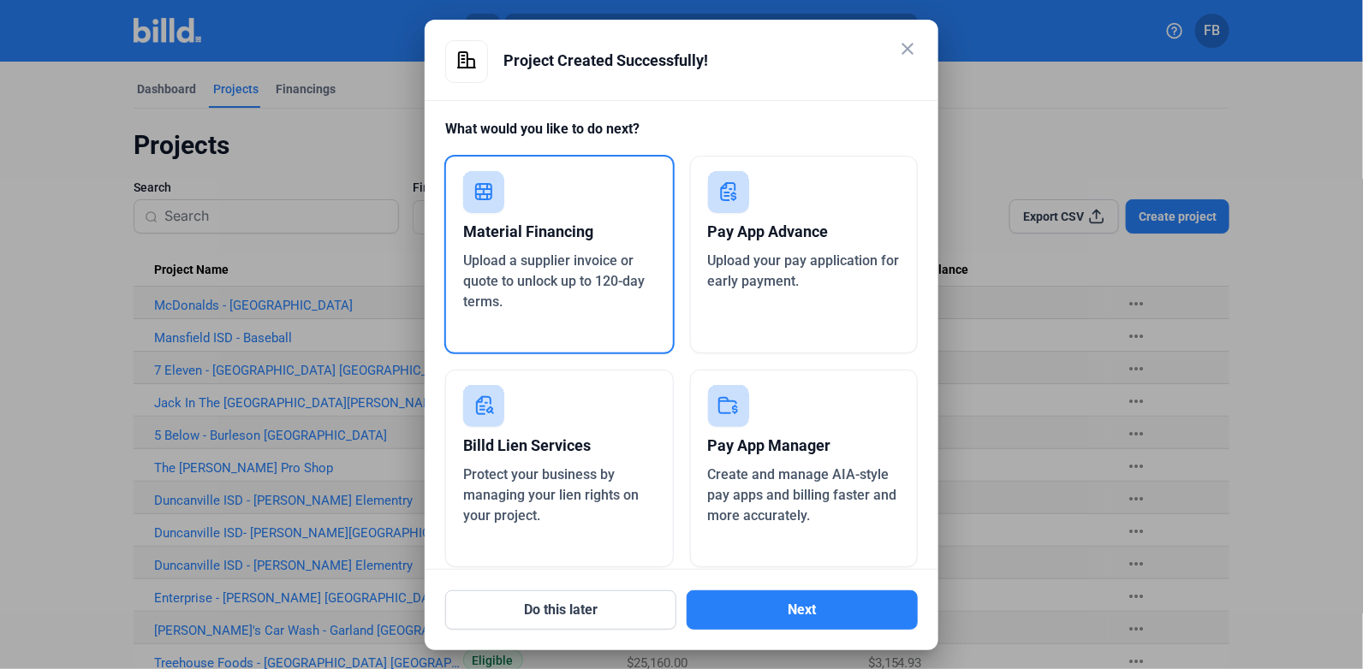
click at [584, 281] on span "Upload a supplier invoice or quote to unlock up to 120-day terms." at bounding box center [553, 280] width 181 height 57
click at [489, 223] on div "Material Financing" at bounding box center [559, 232] width 193 height 38
click at [489, 224] on div "Material Financing" at bounding box center [559, 232] width 193 height 38
drag, startPoint x: 489, startPoint y: 224, endPoint x: 602, endPoint y: 326, distance: 152.1
click at [600, 324] on div "Material Financing Upload a supplier invoice or quote to unlock up to 120-day t…" at bounding box center [559, 254] width 230 height 199
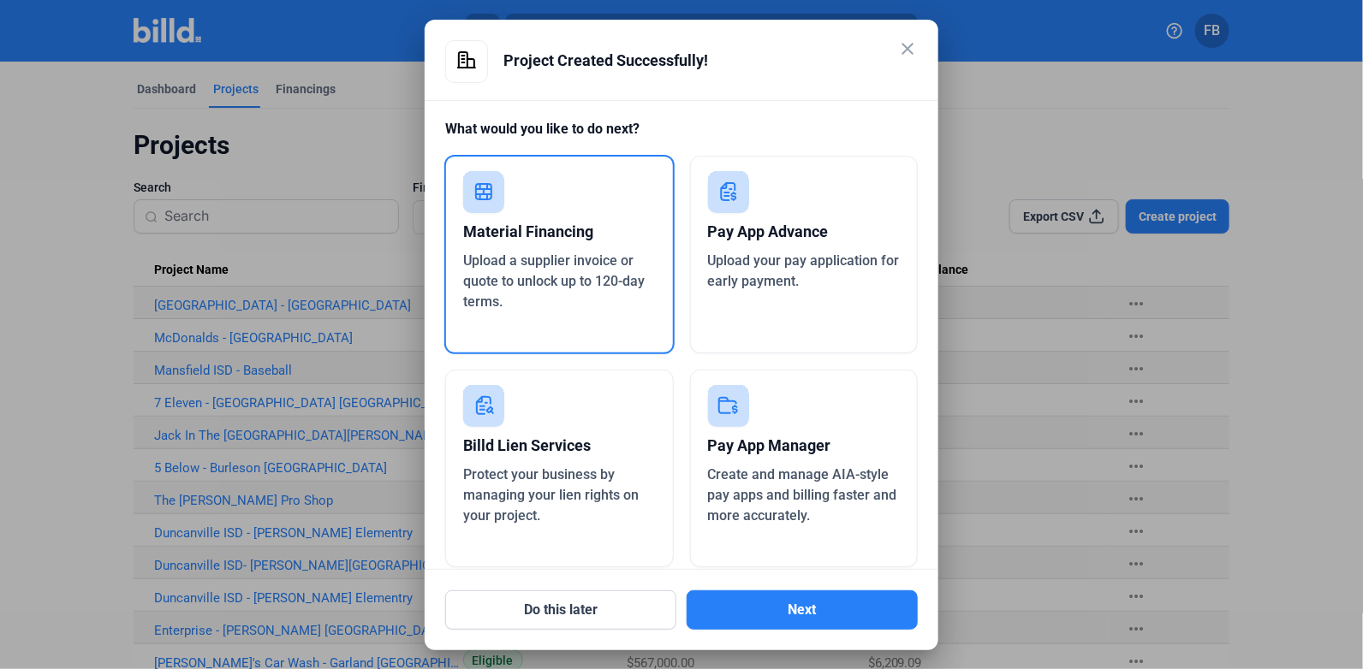
click at [805, 605] on button "Next" at bounding box center [801, 610] width 231 height 39
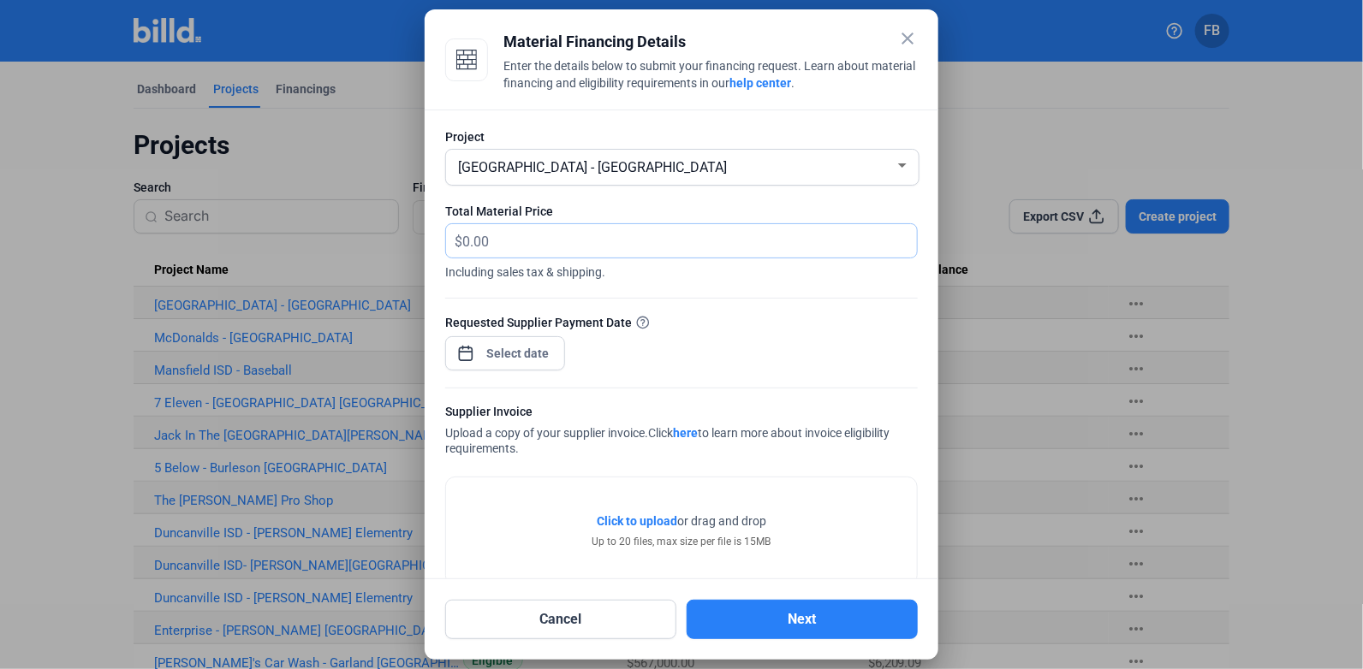
click at [531, 240] on input "text" at bounding box center [679, 240] width 435 height 33
type input "45,713.48"
click at [513, 347] on div "close Material Financing Details Enter the details below to submit your financi…" at bounding box center [681, 334] width 1363 height 669
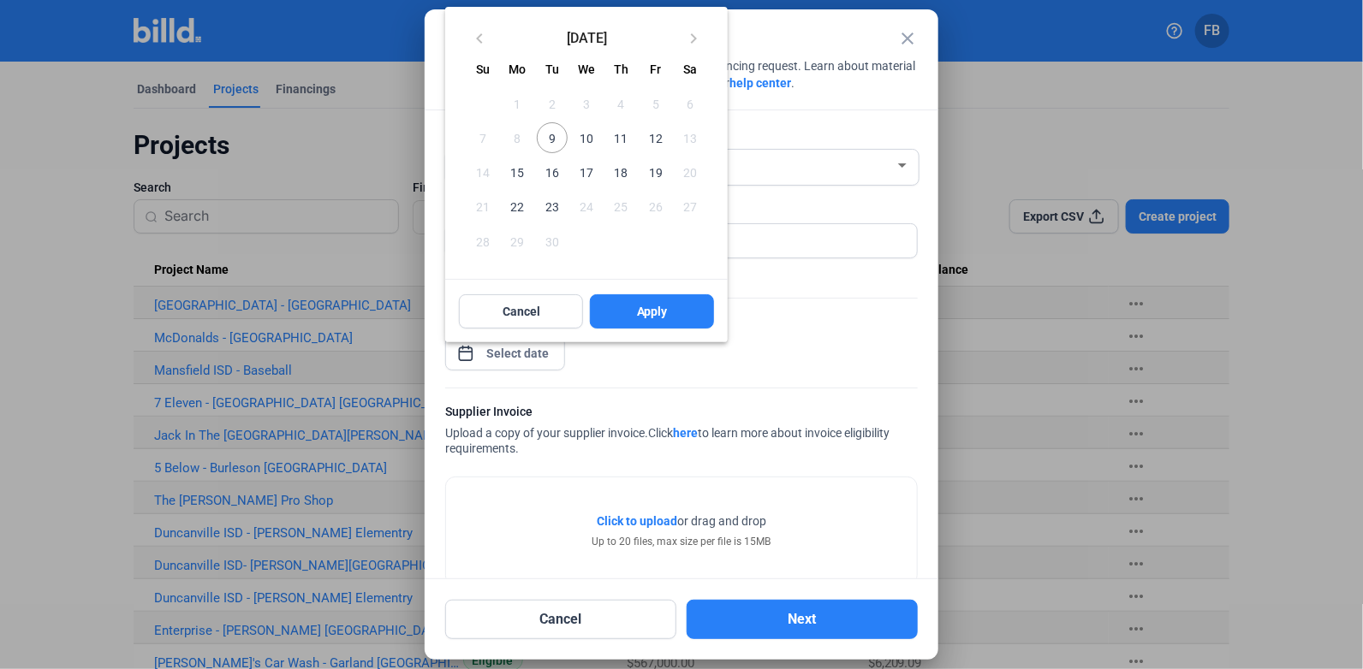
click at [560, 142] on span "9" at bounding box center [552, 137] width 31 height 31
click at [641, 305] on span "Apply" at bounding box center [652, 311] width 31 height 17
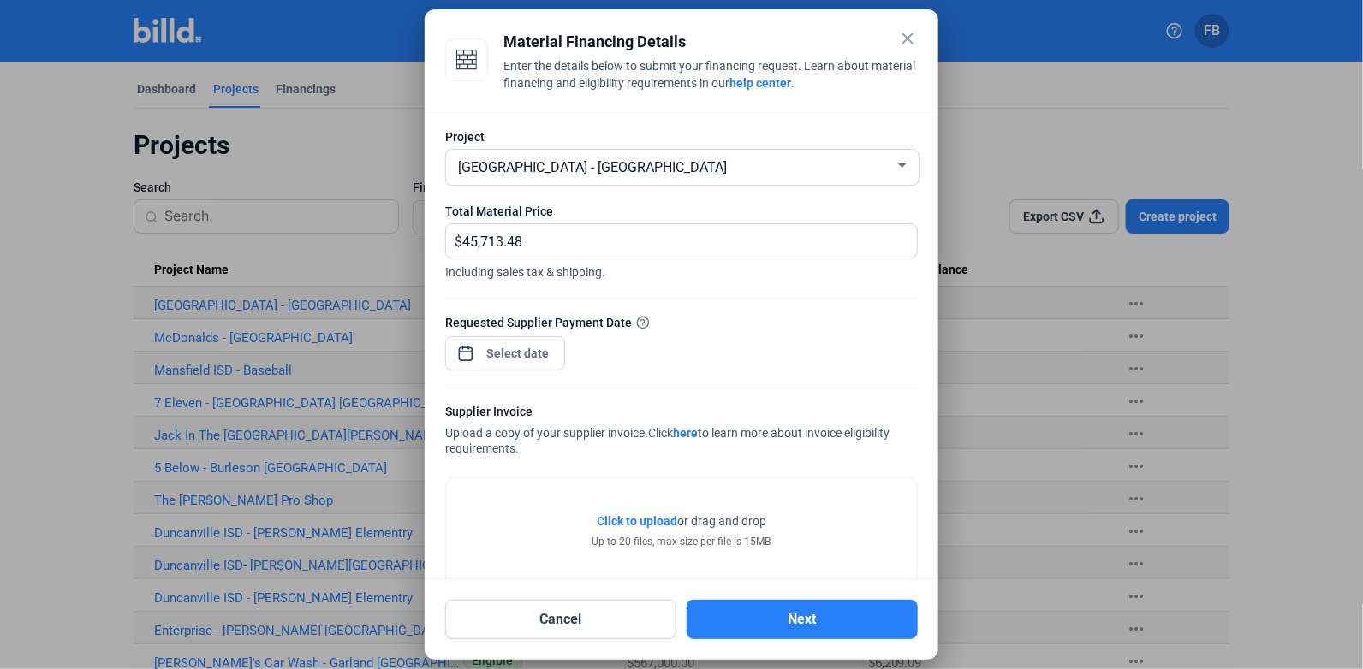
click at [640, 523] on span "Click to upload" at bounding box center [637, 521] width 80 height 14
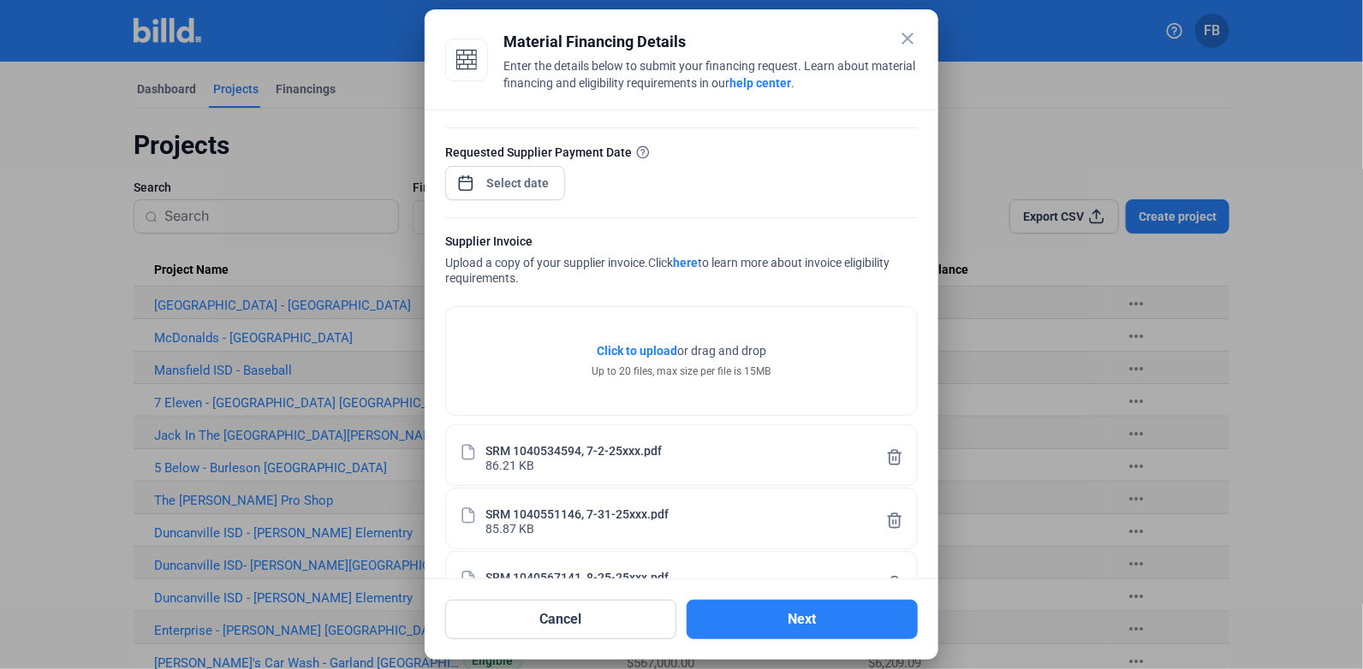
scroll to position [223, 0]
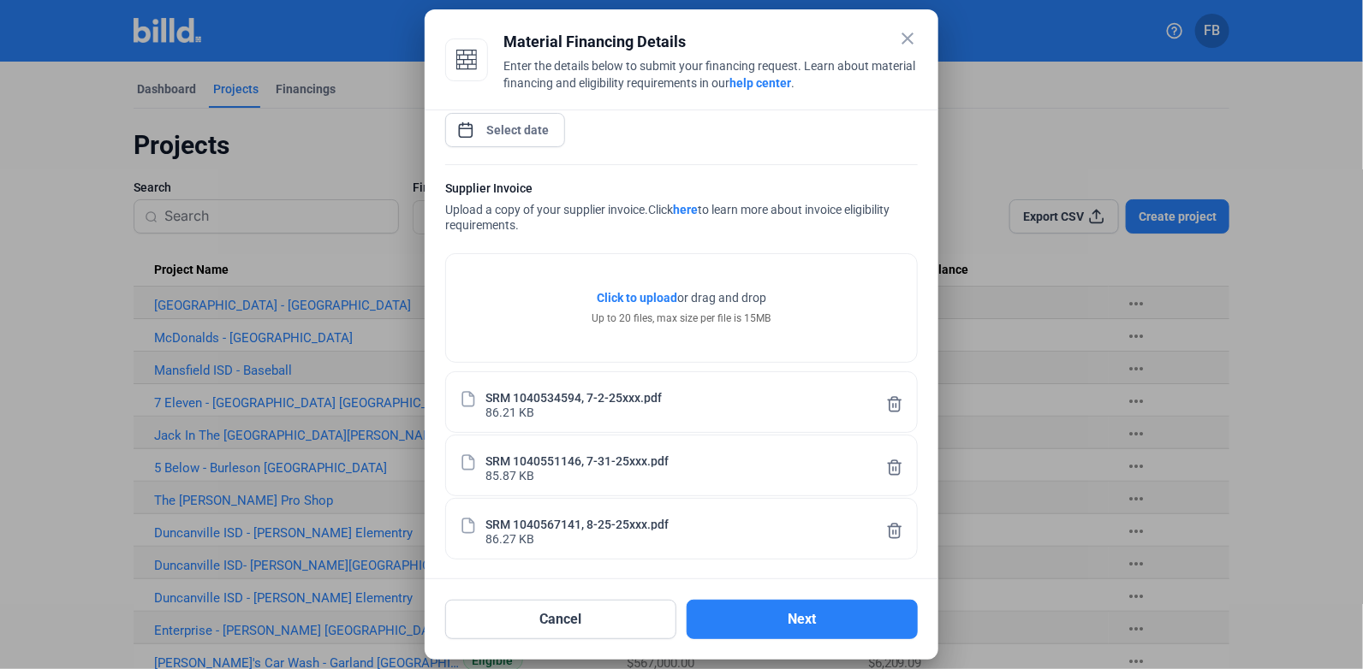
click at [818, 618] on button "Next" at bounding box center [801, 619] width 231 height 39
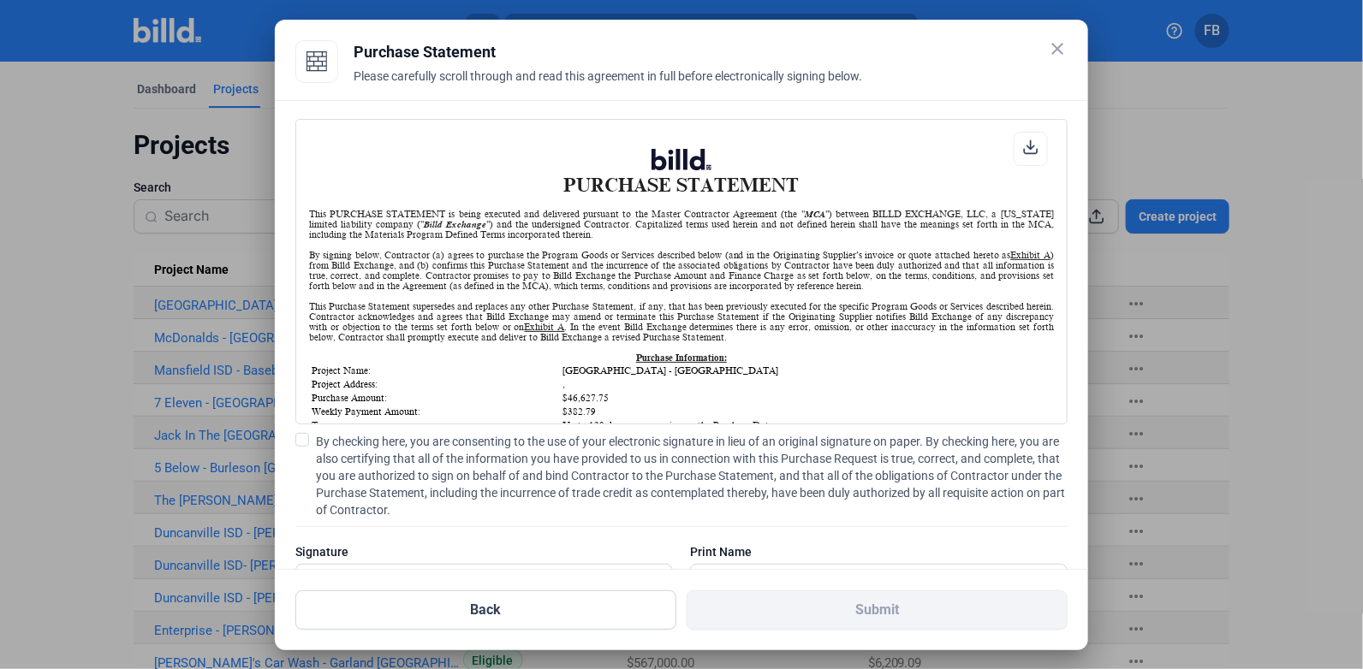
scroll to position [0, 0]
click at [305, 436] on span at bounding box center [302, 440] width 14 height 14
click at [0, 0] on input "By checking here, you are consenting to the use of your electronic signature in…" at bounding box center [0, 0] width 0 height 0
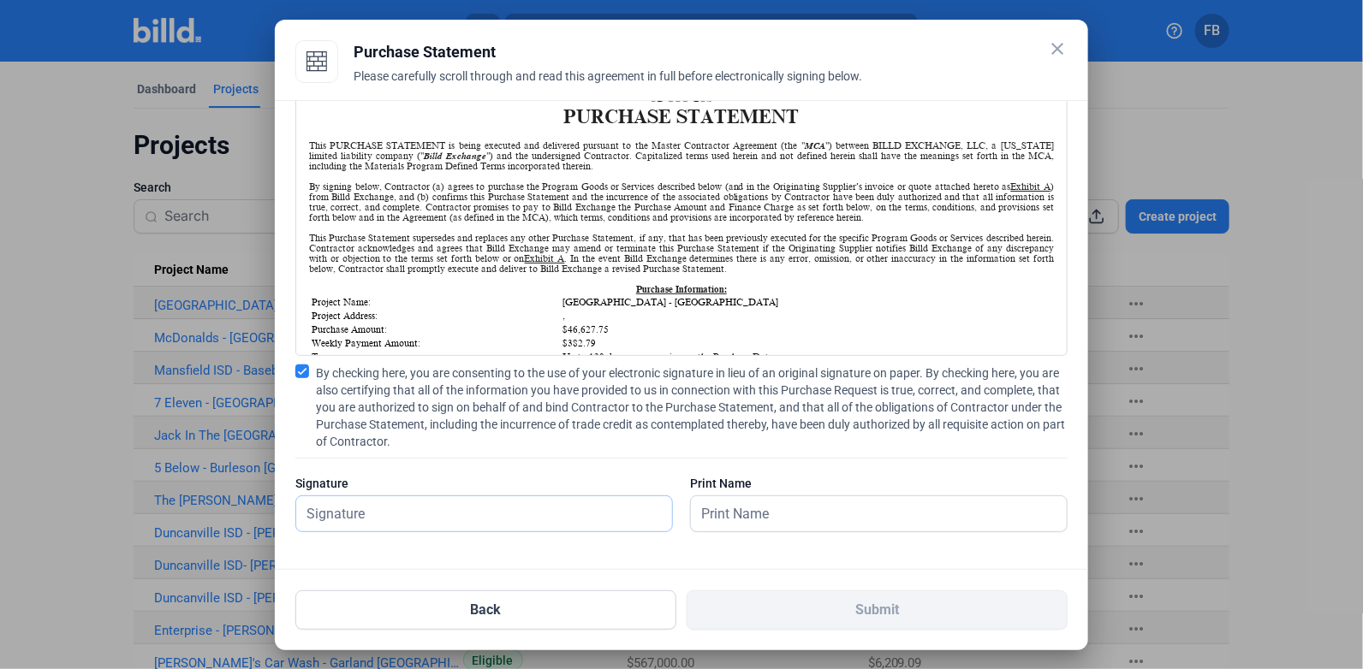
click at [511, 514] on input "text" at bounding box center [474, 513] width 357 height 35
type input "[PERSON_NAME]"
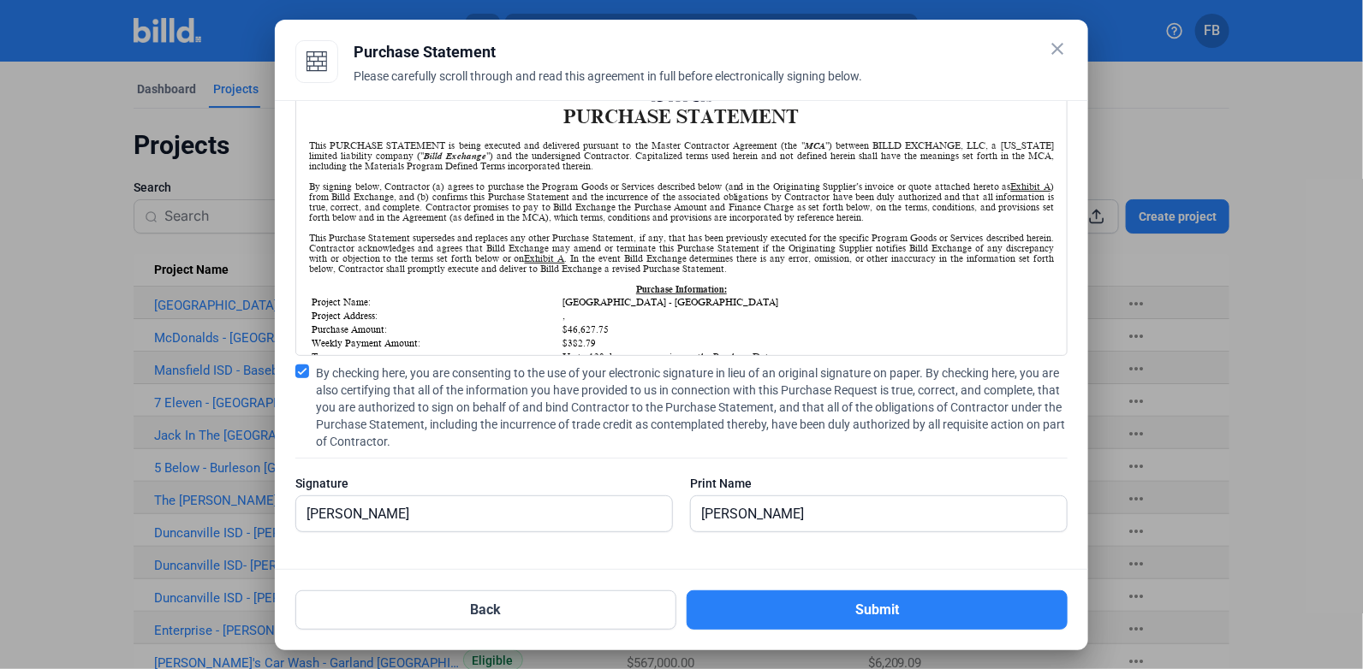
click at [810, 607] on button "Submit" at bounding box center [876, 610] width 381 height 39
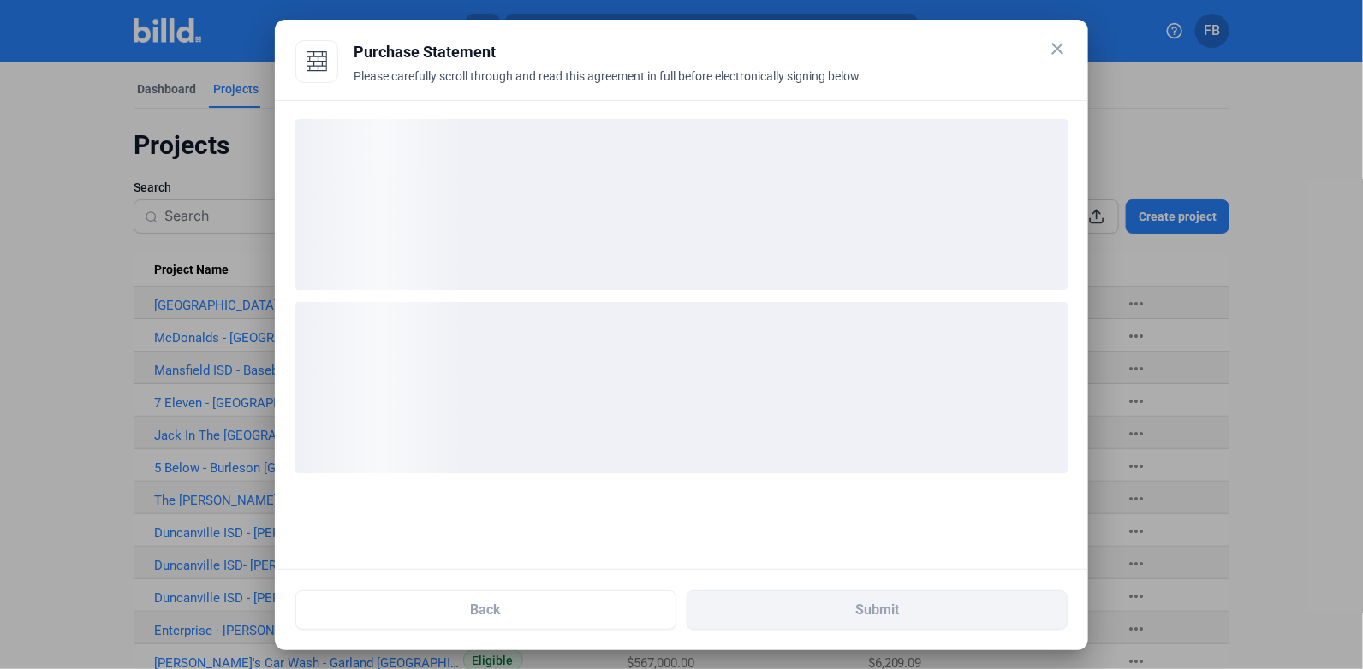
scroll to position [0, 0]
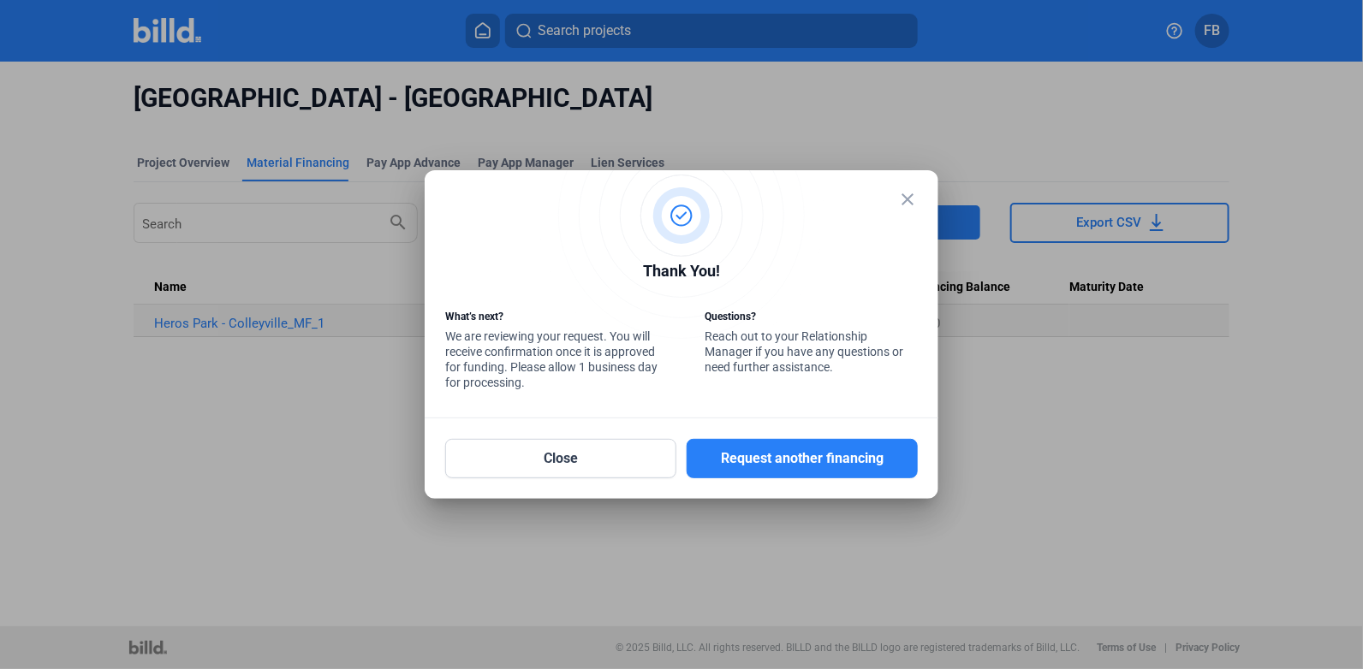
click at [905, 197] on mat-icon "close" at bounding box center [907, 199] width 21 height 21
